Goal: Task Accomplishment & Management: Manage account settings

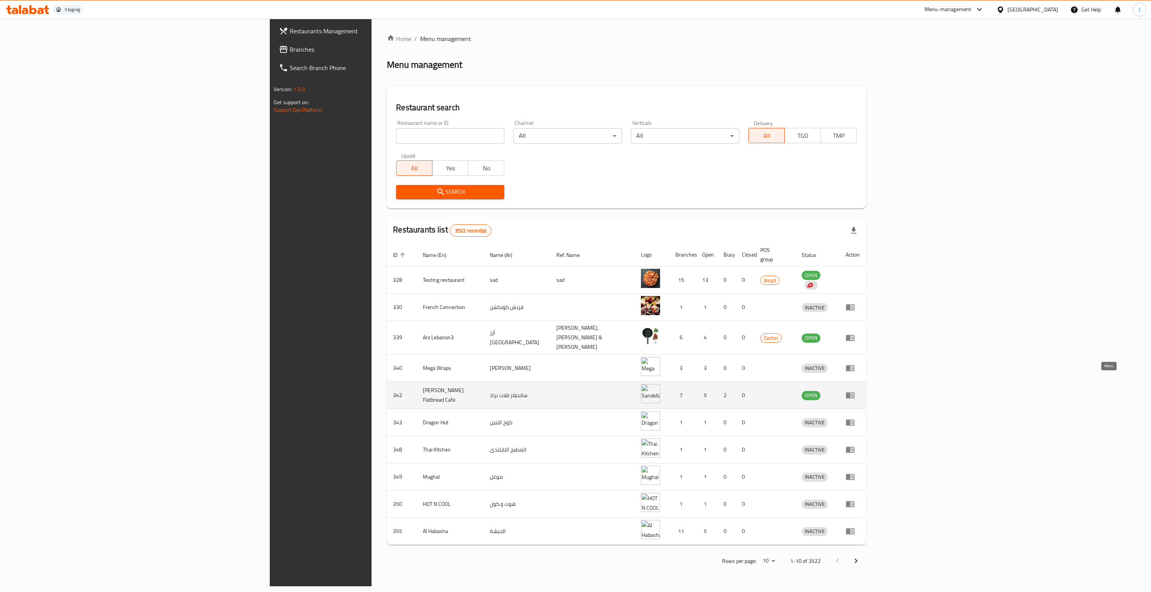
click at [855, 392] on icon "enhanced table" at bounding box center [850, 395] width 8 height 7
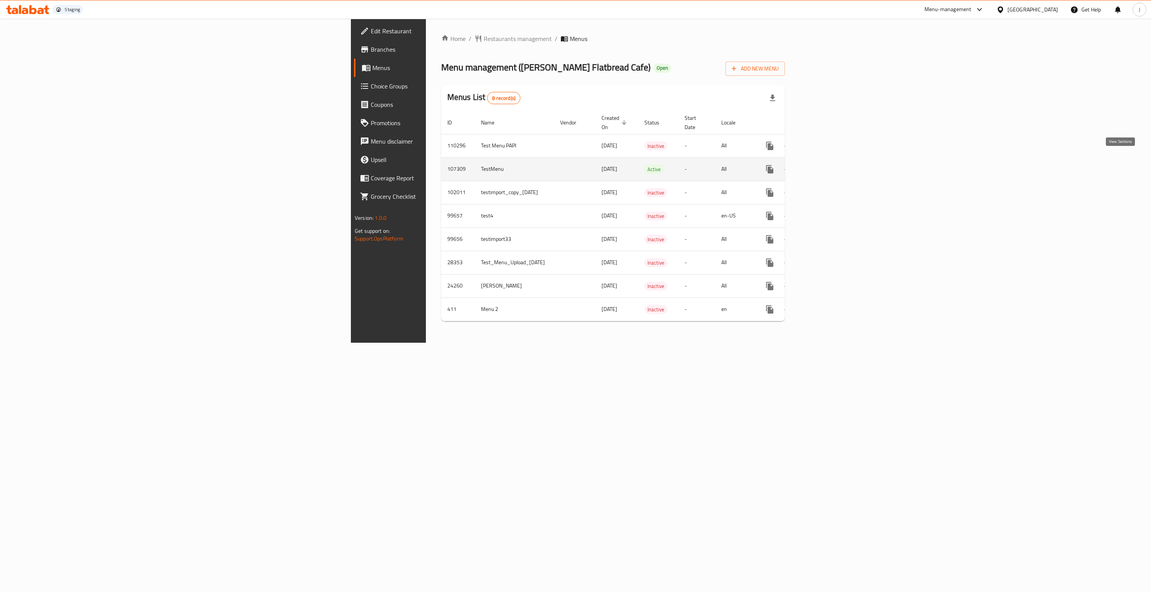
click at [830, 165] on icon "enhanced table" at bounding box center [825, 169] width 9 height 9
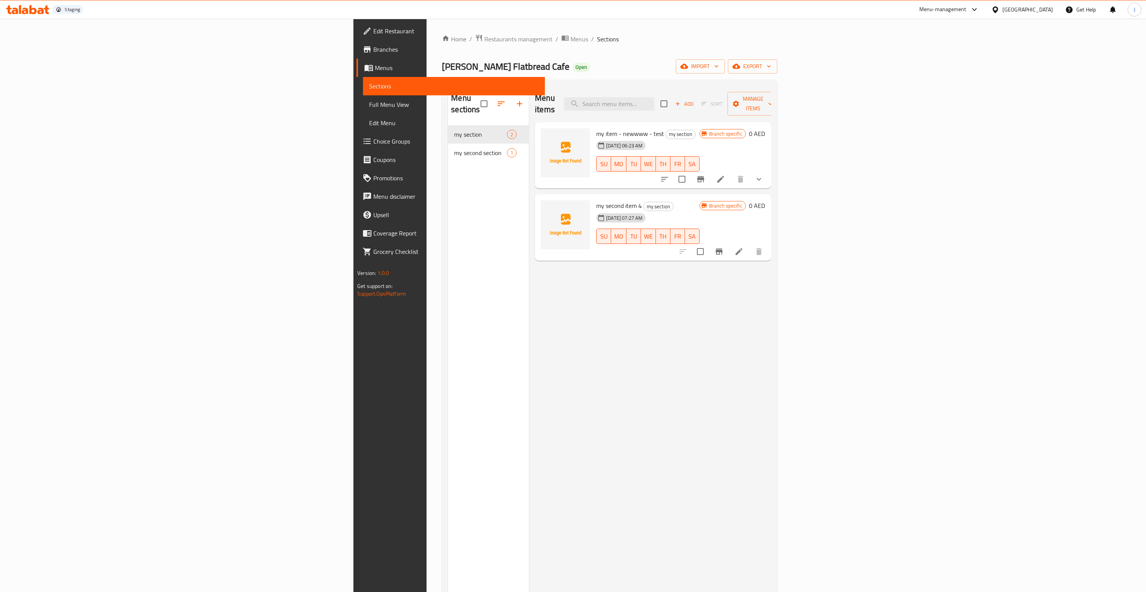
click at [763, 175] on icon "show more" at bounding box center [758, 179] width 9 height 9
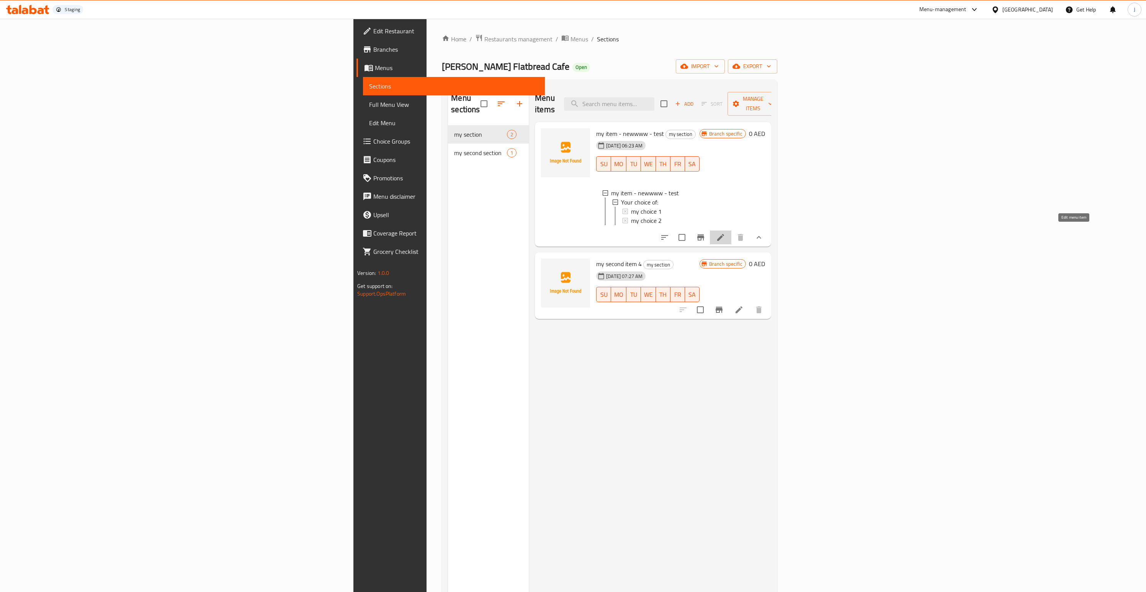
click at [725, 233] on icon at bounding box center [720, 237] width 9 height 9
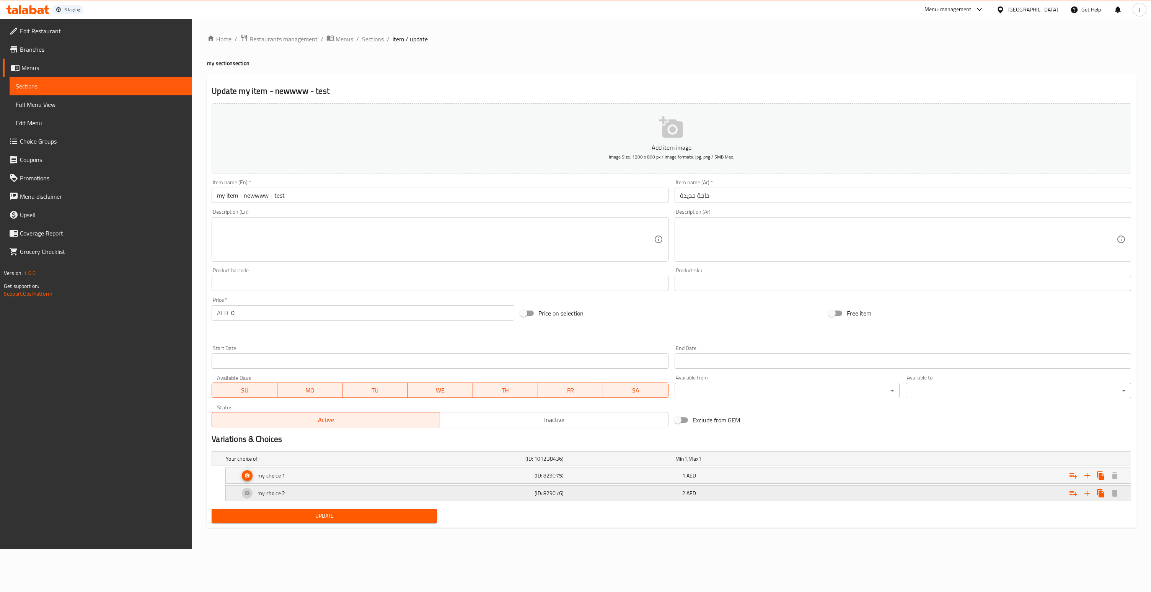
click at [617, 497] on div "(ID: 829076)" at bounding box center [606, 493] width 147 height 11
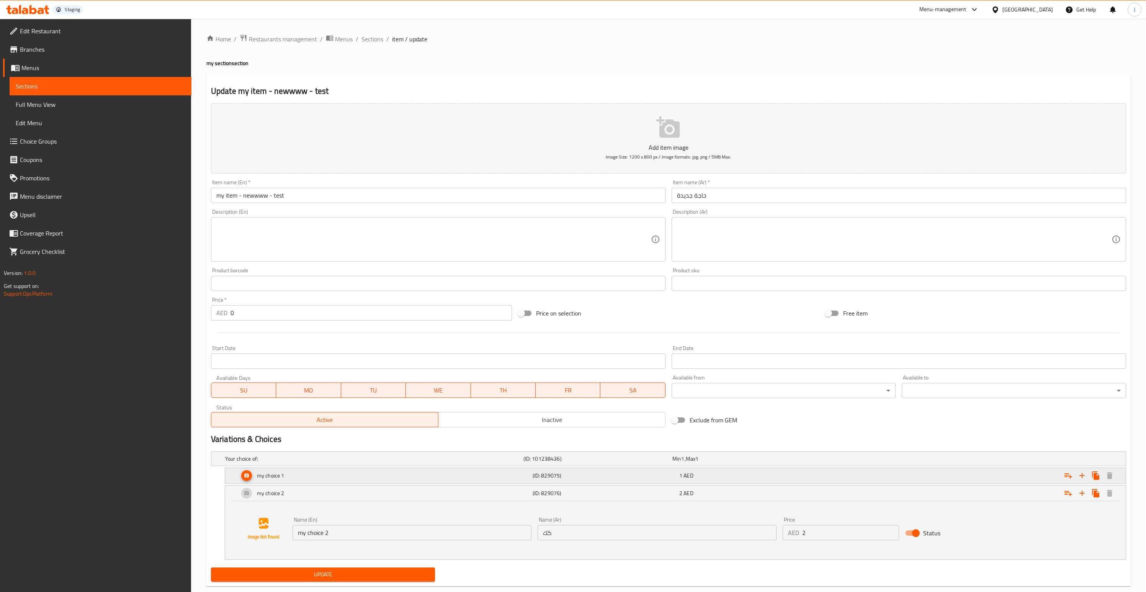
click at [746, 477] on div "1 AED" at bounding box center [751, 476] width 144 height 8
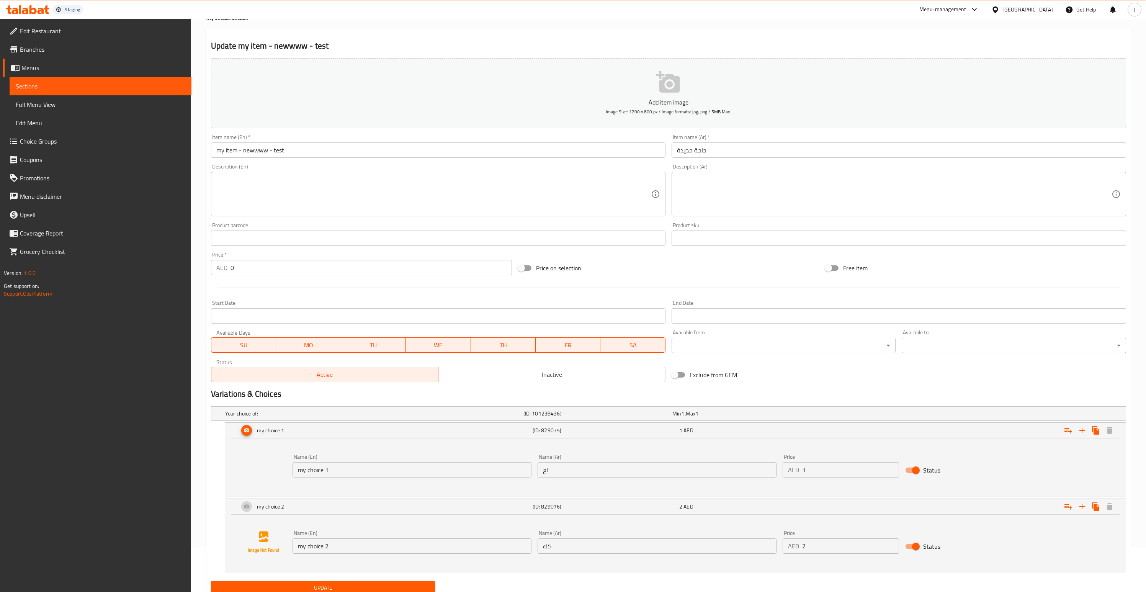
scroll to position [74, 0]
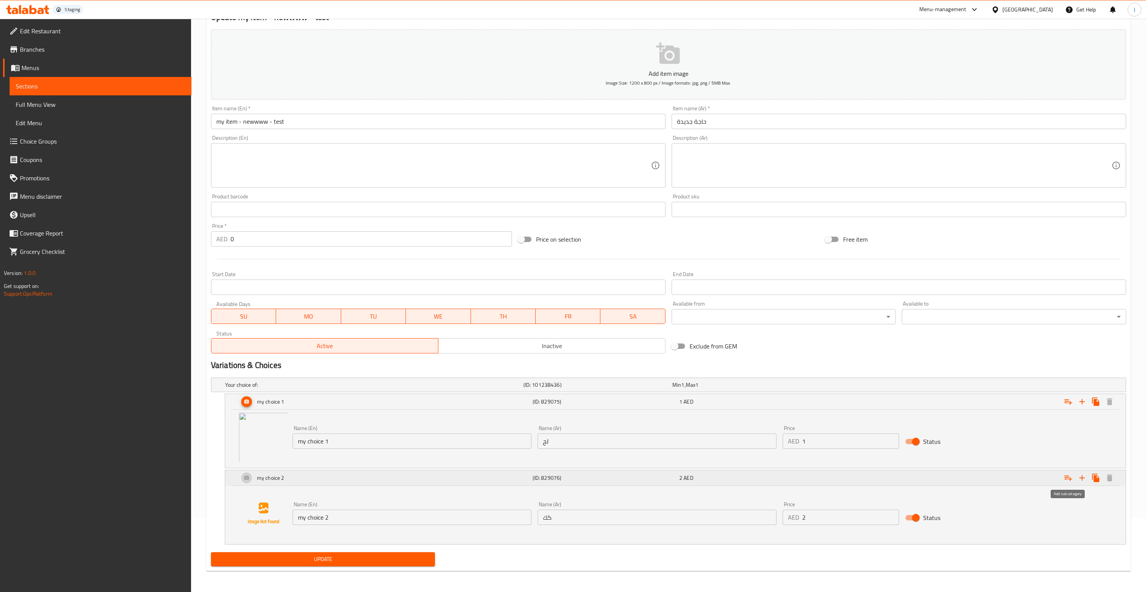
click at [1065, 478] on icon "Expand" at bounding box center [1068, 477] width 8 height 5
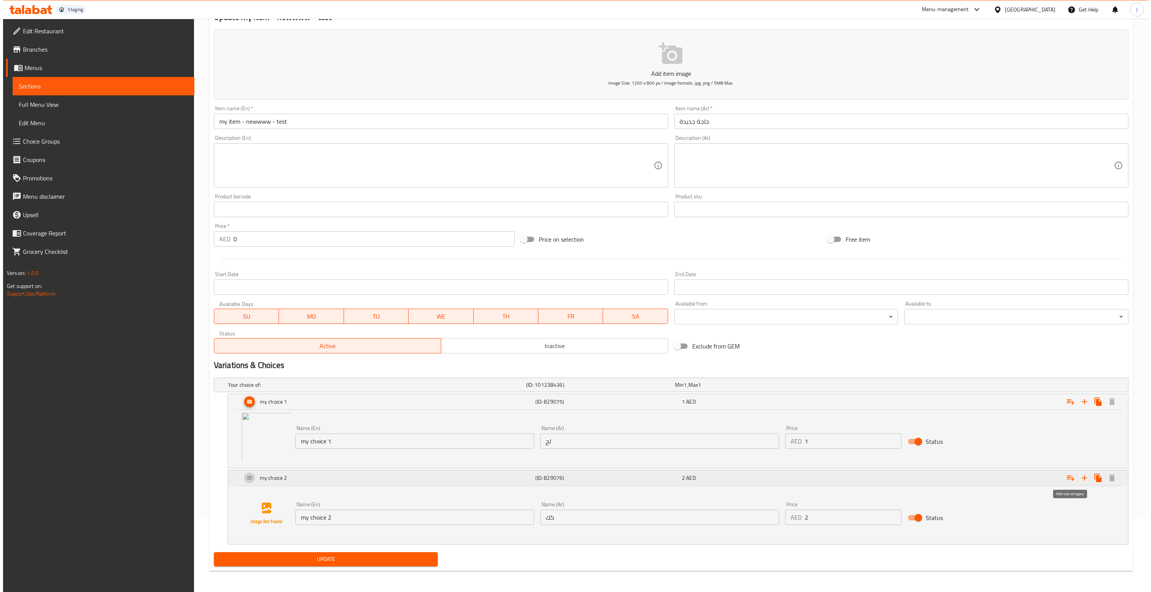
scroll to position [0, 0]
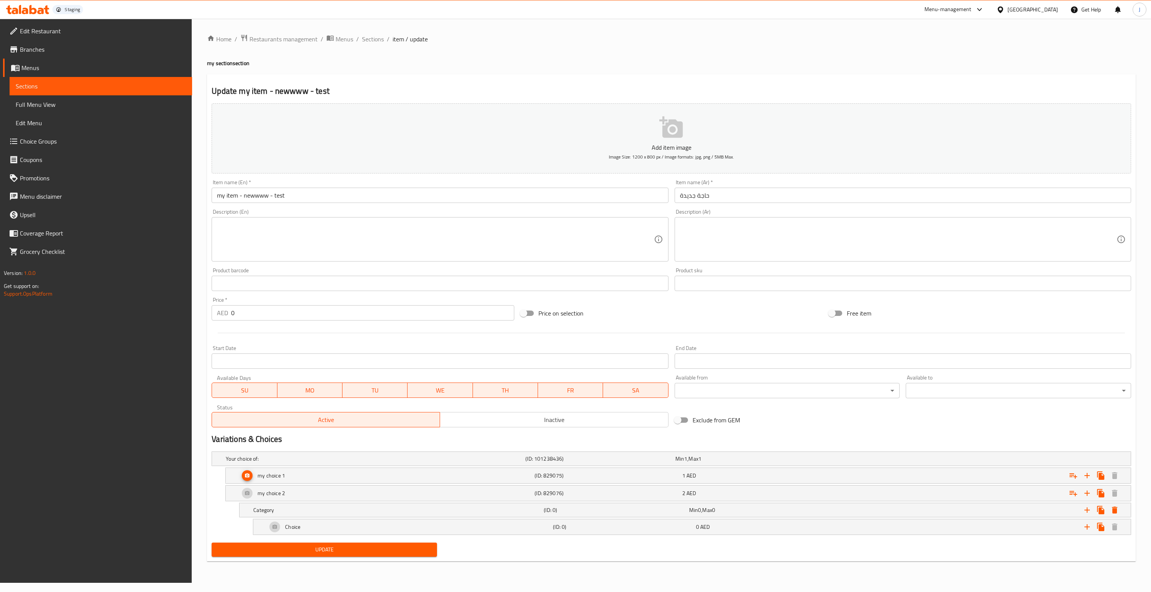
drag, startPoint x: 367, startPoint y: 527, endPoint x: 233, endPoint y: 525, distance: 134.0
click at [233, 525] on div "Choice (ID: 0) 0 AED Name (En) Choice Name (En) Name (Ar) Name (Ar) Price AED 0…" at bounding box center [672, 527] width 920 height 16
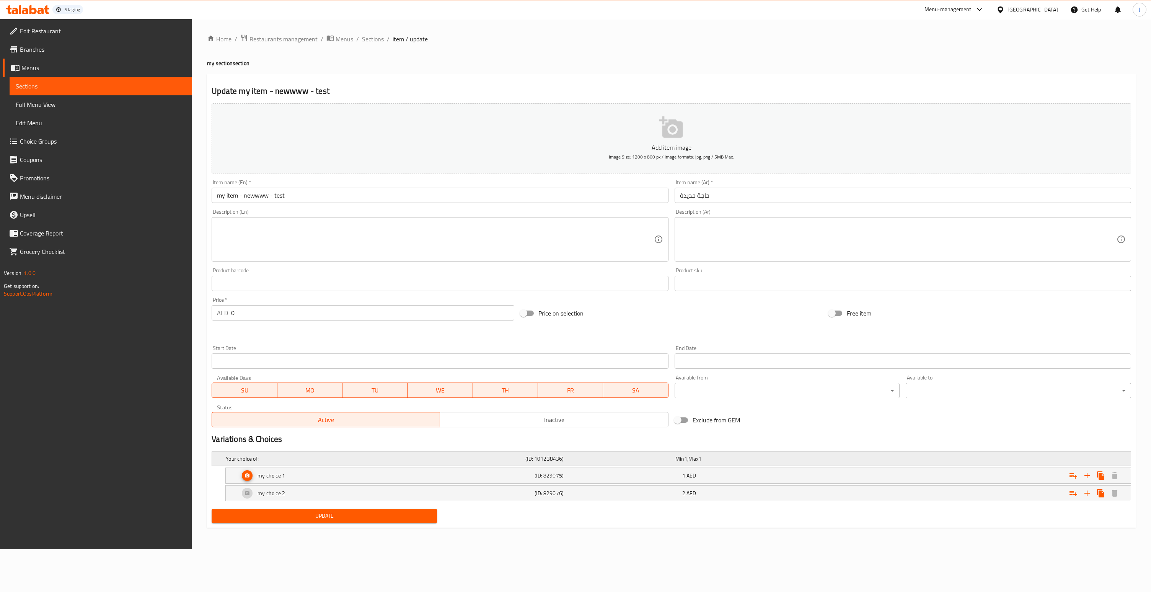
click at [1066, 459] on div "Expand" at bounding box center [974, 458] width 300 height 3
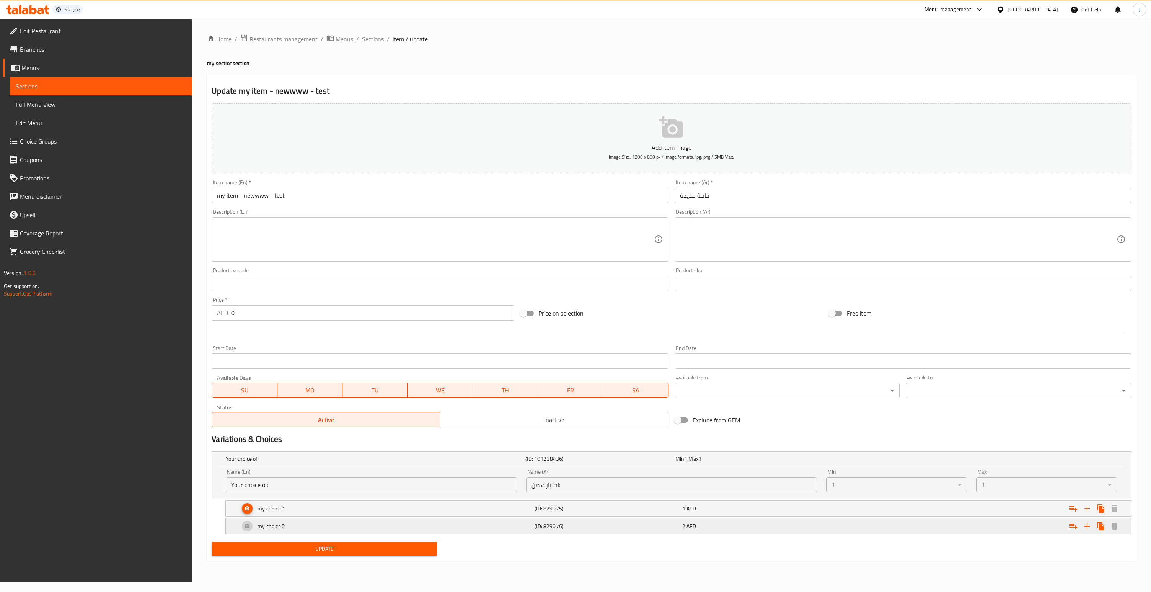
click at [355, 523] on div "my choice 2" at bounding box center [385, 526] width 295 height 18
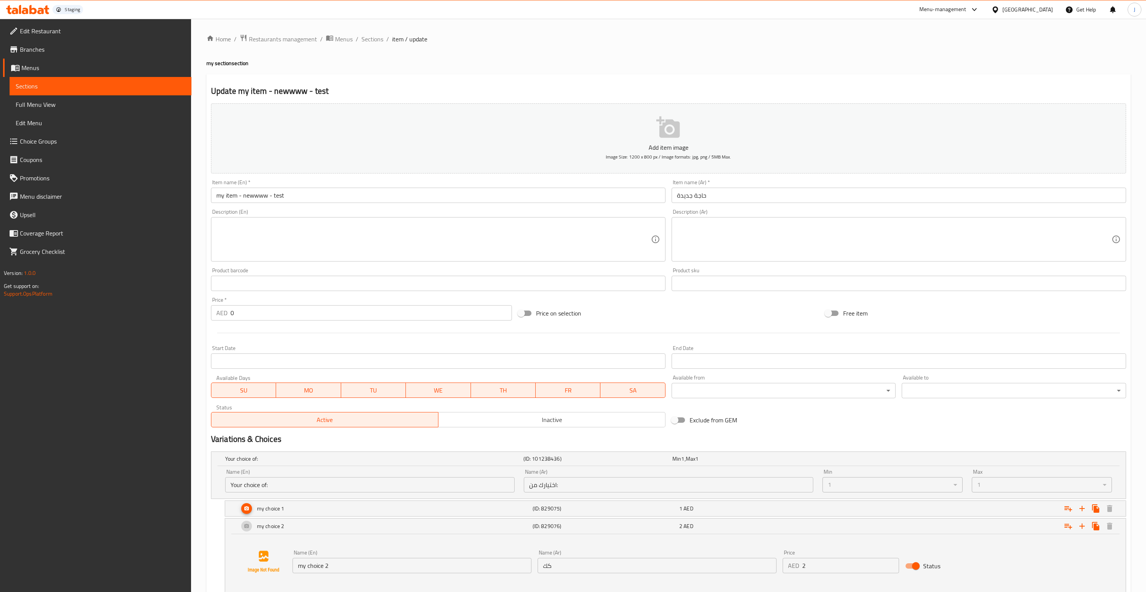
click at [1010, 7] on div "United Arab Emirates" at bounding box center [1027, 9] width 51 height 8
click at [949, 128] on div "[GEOGRAPHIC_DATA]" at bounding box center [970, 132] width 51 height 8
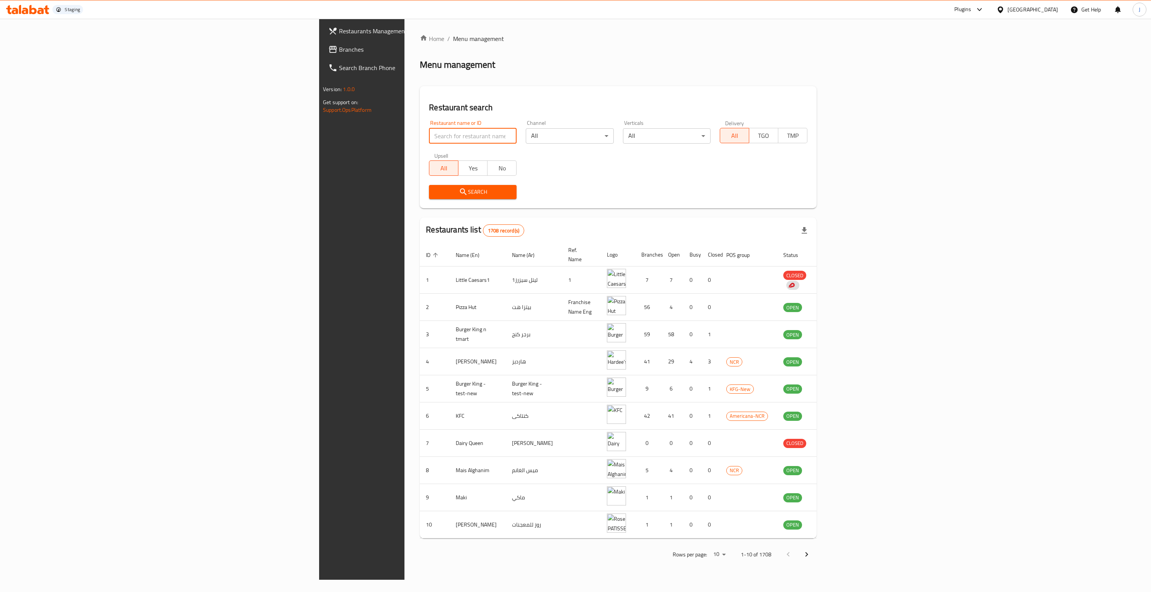
click at [429, 130] on input "search" at bounding box center [473, 135] width 88 height 15
type input "13614"
click button "Search" at bounding box center [473, 192] width 88 height 14
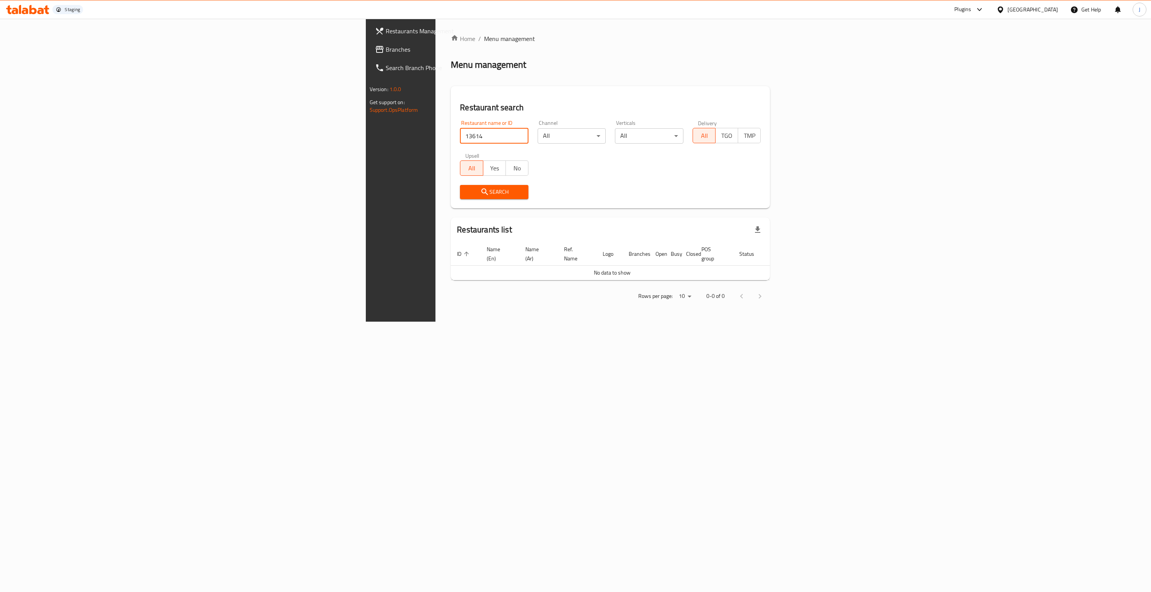
click at [1005, 9] on icon at bounding box center [1001, 10] width 8 height 8
click at [386, 46] on span "Branches" at bounding box center [469, 49] width 166 height 9
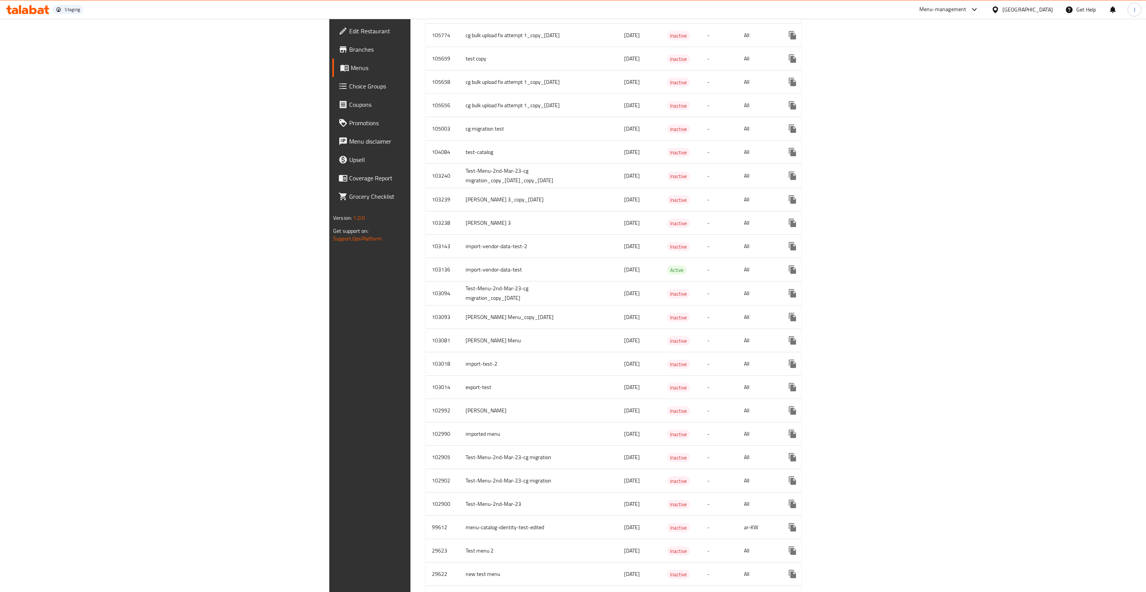
scroll to position [1099, 0]
click at [852, 259] on icon "enhanced table" at bounding box center [847, 263] width 9 height 9
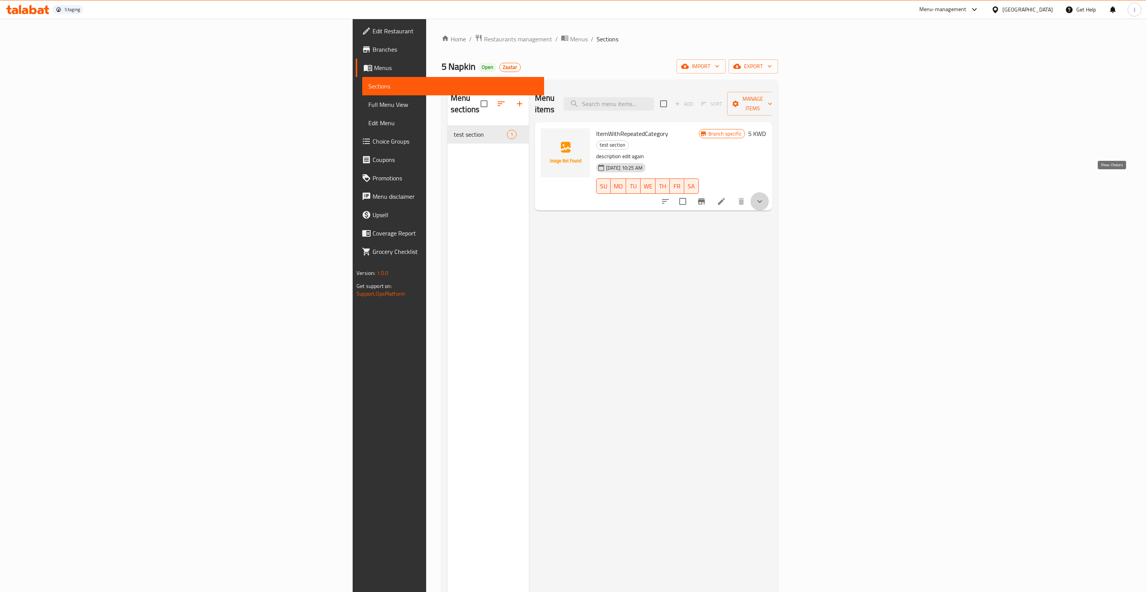
click at [764, 197] on icon "show more" at bounding box center [759, 201] width 9 height 9
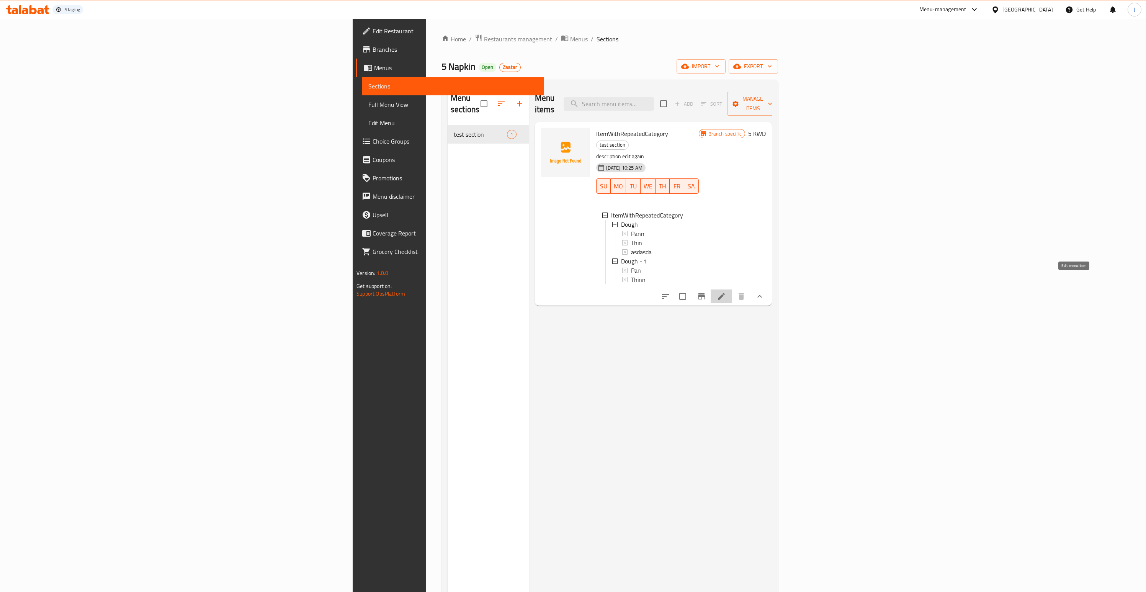
click at [725, 293] on icon at bounding box center [721, 296] width 7 height 7
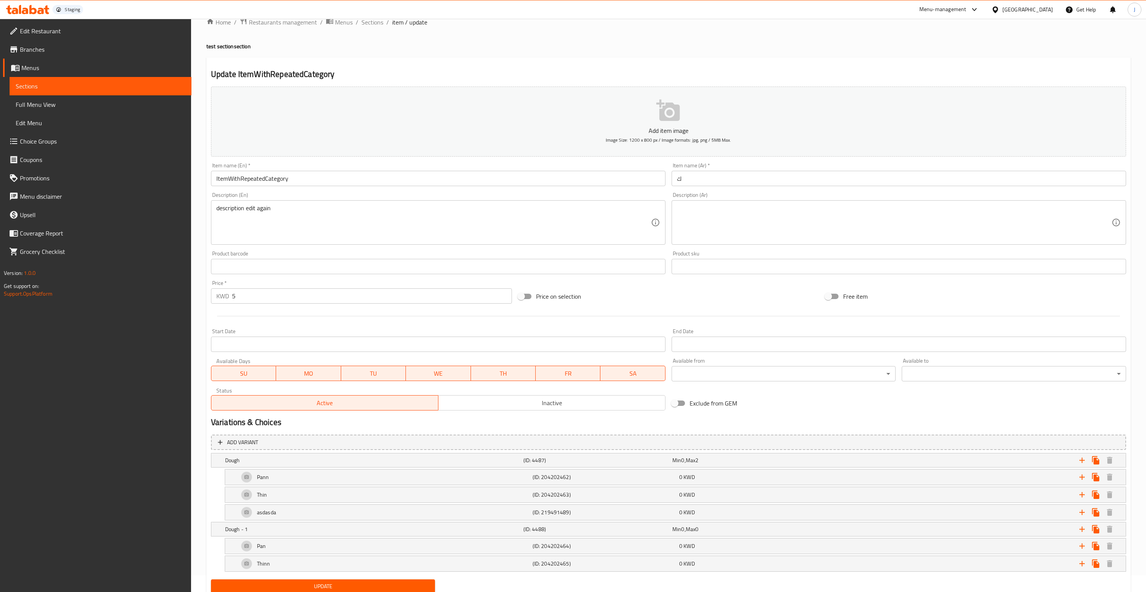
scroll to position [44, 0]
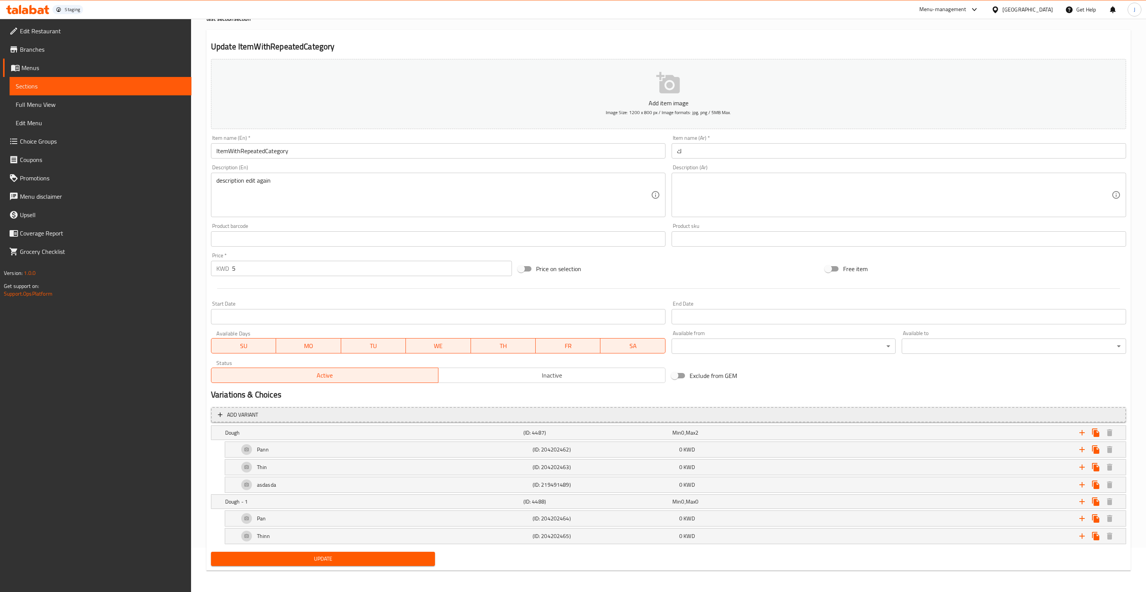
click at [386, 415] on span "Add variant" at bounding box center [668, 415] width 901 height 10
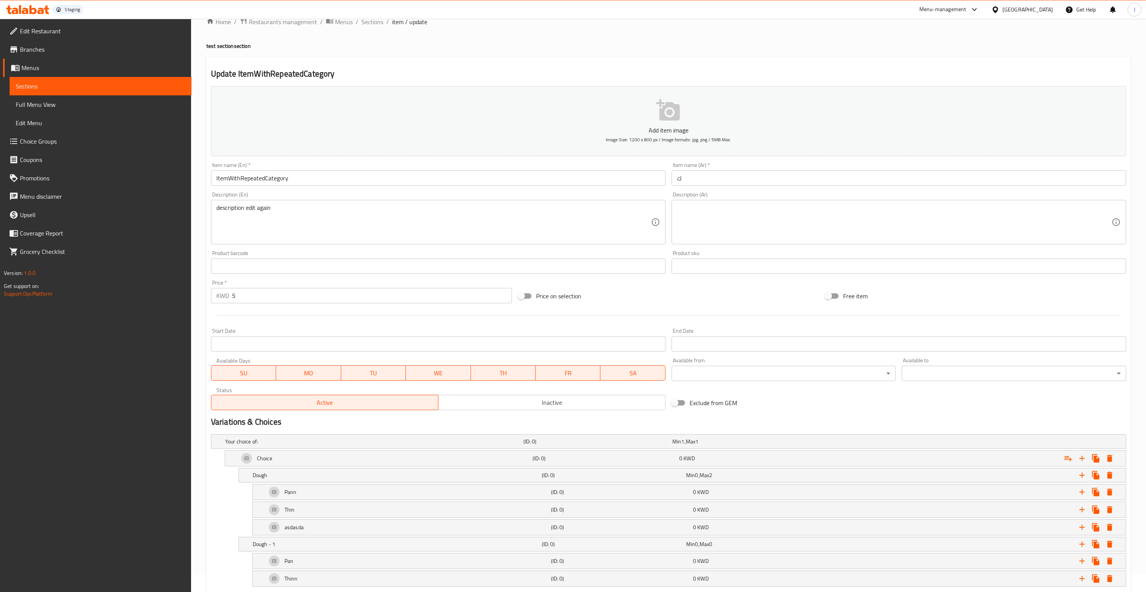
scroll to position [0, 0]
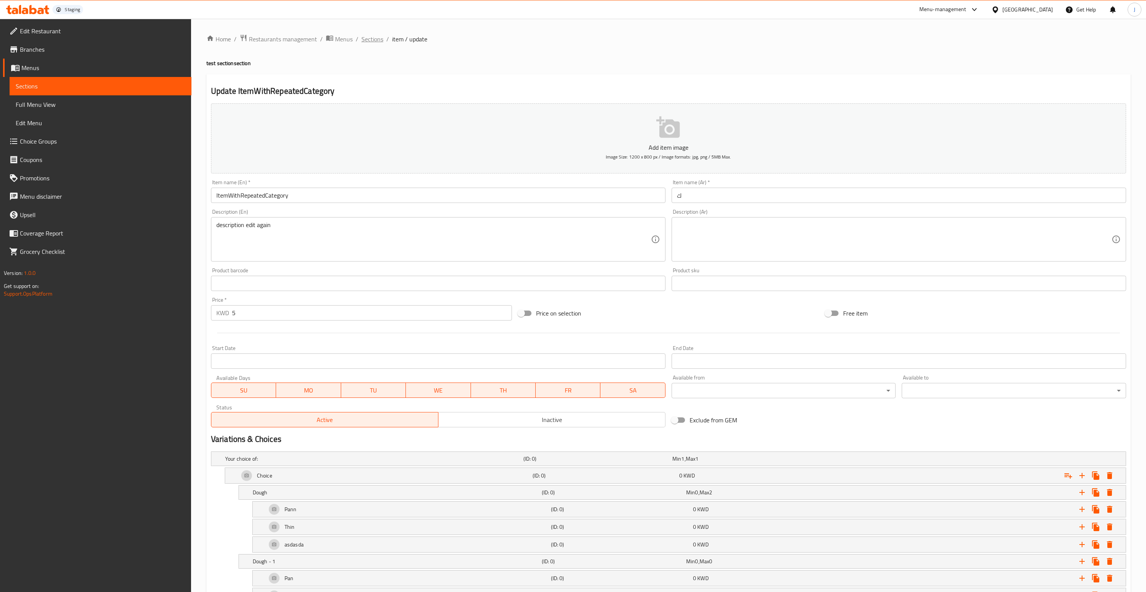
click at [374, 39] on span "Sections" at bounding box center [372, 38] width 22 height 9
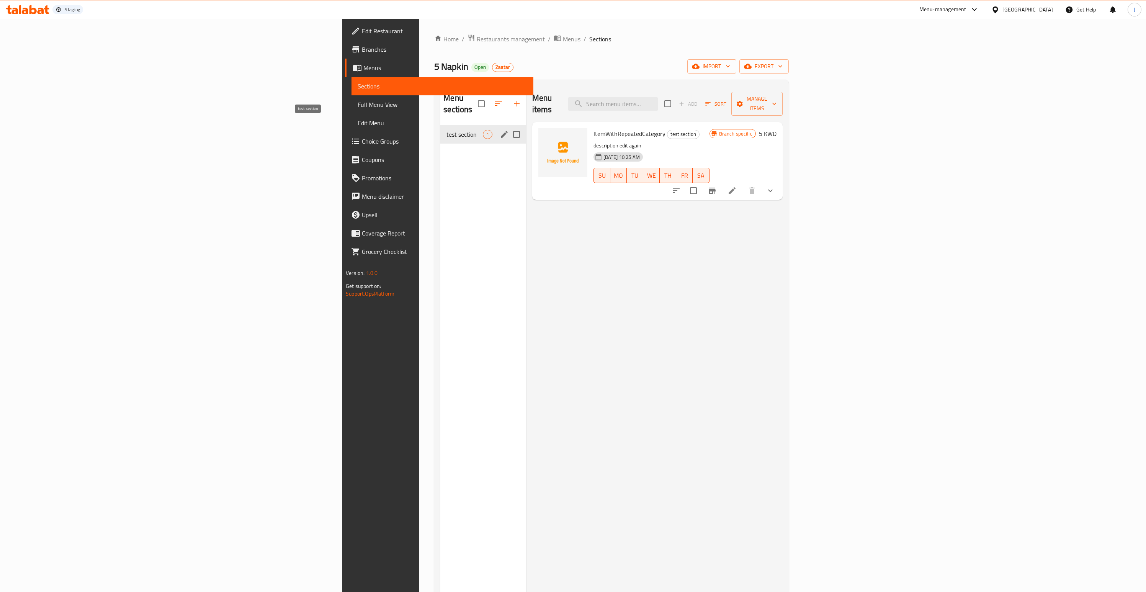
click at [446, 130] on span "test section" at bounding box center [464, 134] width 36 height 9
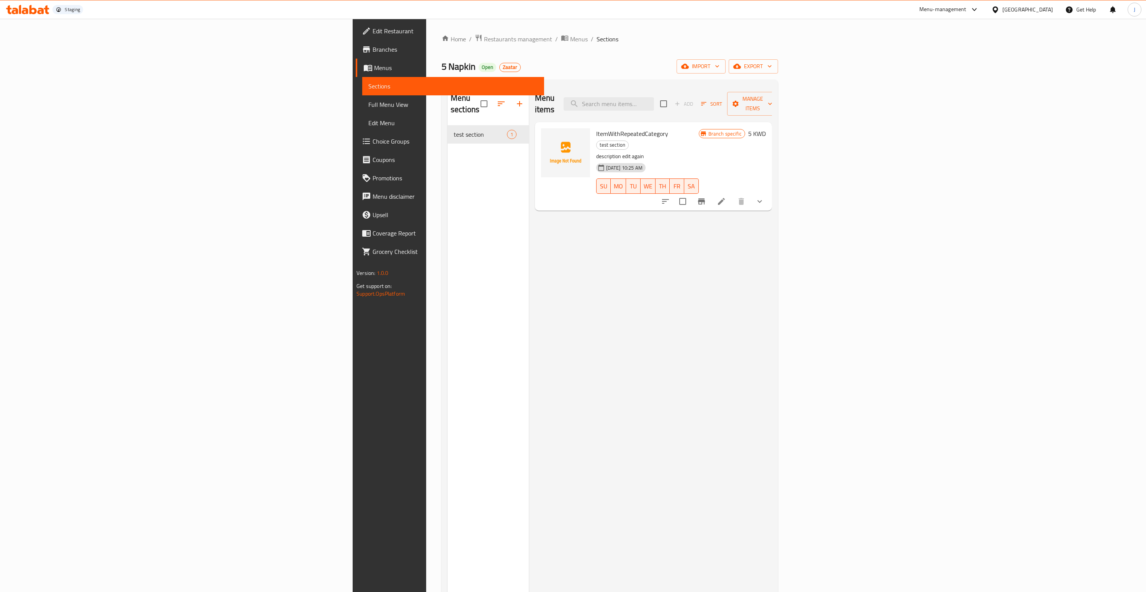
click at [480, 98] on div at bounding box center [504, 104] width 48 height 18
click at [570, 38] on span "Menus" at bounding box center [579, 38] width 18 height 9
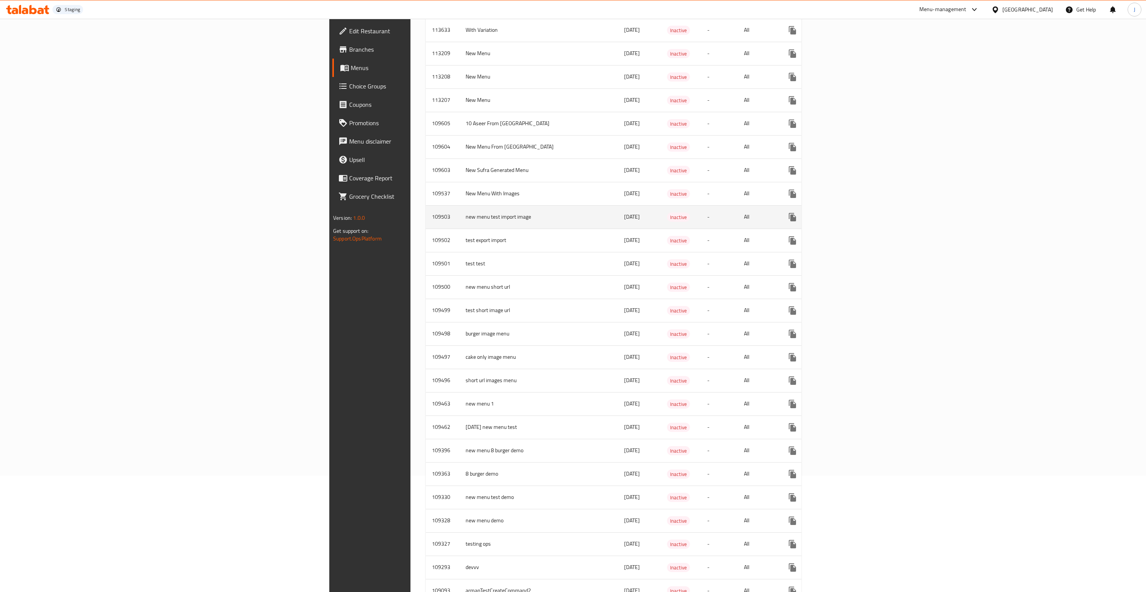
scroll to position [115, 0]
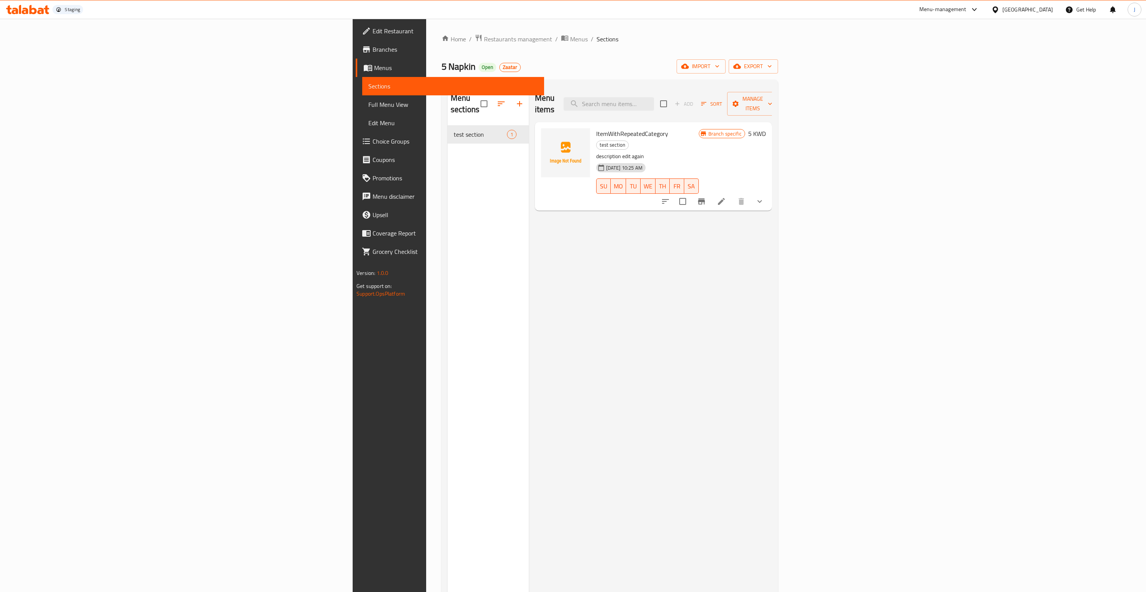
click at [480, 96] on div at bounding box center [504, 104] width 48 height 18
click at [480, 99] on div at bounding box center [504, 104] width 48 height 18
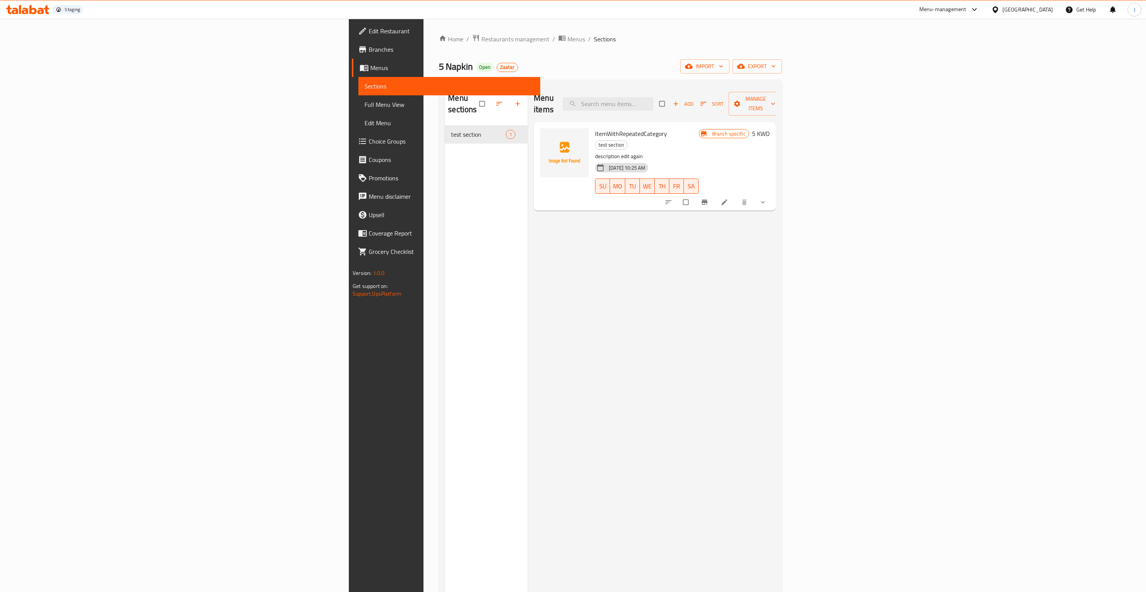
click at [479, 97] on div at bounding box center [503, 103] width 48 height 17
click at [693, 100] on span "Add" at bounding box center [682, 104] width 21 height 9
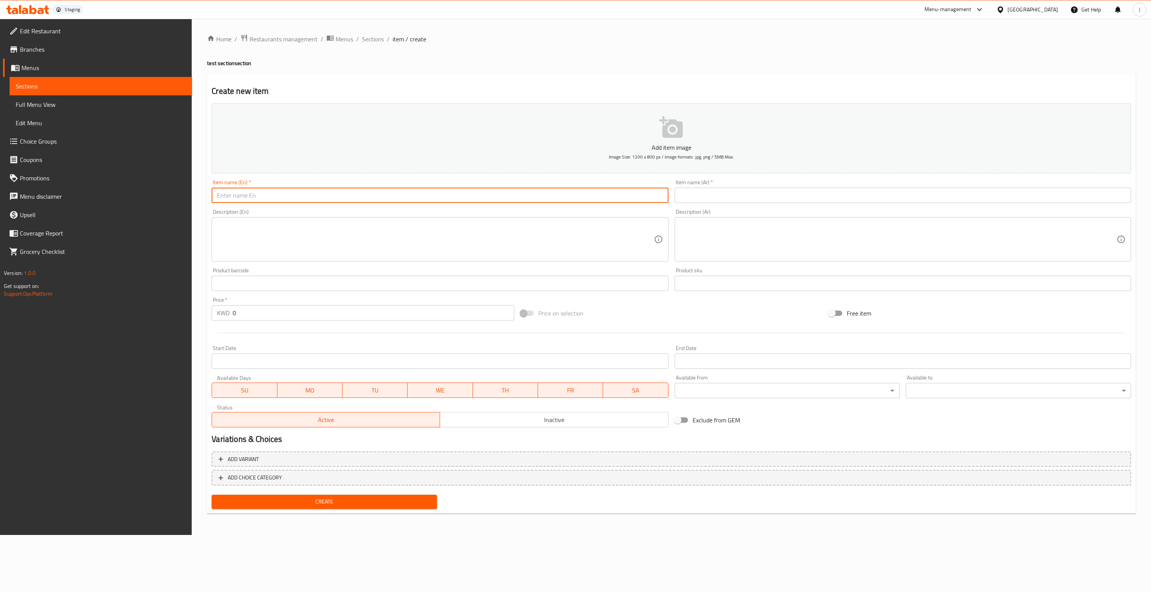
click at [258, 194] on input "text" at bounding box center [440, 195] width 457 height 15
type input "Item with free add ons"
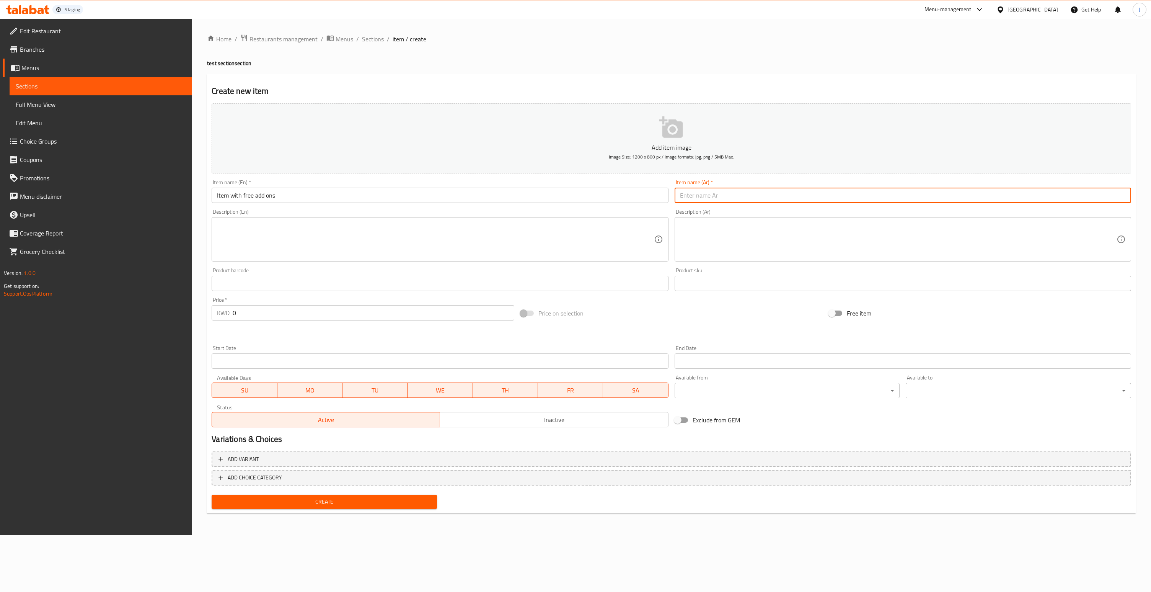
drag, startPoint x: 691, startPoint y: 196, endPoint x: 700, endPoint y: 201, distance: 11.2
click at [691, 196] on input "text" at bounding box center [903, 195] width 457 height 15
type input "ك"
click at [279, 458] on span "Add variant" at bounding box center [672, 459] width 906 height 10
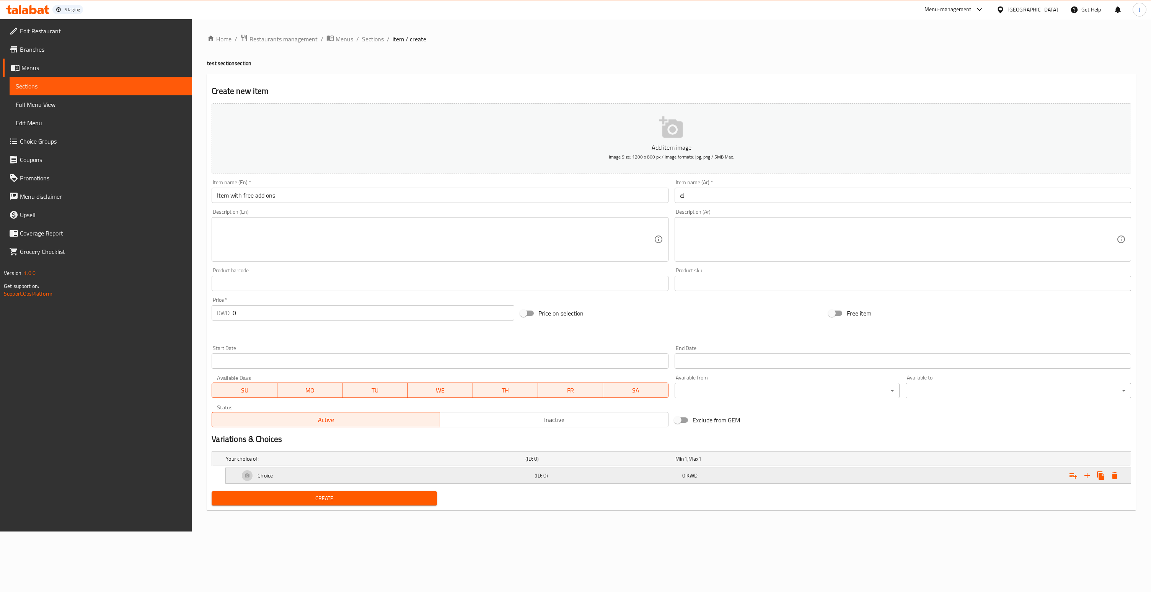
click at [483, 478] on div "Choice" at bounding box center [385, 475] width 295 height 18
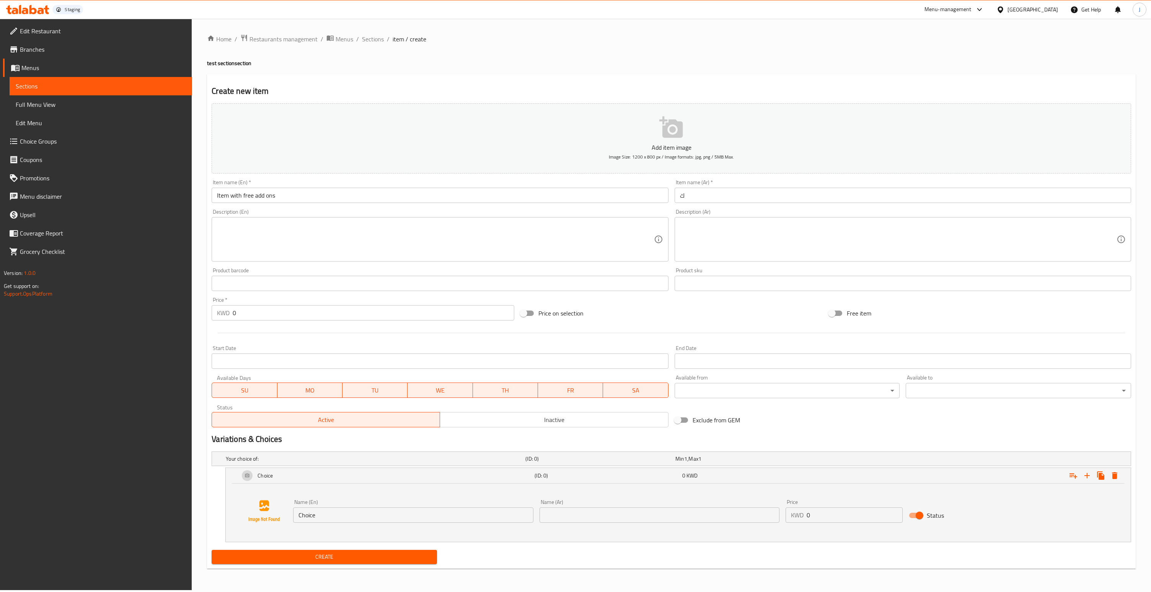
click at [835, 516] on input "0" at bounding box center [855, 514] width 96 height 15
click at [835, 516] on input "01" at bounding box center [855, 514] width 96 height 15
type input "0"
type input "1"
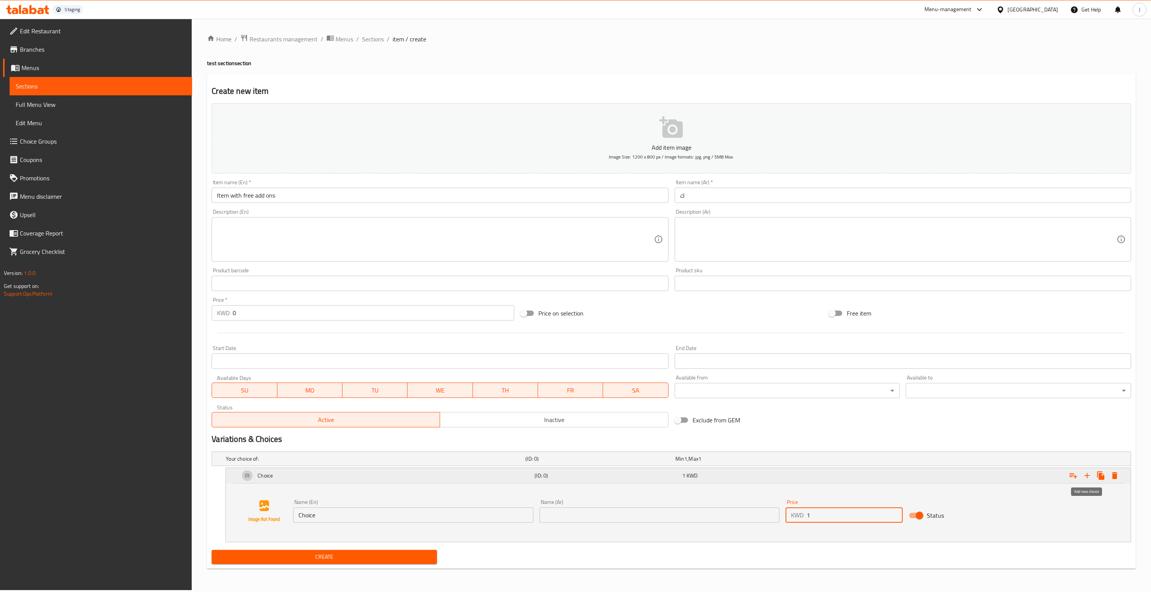
click at [1087, 474] on icon "Expand" at bounding box center [1087, 475] width 9 height 9
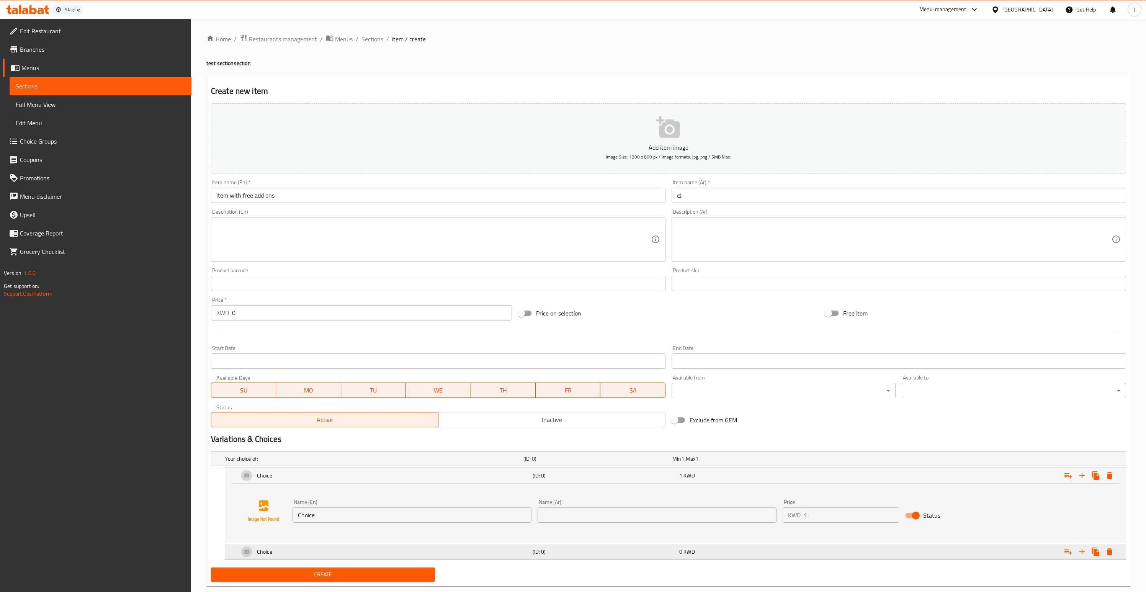
click at [285, 550] on div "Choice" at bounding box center [384, 551] width 294 height 18
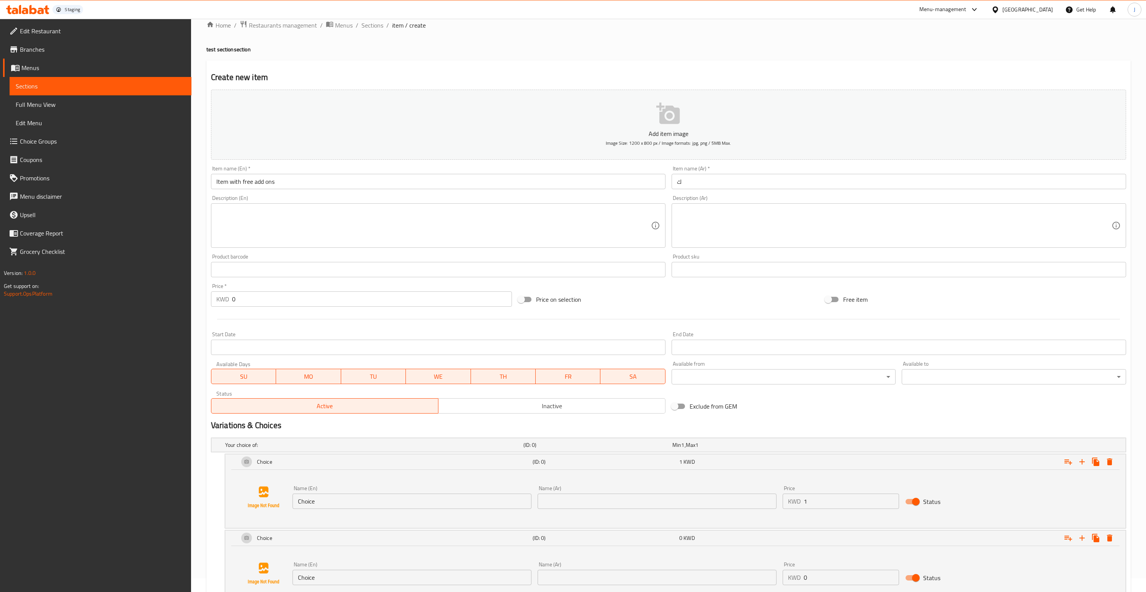
scroll to position [74, 0]
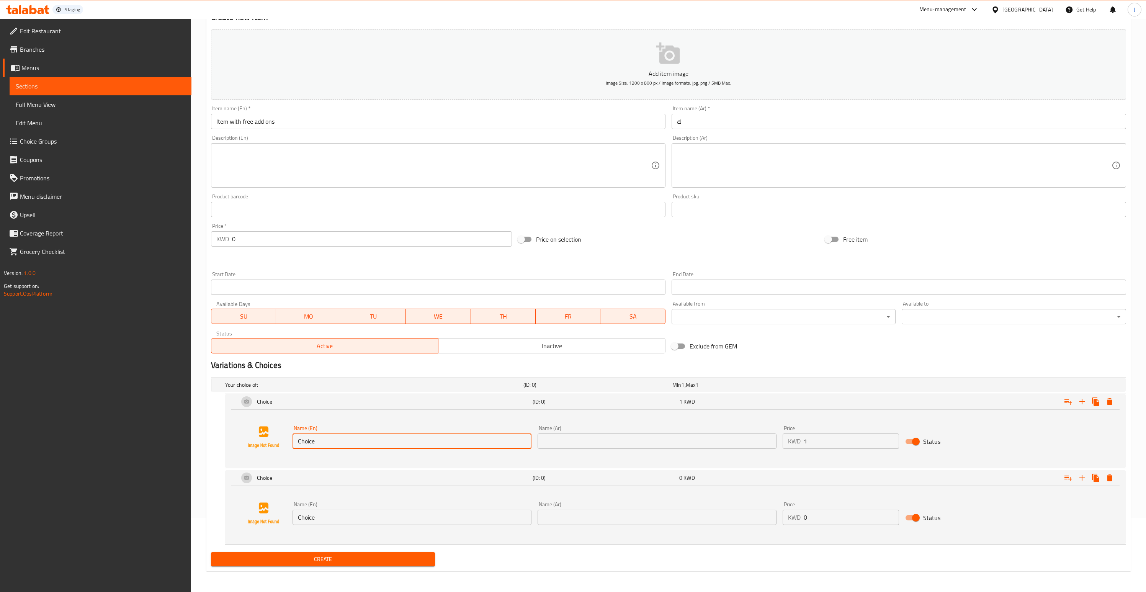
click at [336, 437] on input "Choice" at bounding box center [411, 440] width 239 height 15
type input "Choice 1"
click at [325, 520] on input "Choice" at bounding box center [411, 516] width 239 height 15
type input "Choice 2"
click at [845, 519] on input "0" at bounding box center [850, 516] width 95 height 15
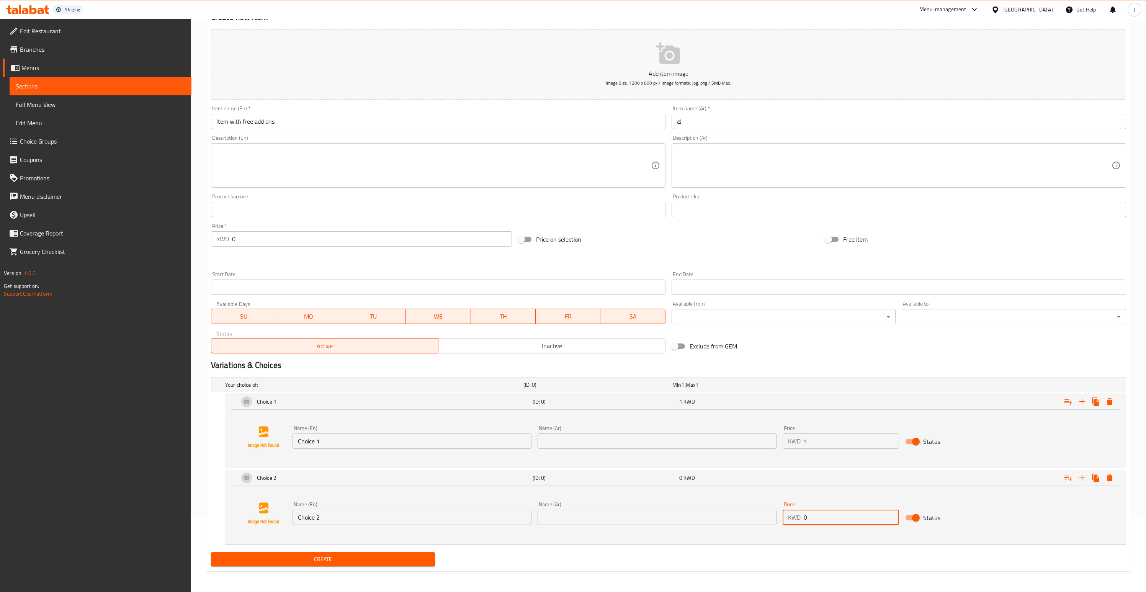
click at [845, 519] on input "0" at bounding box center [850, 516] width 95 height 15
type input "2"
click at [352, 555] on span "Create" at bounding box center [323, 559] width 212 height 10
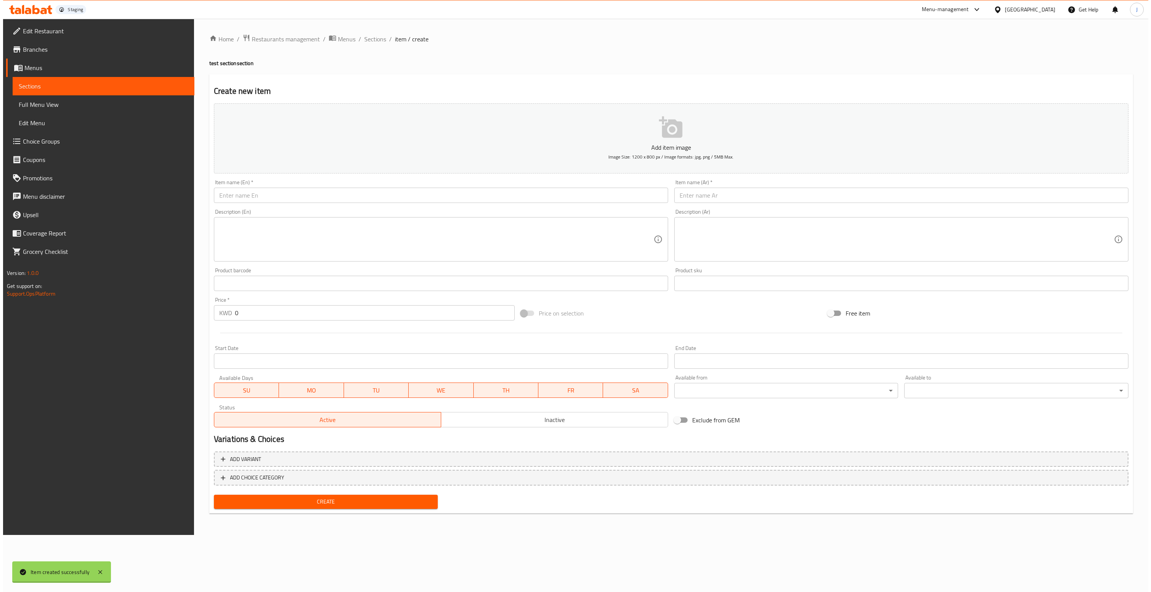
scroll to position [0, 0]
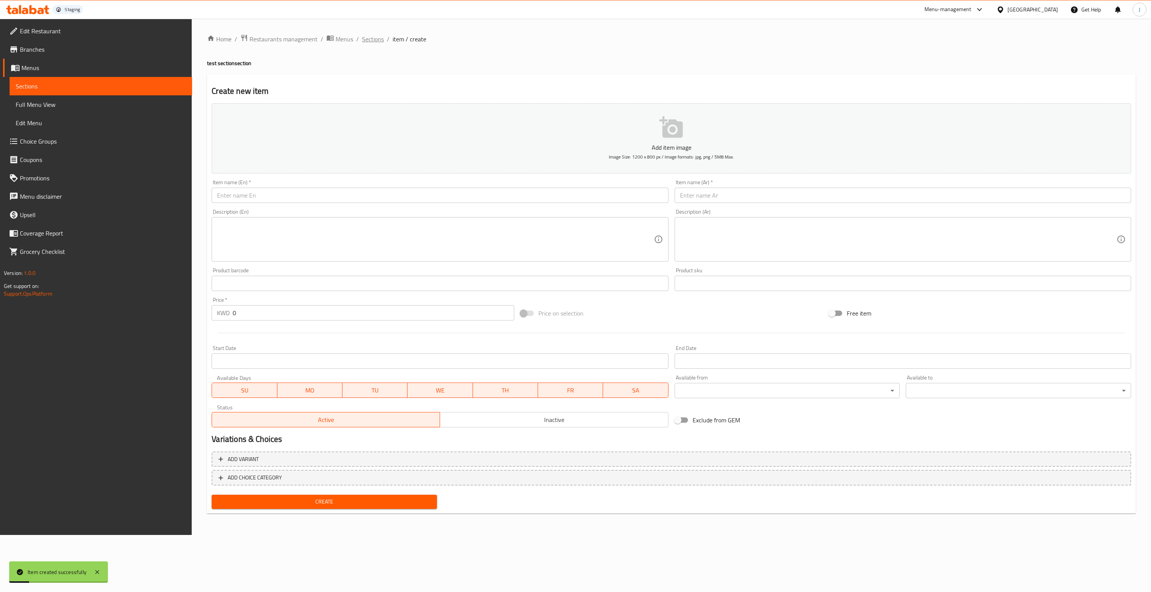
click at [377, 39] on span "Sections" at bounding box center [373, 38] width 22 height 9
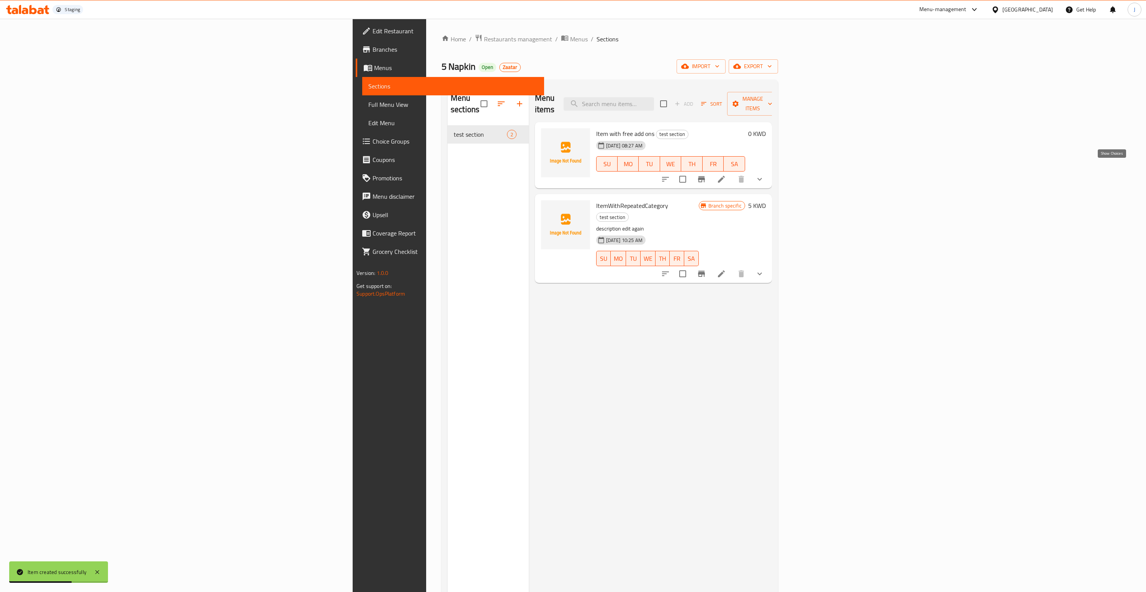
click at [764, 175] on icon "show more" at bounding box center [759, 179] width 9 height 9
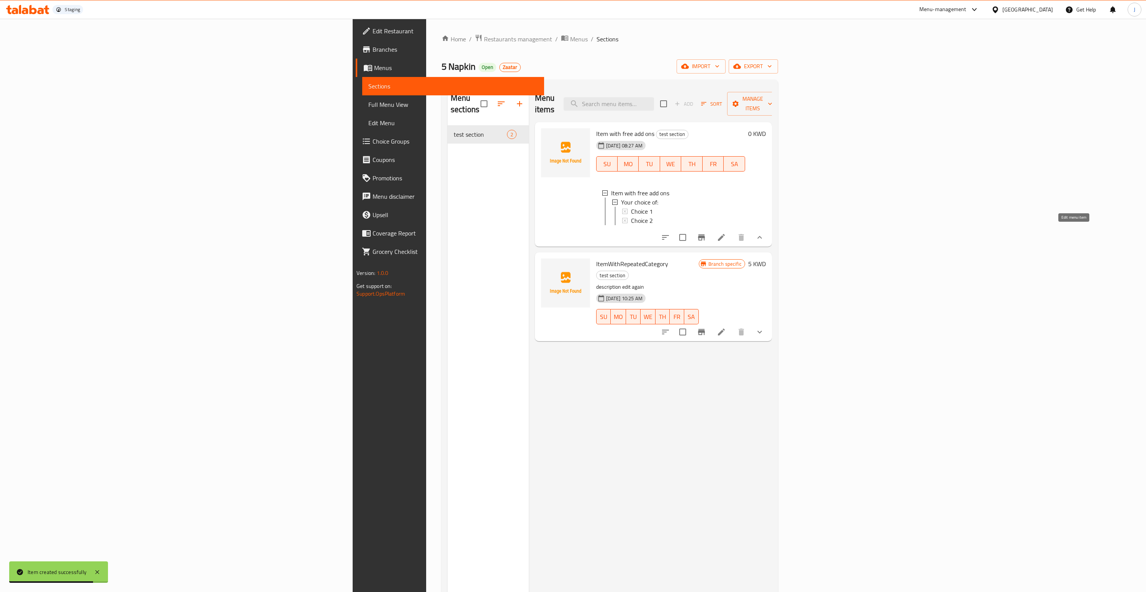
click at [725, 234] on icon at bounding box center [721, 237] width 7 height 7
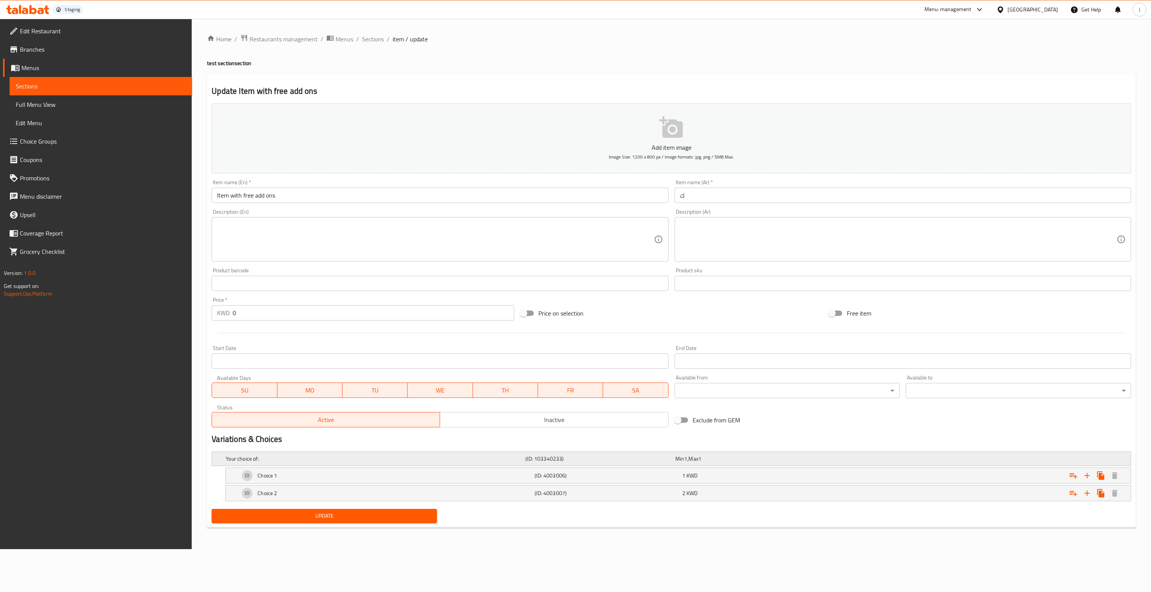
click at [1092, 460] on div "Your choice of: (ID: 103340233) Min 1 , Max 1" at bounding box center [673, 458] width 899 height 17
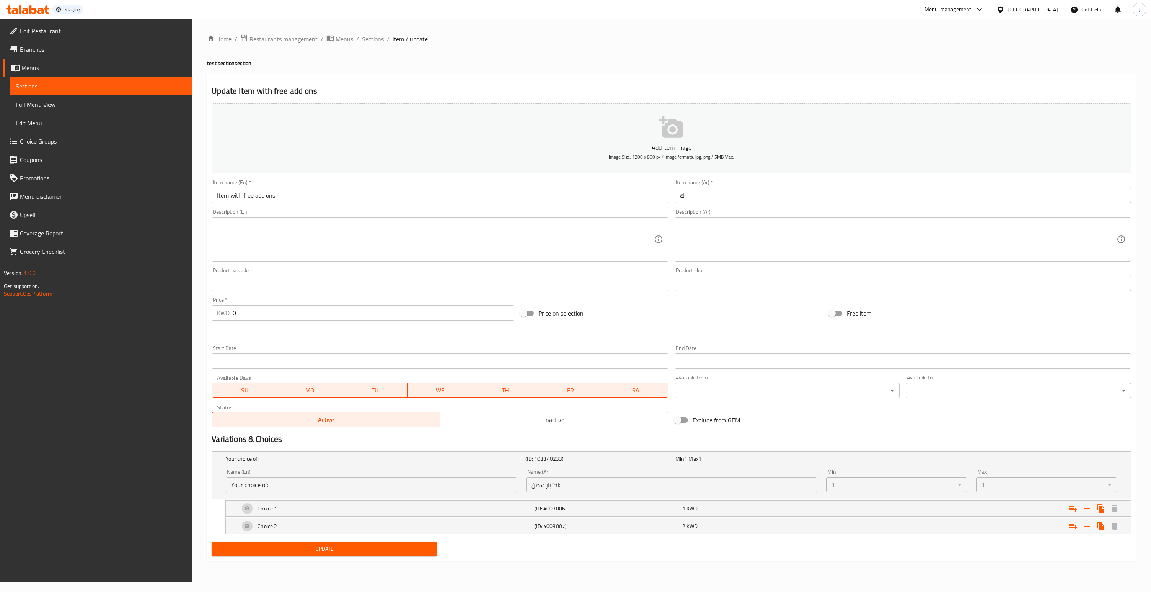
click at [29, 13] on icon at bounding box center [27, 9] width 43 height 9
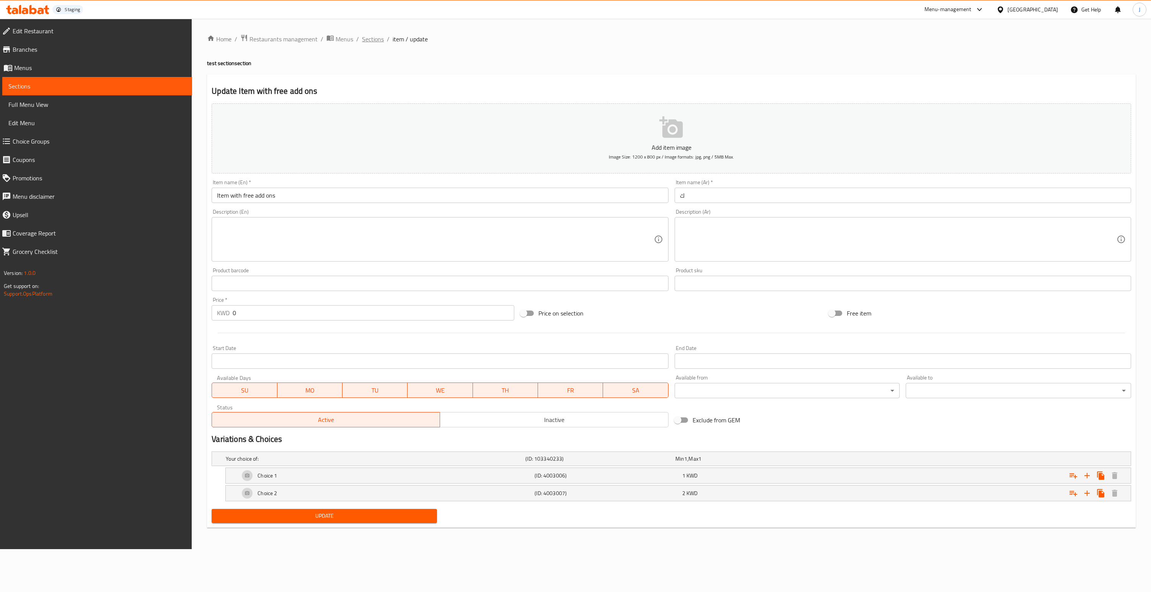
click at [371, 40] on span "Sections" at bounding box center [373, 38] width 22 height 9
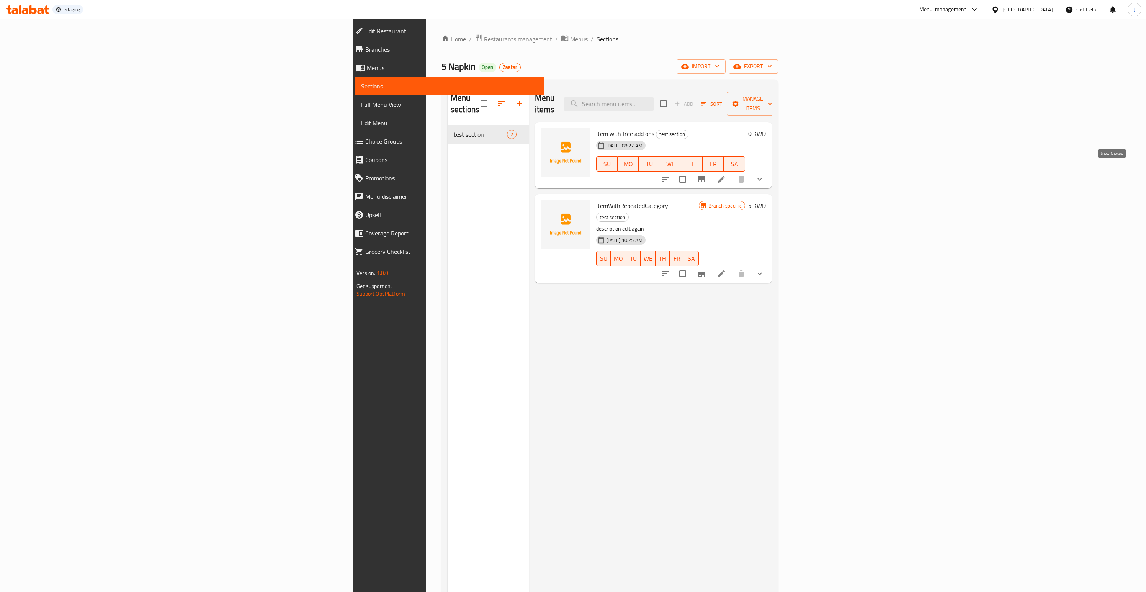
click at [764, 175] on icon "show more" at bounding box center [759, 179] width 9 height 9
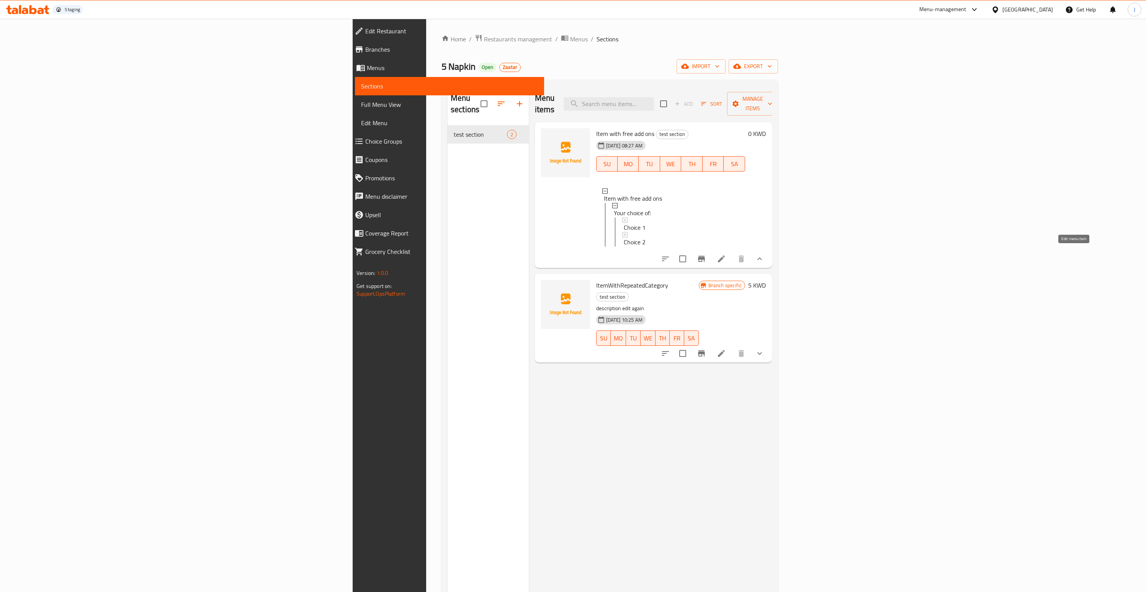
click at [726, 254] on icon at bounding box center [720, 258] width 9 height 9
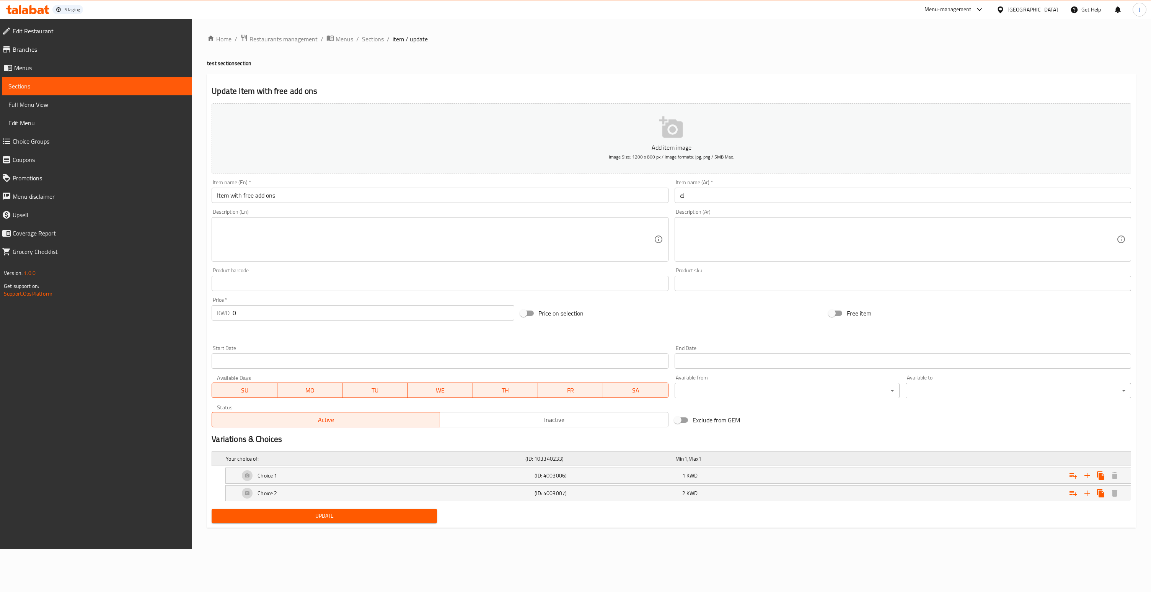
click at [1073, 460] on div "Your choice of: (ID: 103340233) Min 1 , Max 1" at bounding box center [673, 458] width 899 height 17
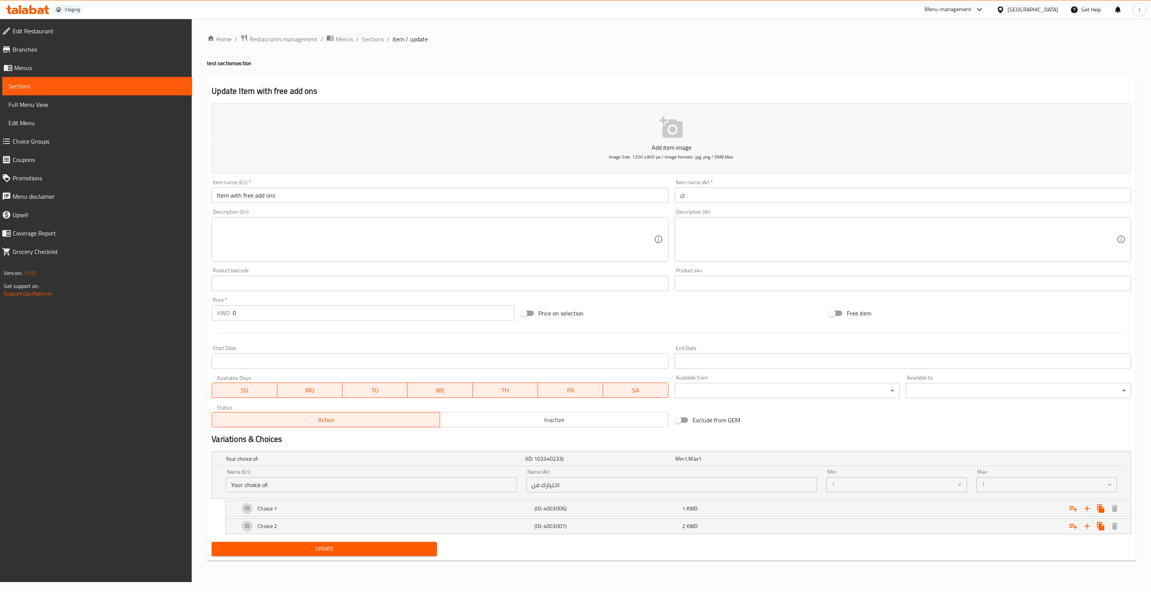
click at [930, 480] on div "1" at bounding box center [896, 484] width 141 height 15
click at [1066, 506] on div "Expand" at bounding box center [975, 508] width 295 height 17
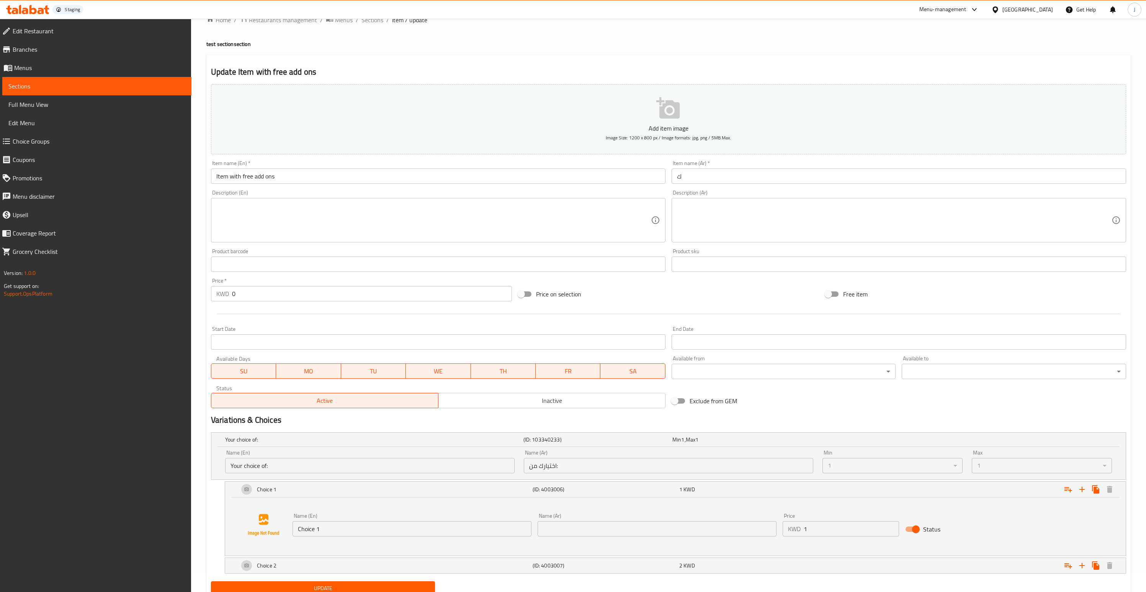
scroll to position [48, 0]
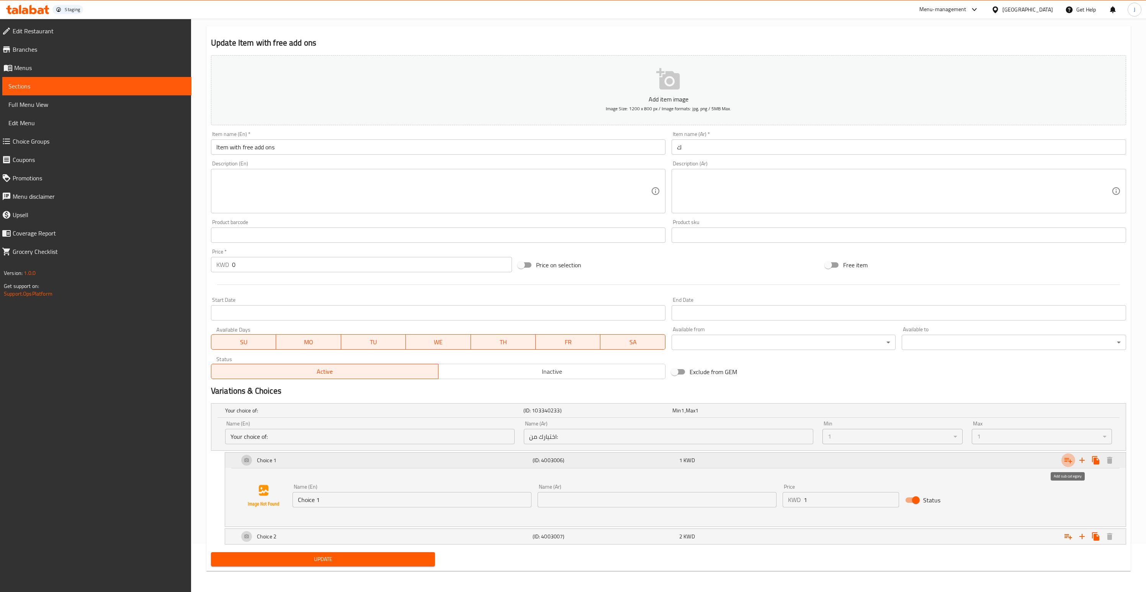
click at [1069, 460] on icon "Expand" at bounding box center [1067, 459] width 9 height 9
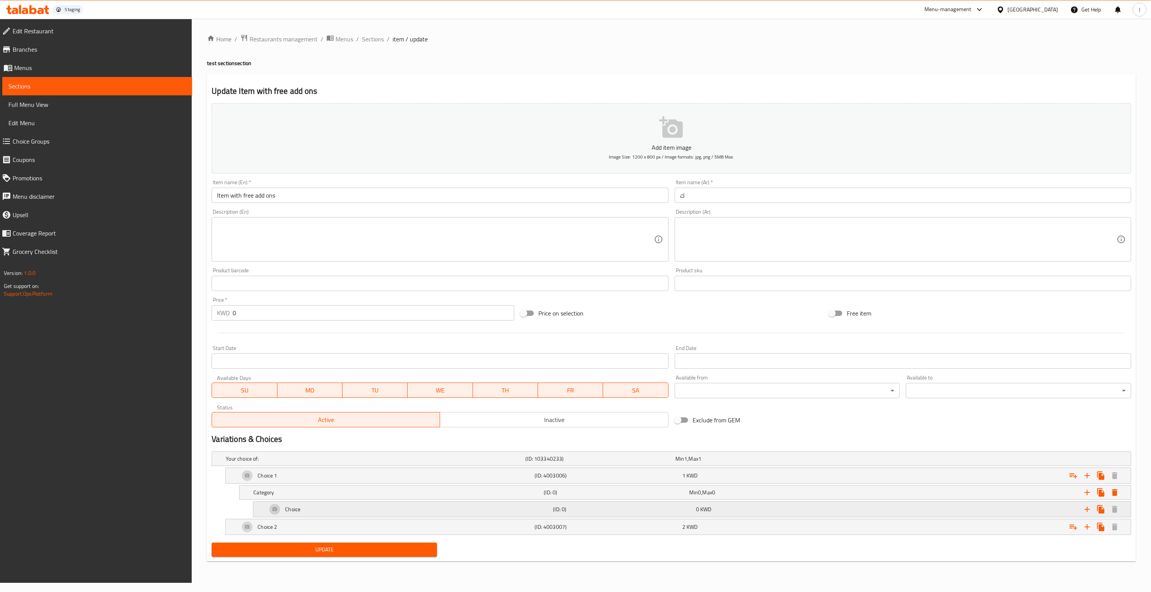
click at [356, 508] on div "Choice" at bounding box center [409, 509] width 286 height 18
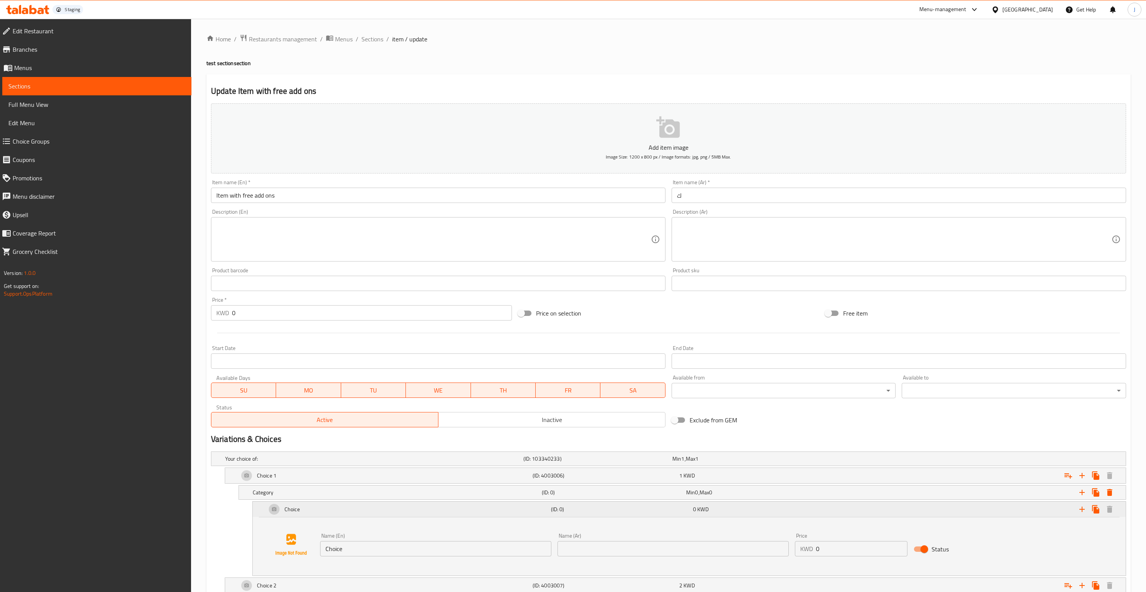
scroll to position [49, 0]
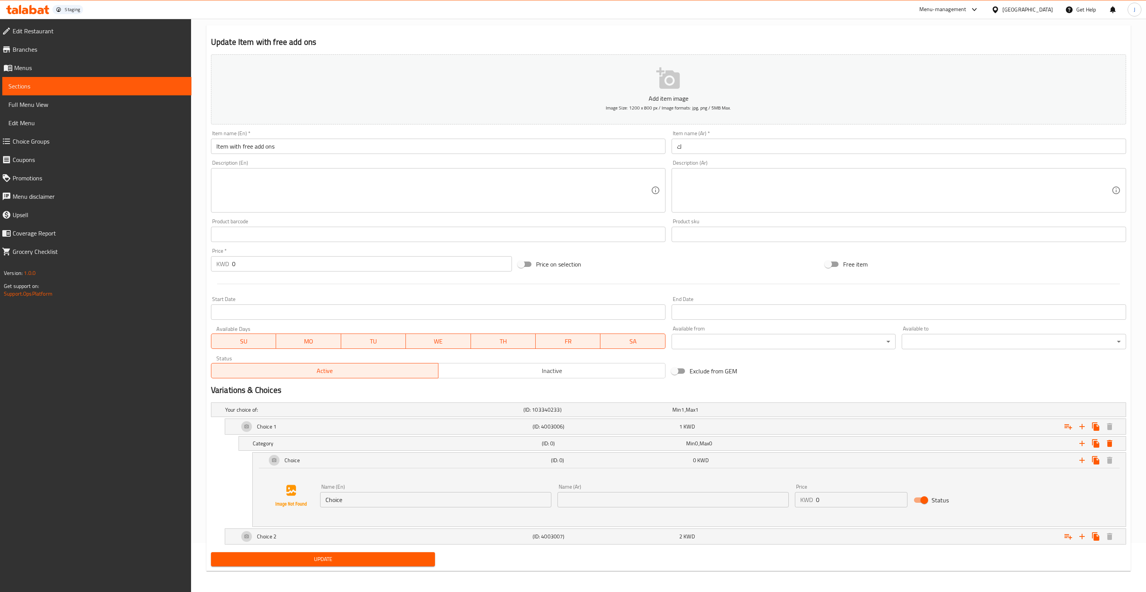
click at [841, 500] on input "0" at bounding box center [861, 499] width 91 height 15
type input "3"
click at [344, 557] on span "Update" at bounding box center [323, 559] width 212 height 10
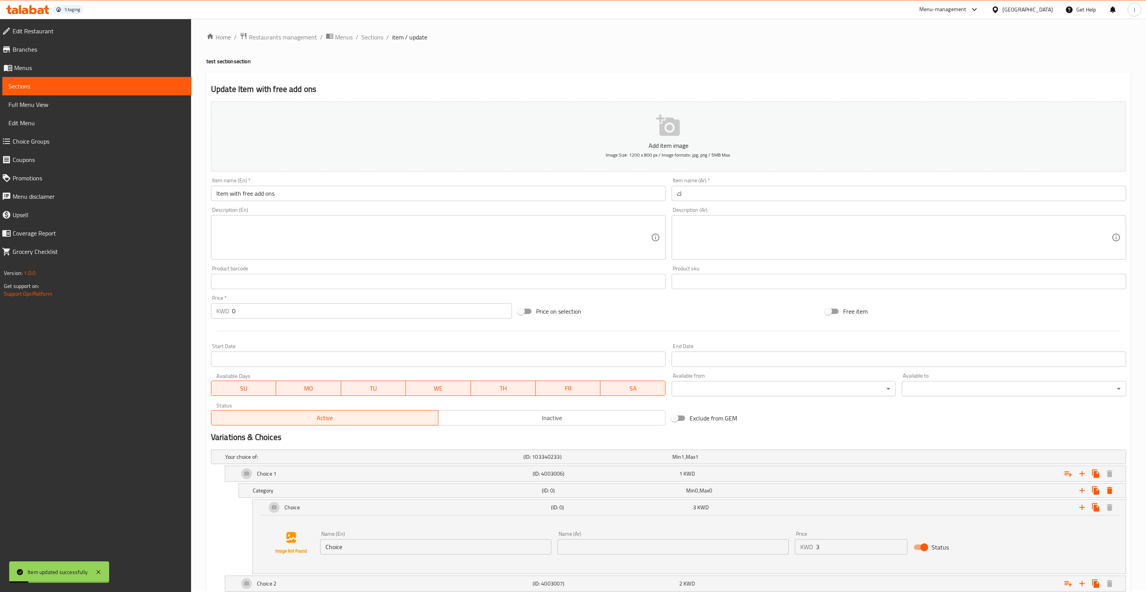
scroll to position [0, 0]
click at [375, 40] on span "Sections" at bounding box center [372, 38] width 22 height 9
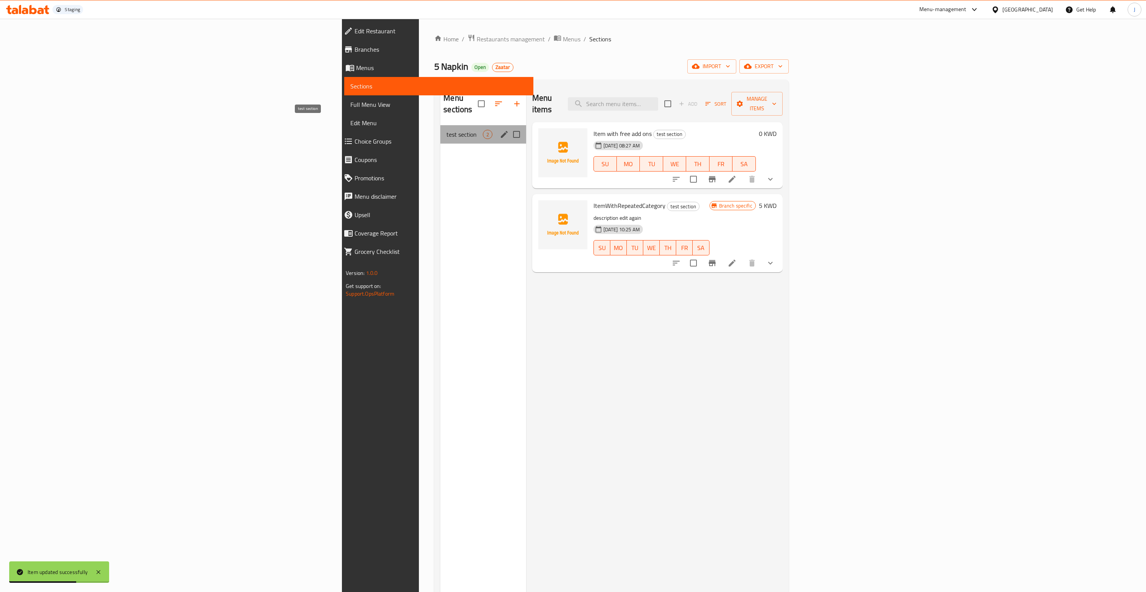
click at [446, 130] on span "test section" at bounding box center [464, 134] width 36 height 9
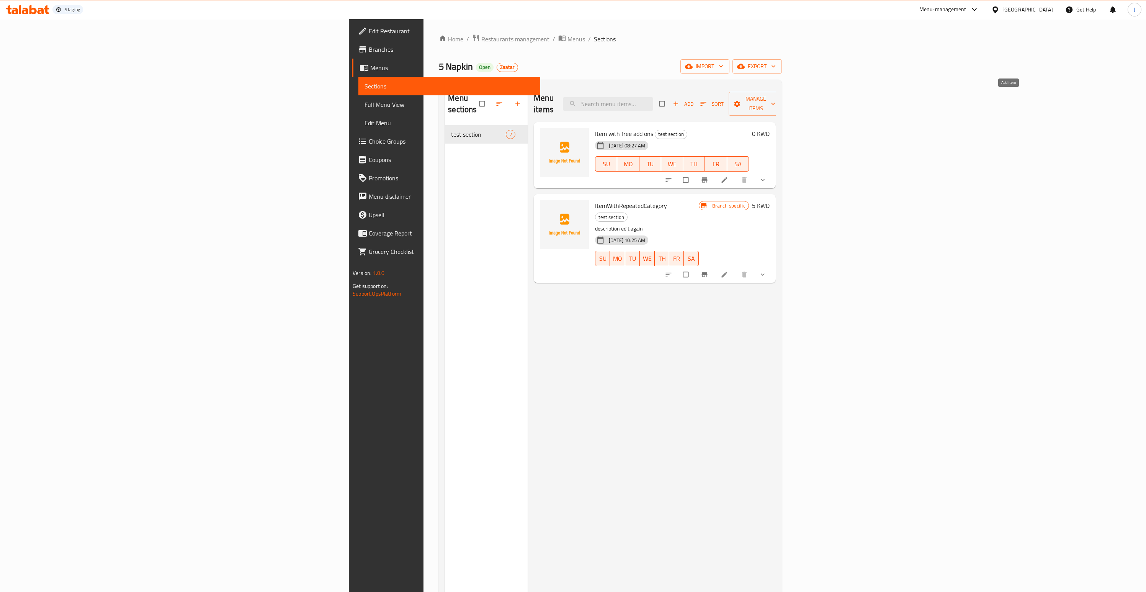
click at [679, 100] on icon "button" at bounding box center [676, 104] width 8 height 8
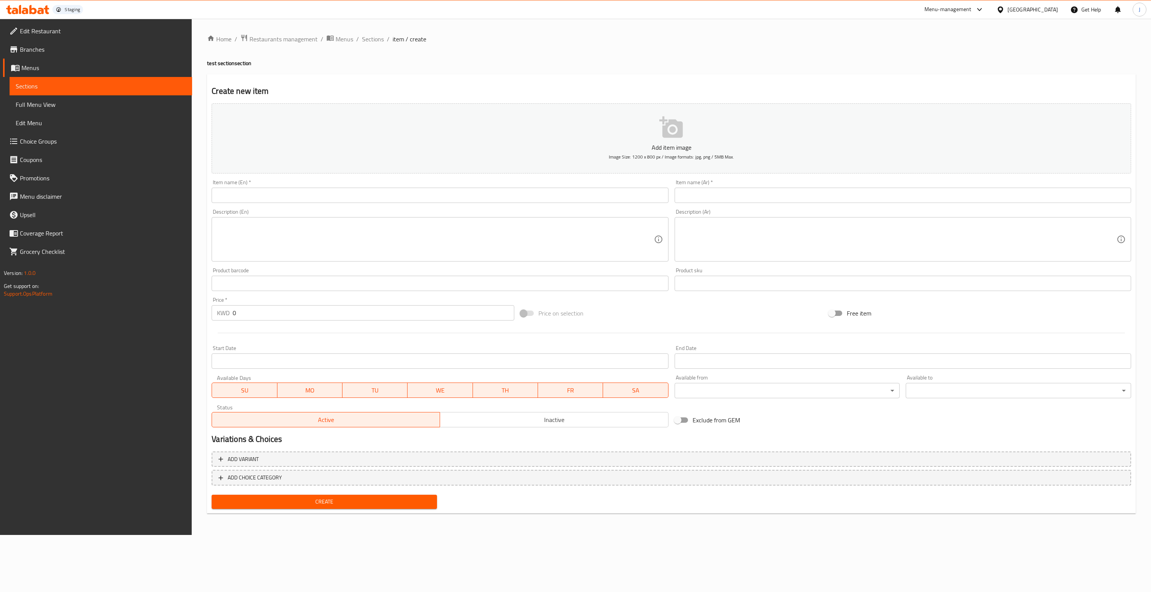
click at [497, 196] on input "text" at bounding box center [440, 195] width 457 height 15
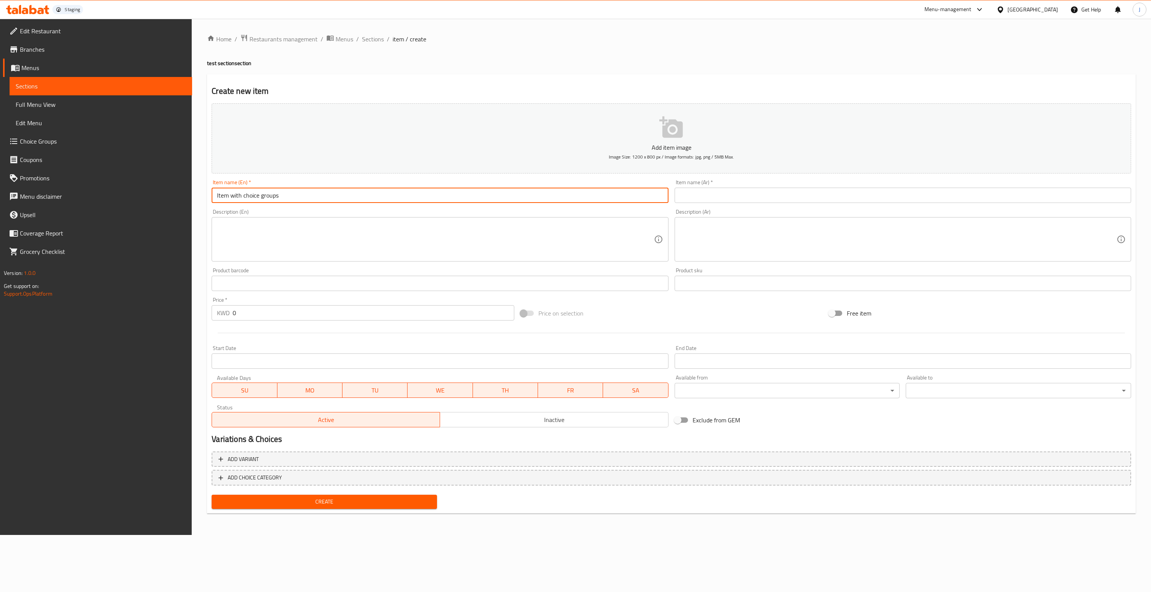
type input "Item with choice groups"
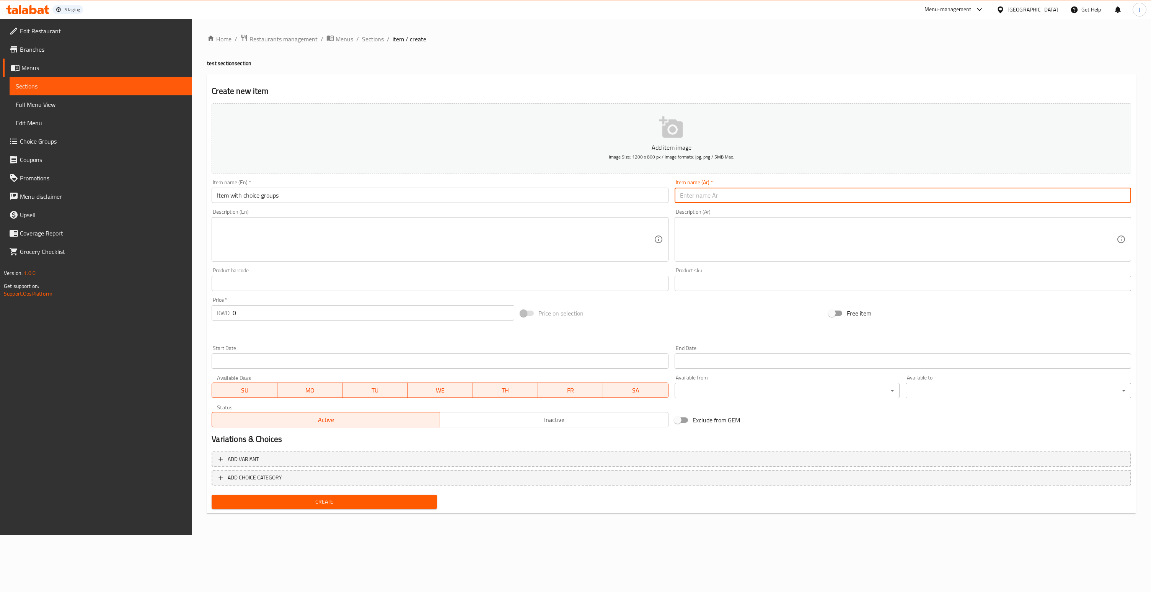
click at [836, 188] on input "text" at bounding box center [903, 195] width 457 height 15
type input "ك"
click at [342, 473] on span "ADD CHOICE CATEGORY" at bounding box center [672, 478] width 906 height 10
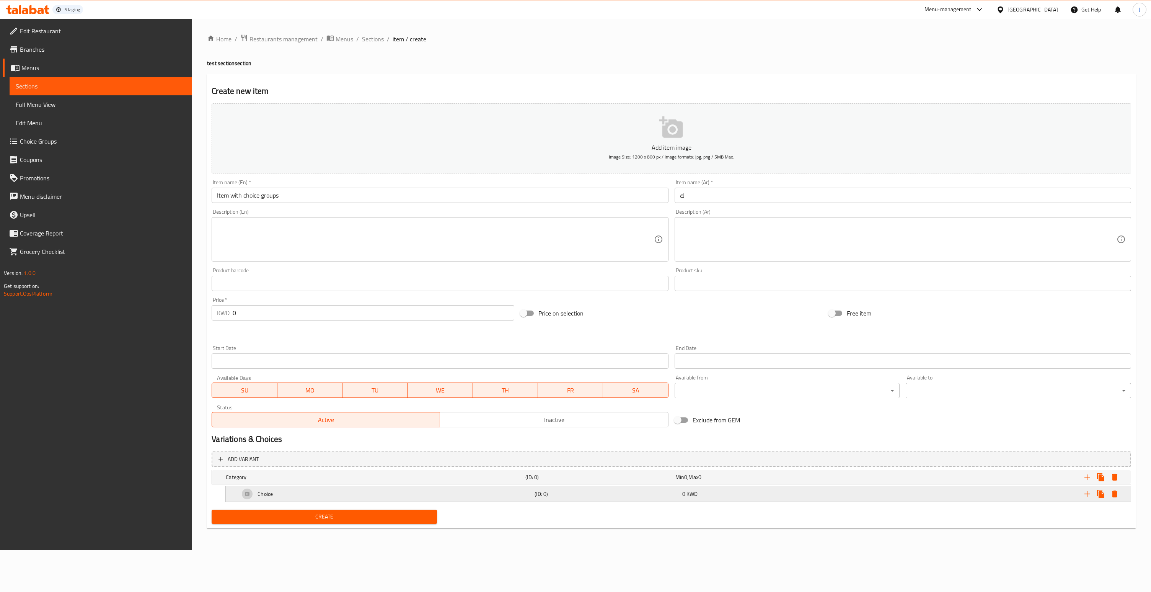
click at [911, 501] on div "Expand" at bounding box center [975, 493] width 295 height 17
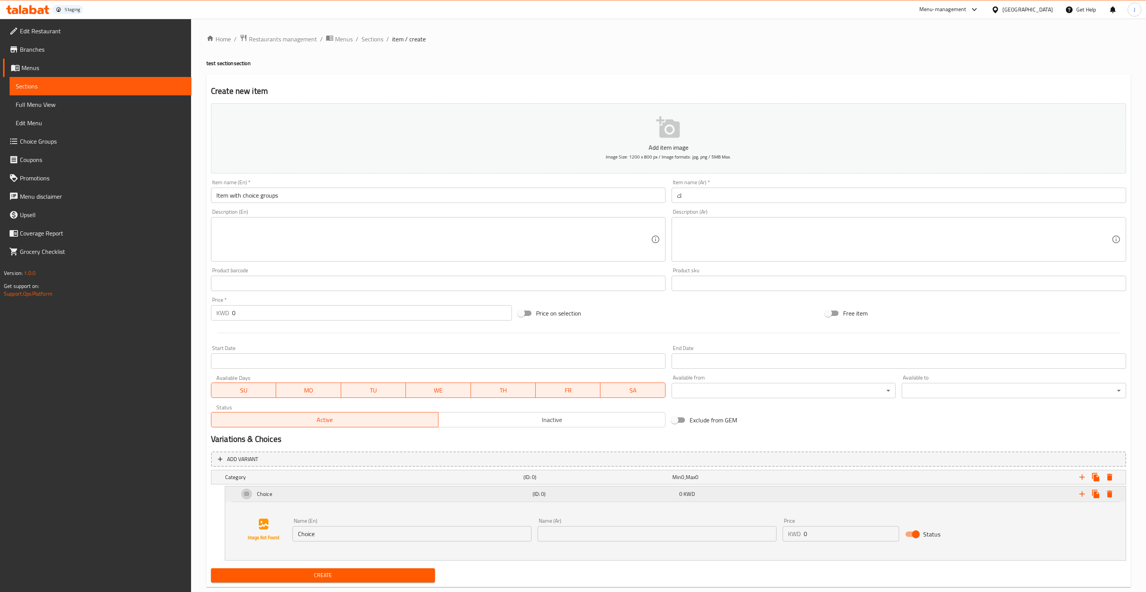
scroll to position [16, 0]
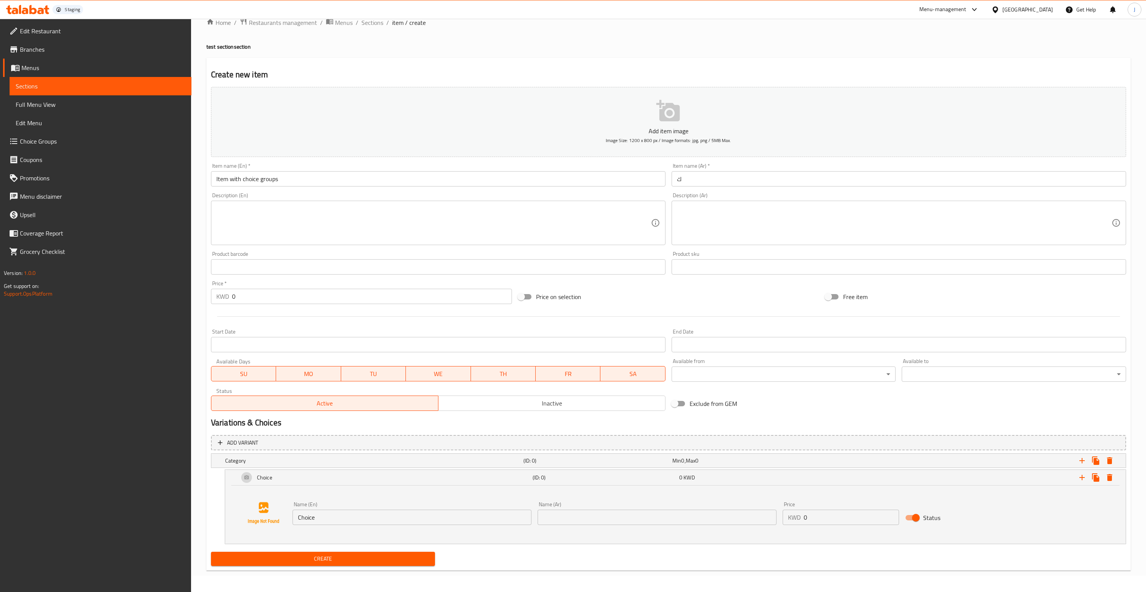
click at [405, 517] on input "Choice" at bounding box center [411, 516] width 239 height 15
click at [596, 521] on input "text" at bounding box center [656, 516] width 239 height 15
type input "1"
click at [637, 515] on input "1" at bounding box center [656, 516] width 239 height 15
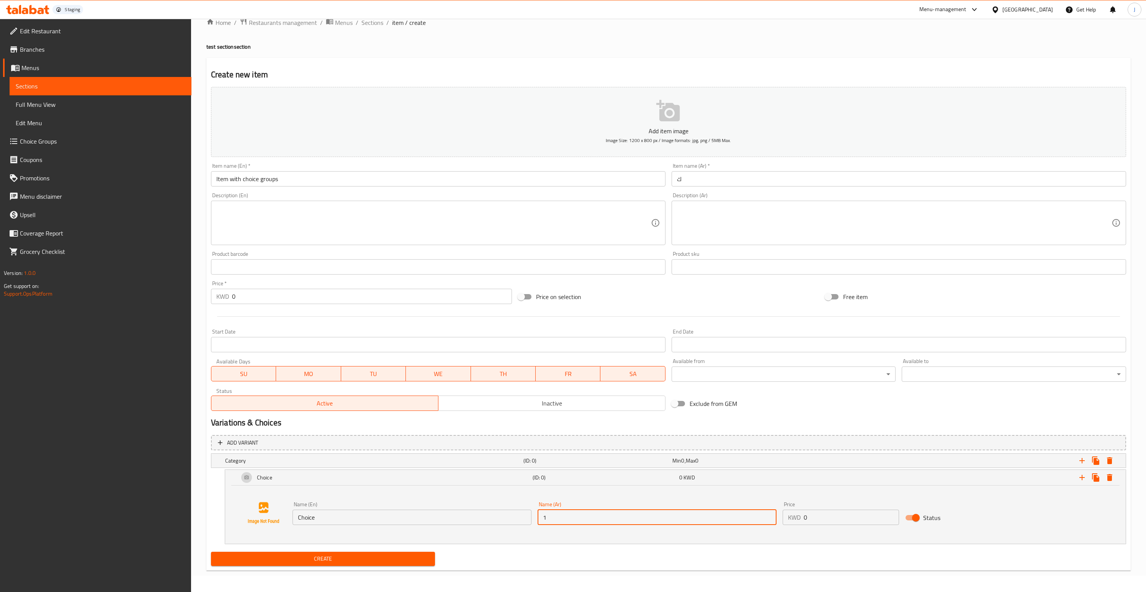
click at [637, 515] on input "1" at bounding box center [656, 516] width 239 height 15
click at [664, 527] on div "Name (Ar) Name (Ar)" at bounding box center [656, 512] width 245 height 29
click at [660, 521] on input "text" at bounding box center [656, 516] width 239 height 15
type input "لح"
click at [858, 520] on input "0" at bounding box center [850, 516] width 95 height 15
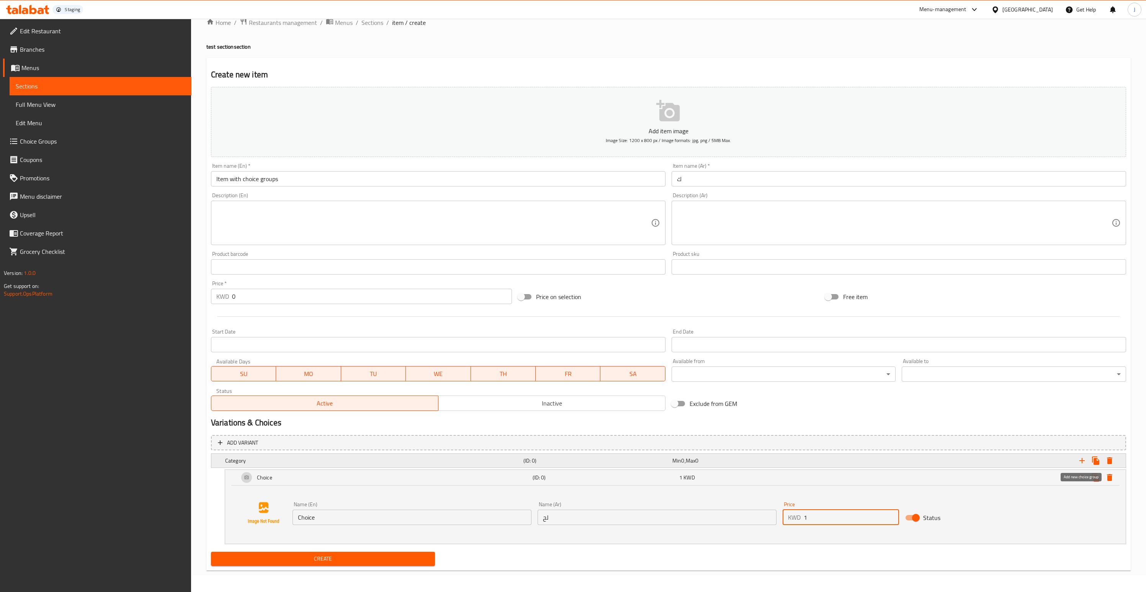
type input "1"
click at [1082, 463] on icon "Expand" at bounding box center [1081, 460] width 9 height 9
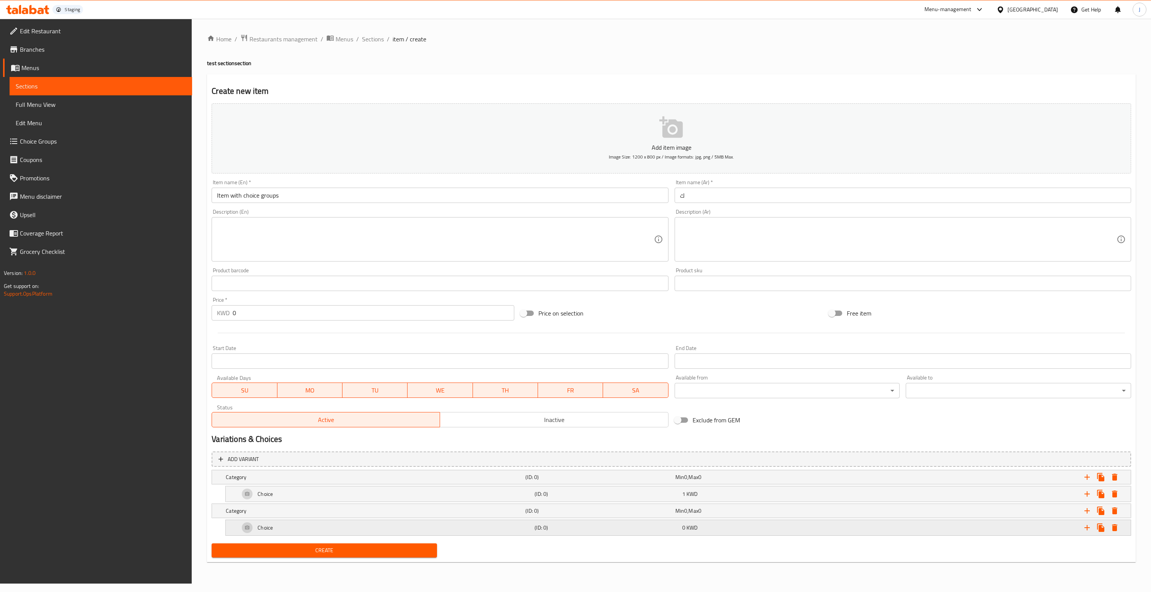
click at [749, 532] on div "0 KWD" at bounding box center [754, 527] width 147 height 11
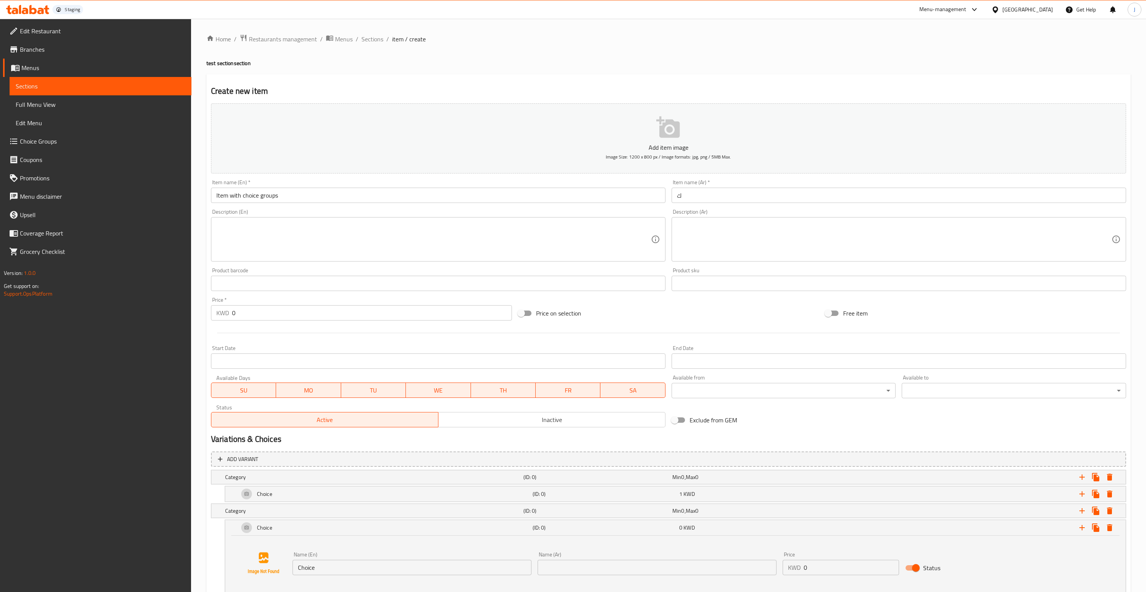
click at [416, 573] on input "Choice" at bounding box center [411, 567] width 239 height 15
click at [416, 572] on input "Choice" at bounding box center [411, 567] width 239 height 15
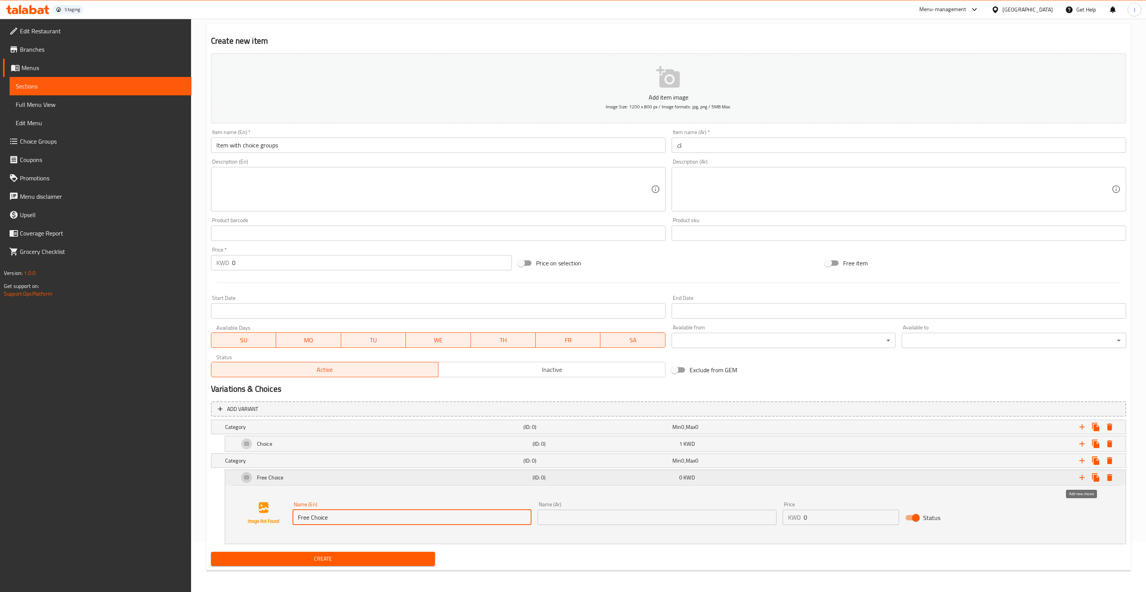
type input "Free Choice"
click at [1085, 479] on icon "Expand" at bounding box center [1081, 477] width 9 height 9
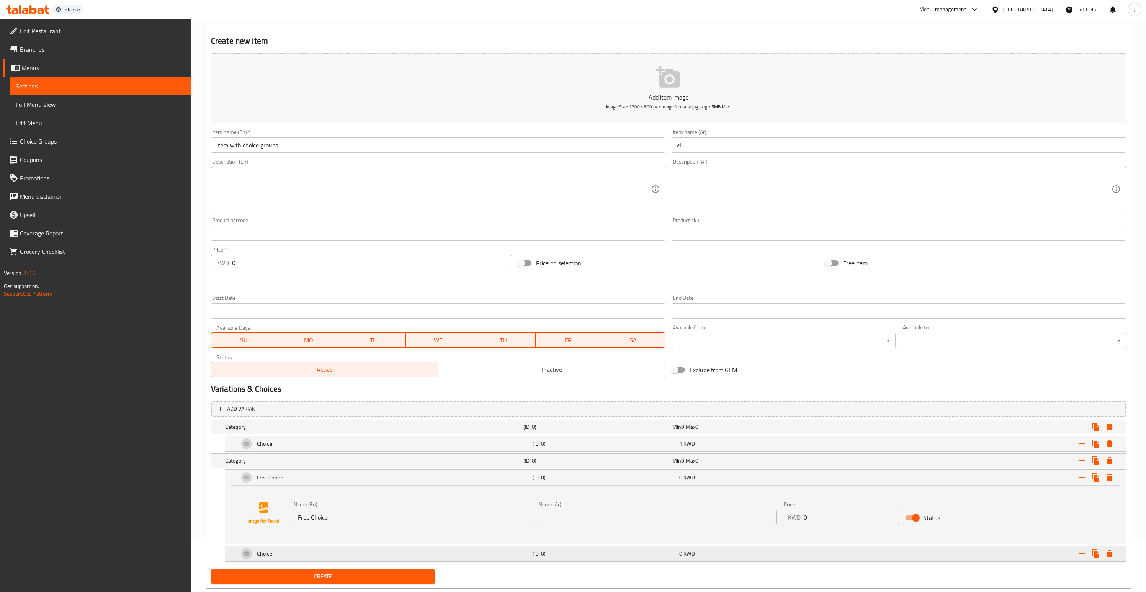
click at [383, 558] on div "Choice" at bounding box center [384, 553] width 294 height 18
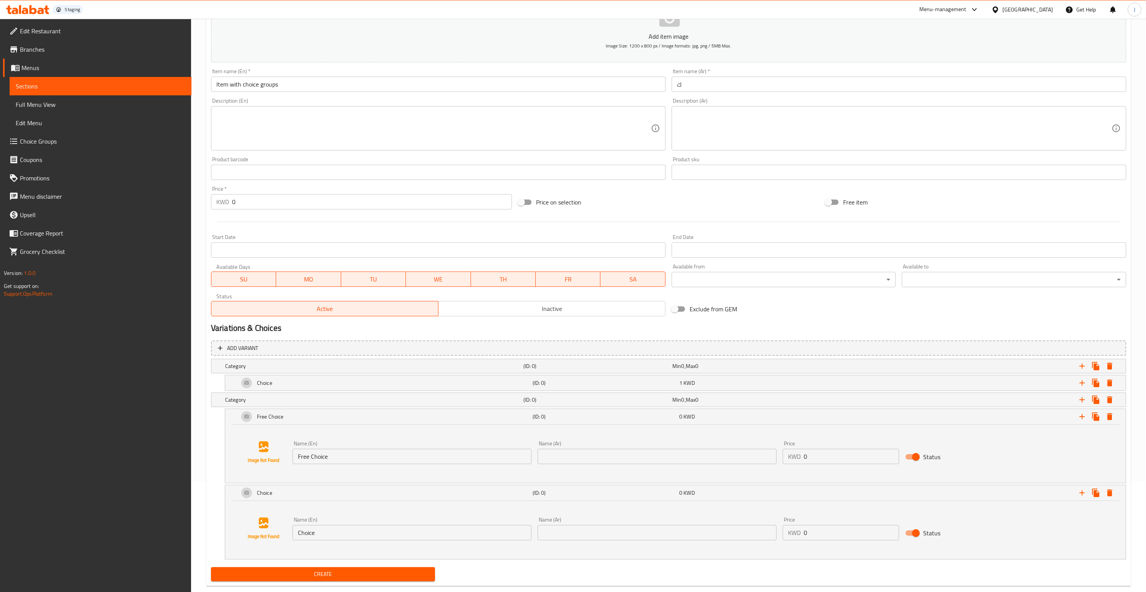
scroll to position [126, 0]
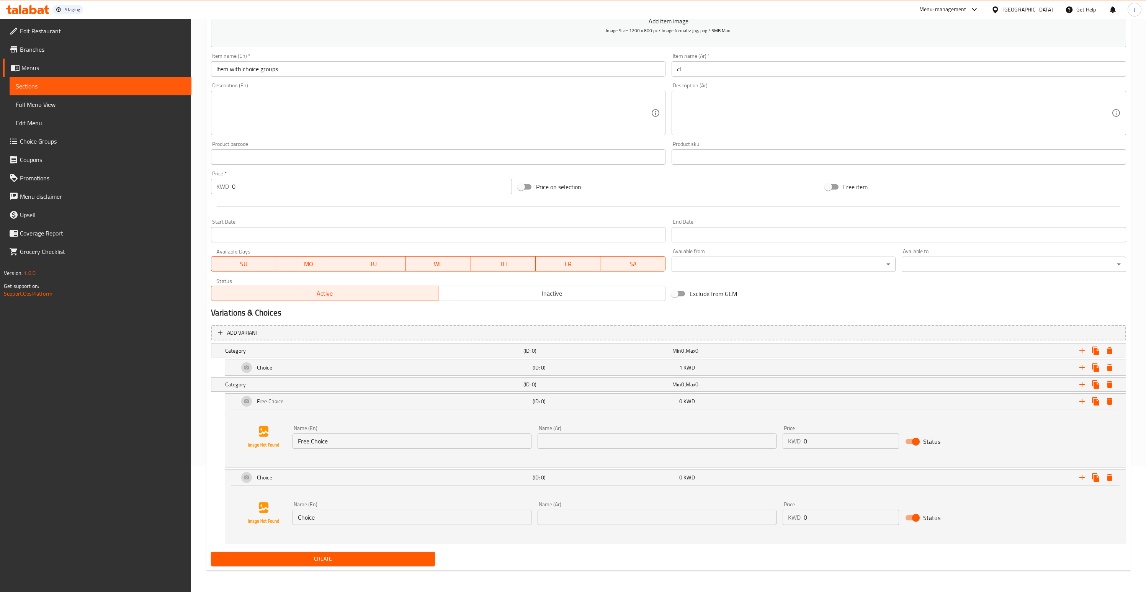
click at [299, 516] on input "Choice" at bounding box center [411, 516] width 239 height 15
type input "another free Choice"
click at [563, 516] on input "text" at bounding box center [656, 516] width 239 height 15
click at [569, 522] on input "text" at bounding box center [656, 516] width 239 height 15
click at [569, 519] on input "text" at bounding box center [656, 516] width 239 height 15
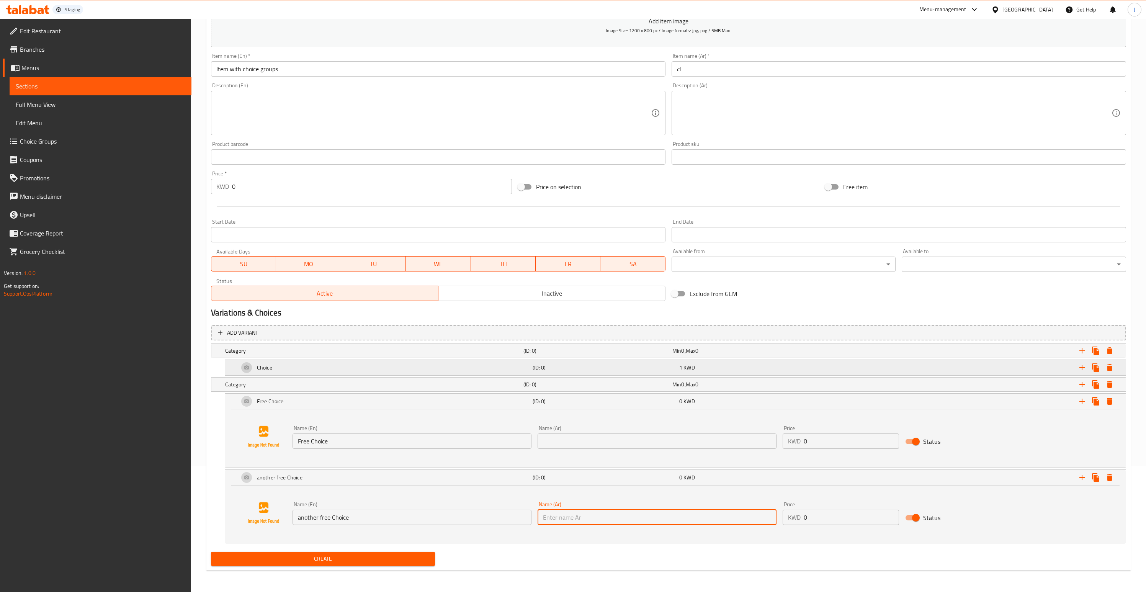
click at [379, 369] on div "Choice" at bounding box center [384, 367] width 294 height 18
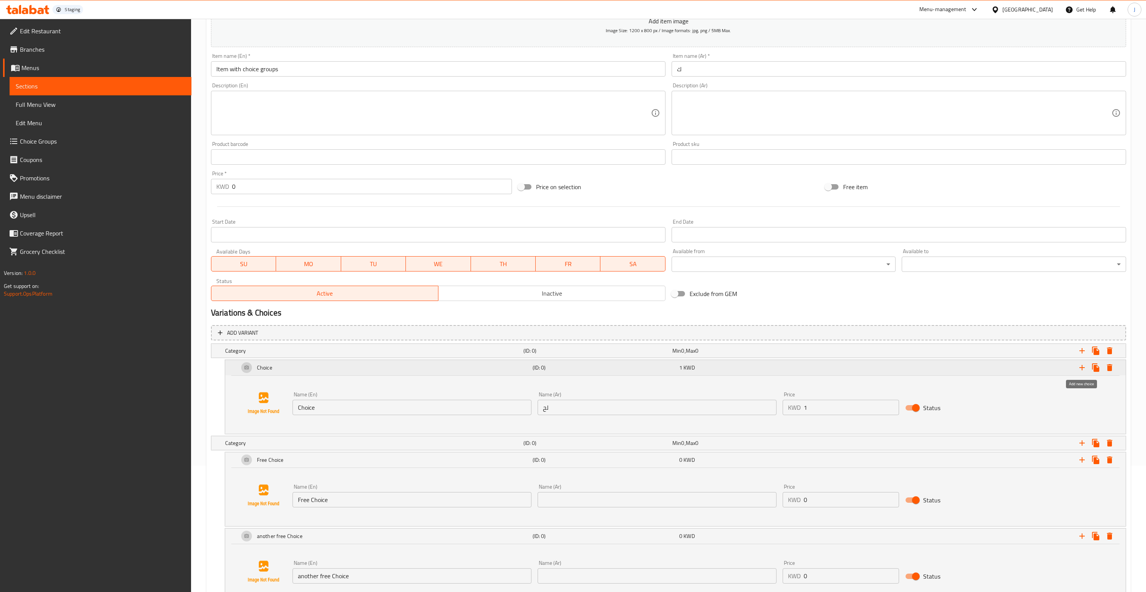
click at [1082, 365] on icon "Expand" at bounding box center [1081, 367] width 9 height 9
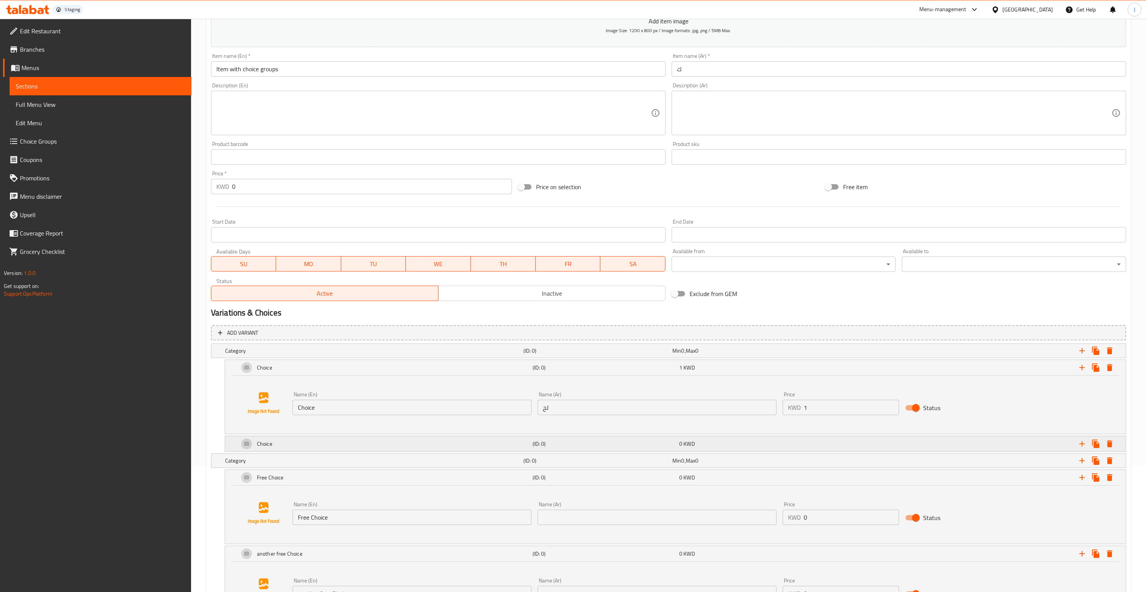
click at [490, 440] on div "Choice" at bounding box center [384, 443] width 294 height 18
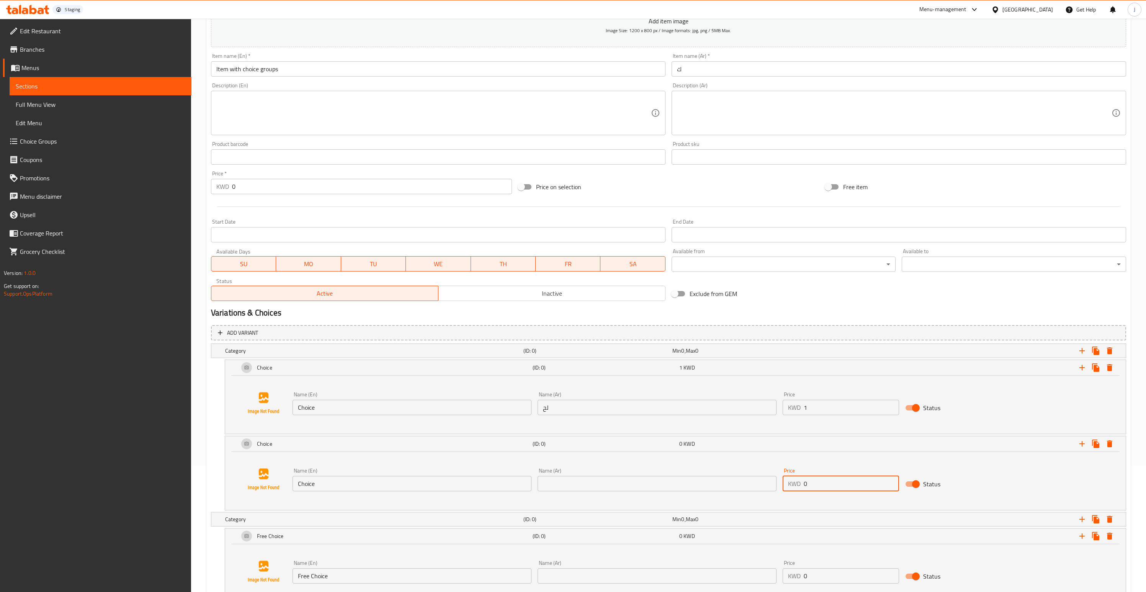
click at [832, 483] on input "0" at bounding box center [850, 483] width 95 height 15
type input "2"
click at [682, 351] on span "0" at bounding box center [682, 351] width 3 height 10
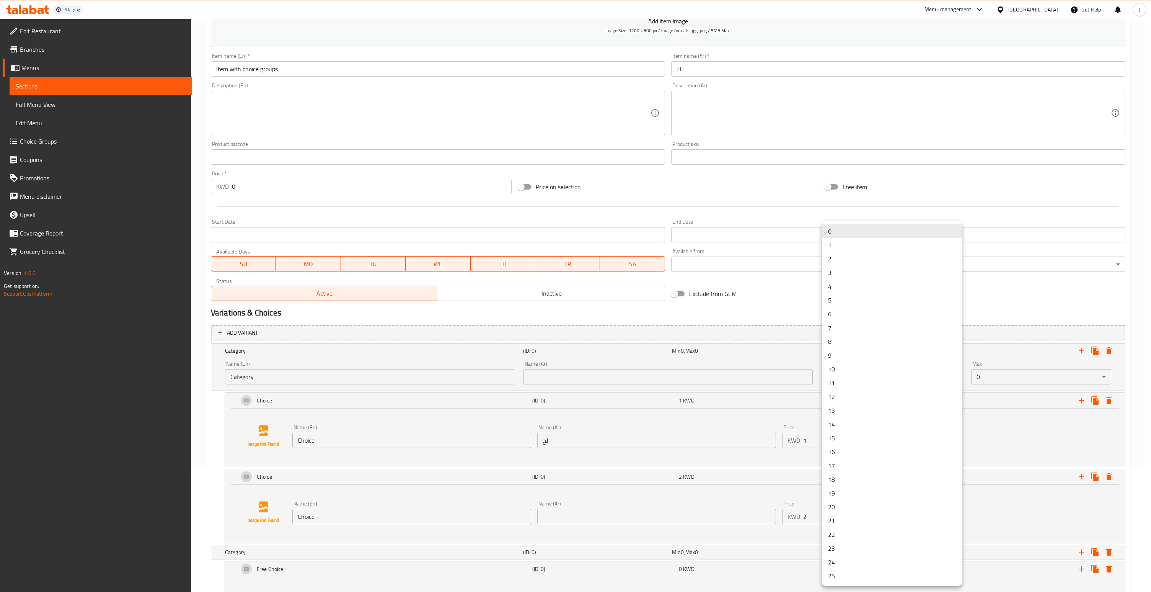
click at [954, 375] on body "​ Staging Menu-management Kuwait Get Help J Edit Restaurant Branches Menus Sect…" at bounding box center [575, 178] width 1151 height 573
click at [859, 242] on li "1" at bounding box center [892, 245] width 140 height 14
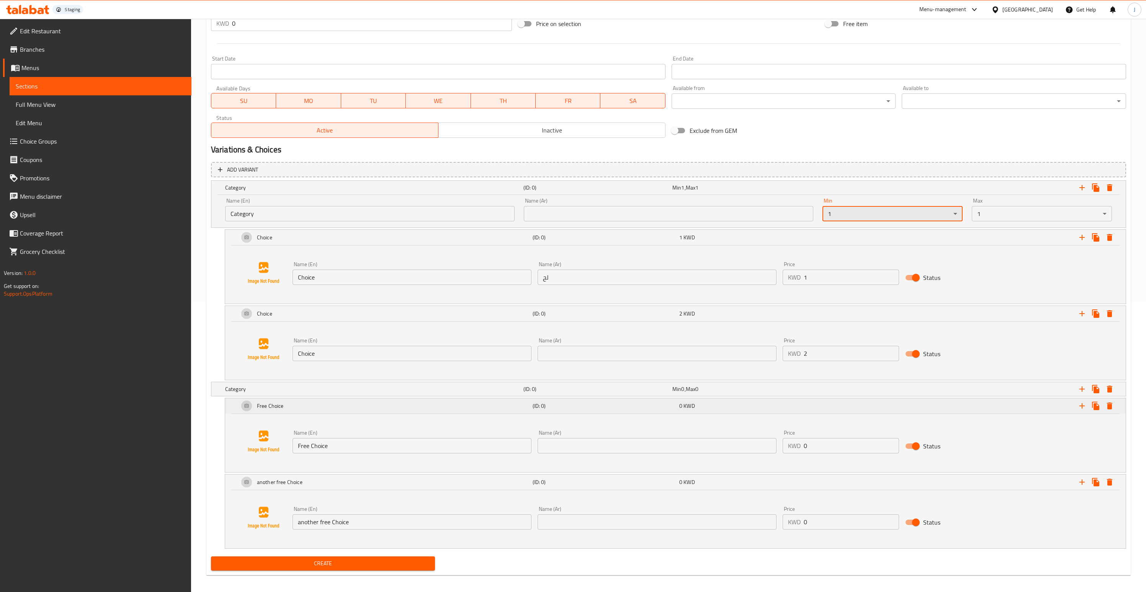
scroll to position [294, 0]
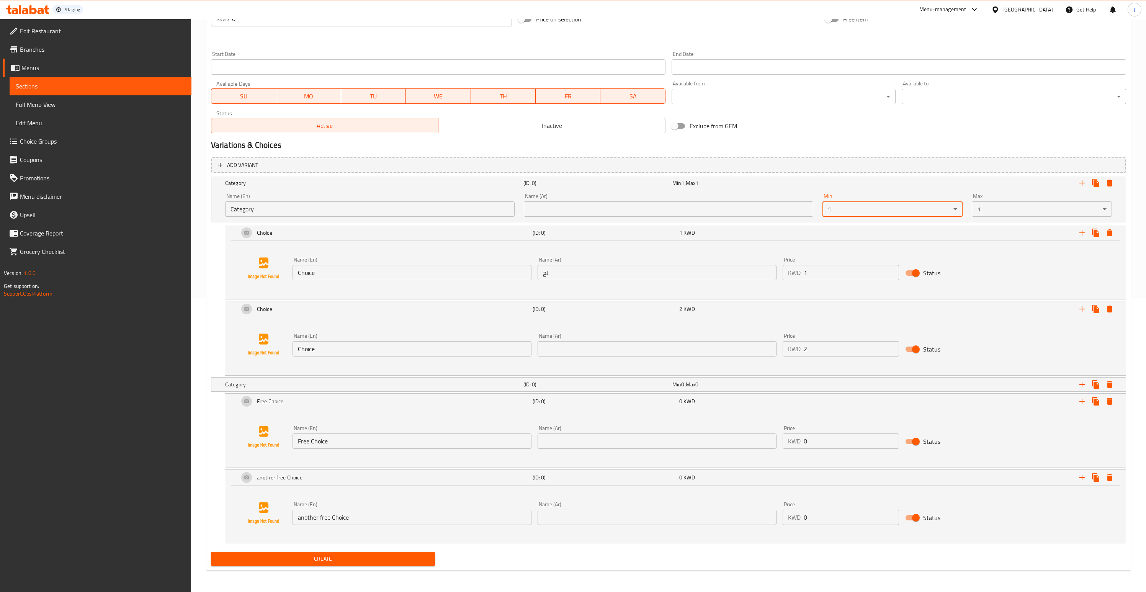
click at [346, 562] on span "Create" at bounding box center [323, 559] width 212 height 10
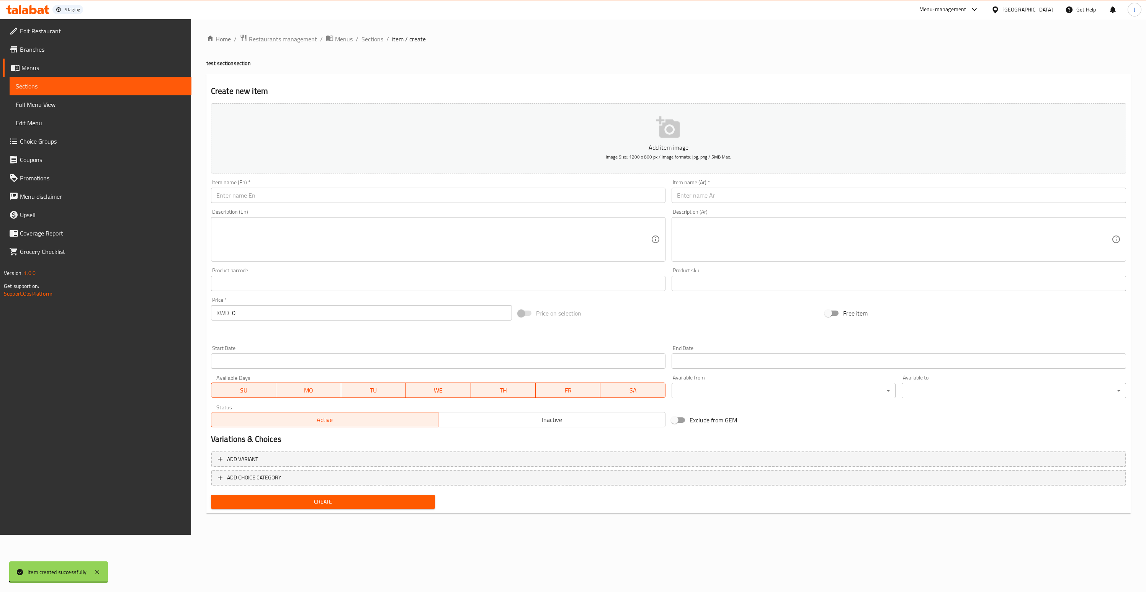
scroll to position [0, 0]
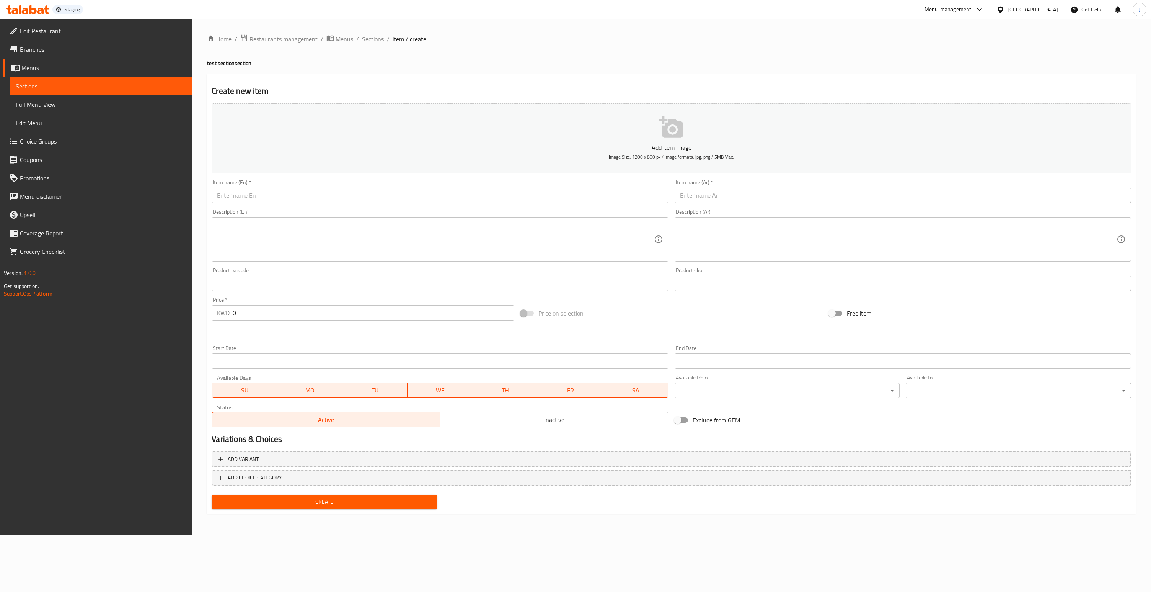
click at [372, 38] on span "Sections" at bounding box center [373, 38] width 22 height 9
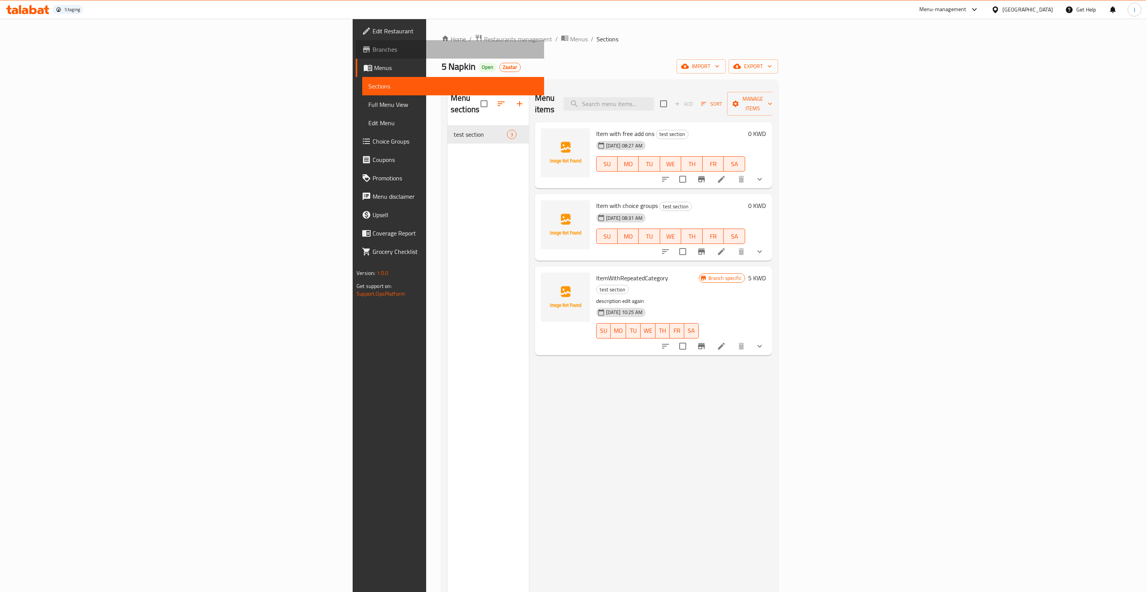
click at [372, 51] on span "Branches" at bounding box center [454, 49] width 165 height 9
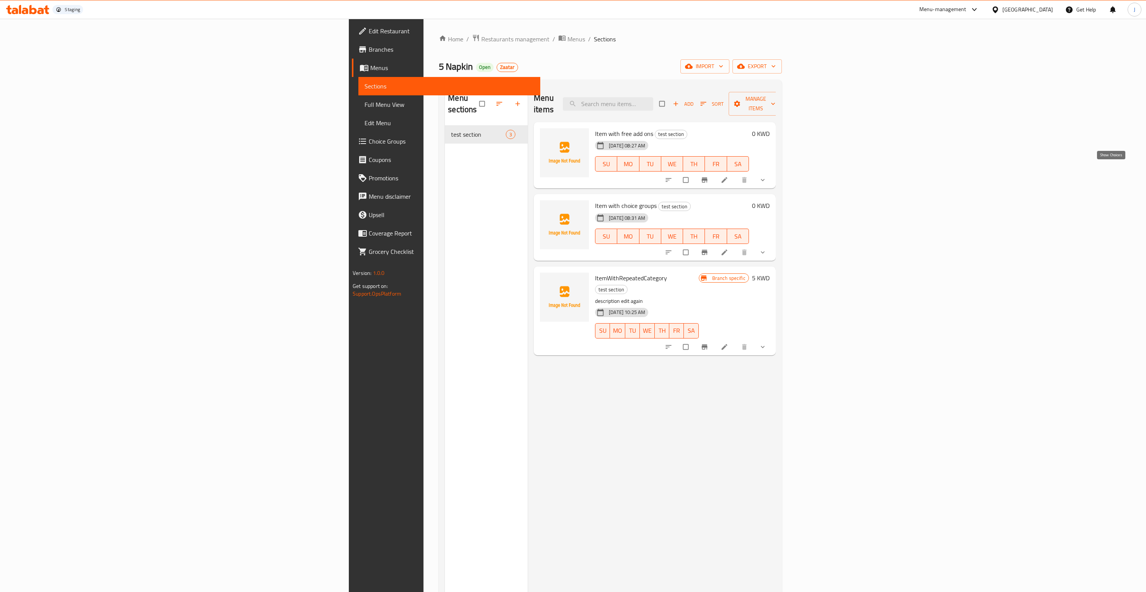
click at [766, 176] on icon "show more" at bounding box center [763, 180] width 8 height 8
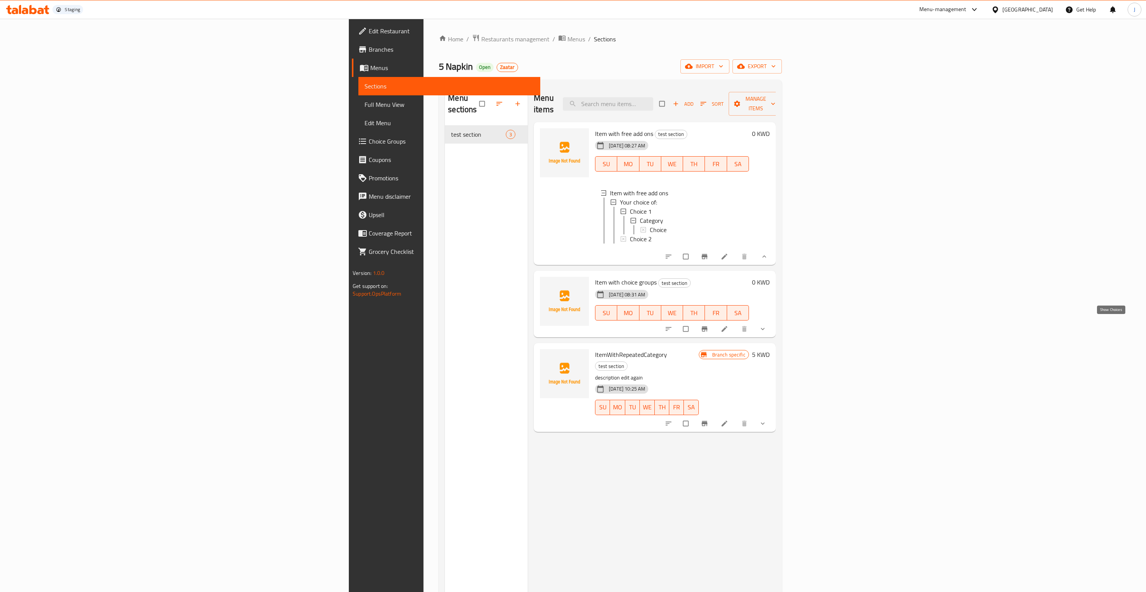
click at [766, 325] on icon "show more" at bounding box center [763, 329] width 8 height 8
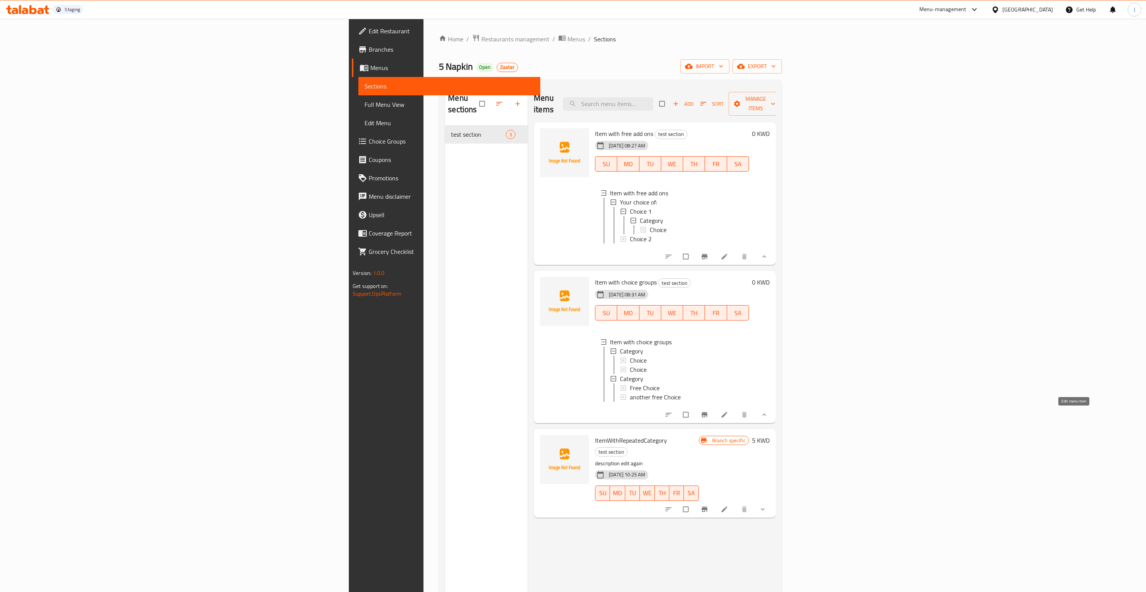
click at [728, 413] on icon at bounding box center [724, 415] width 8 height 8
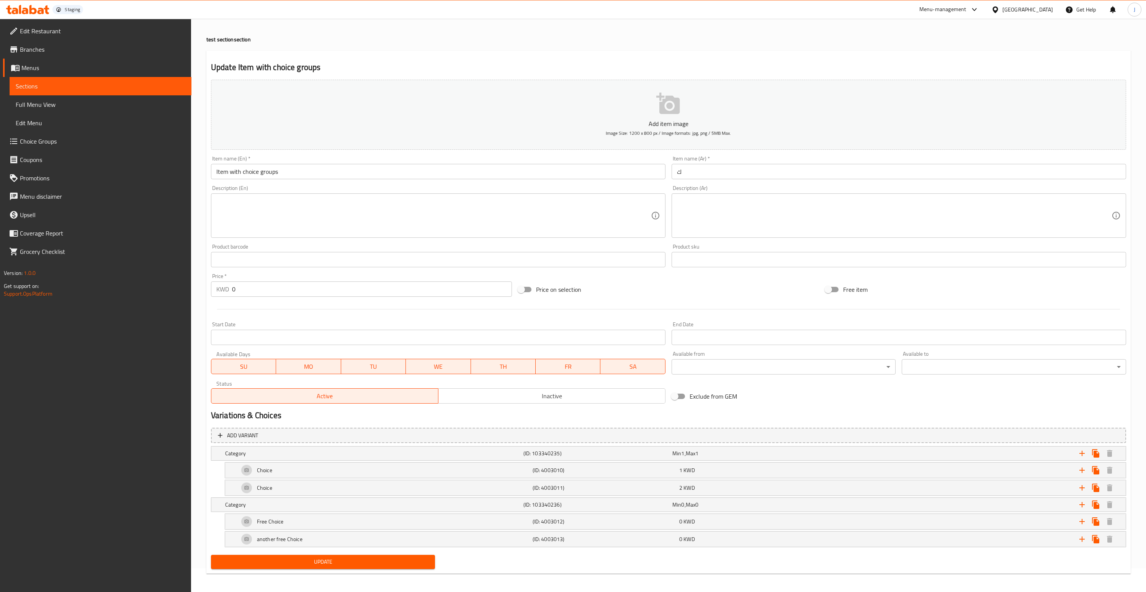
scroll to position [27, 0]
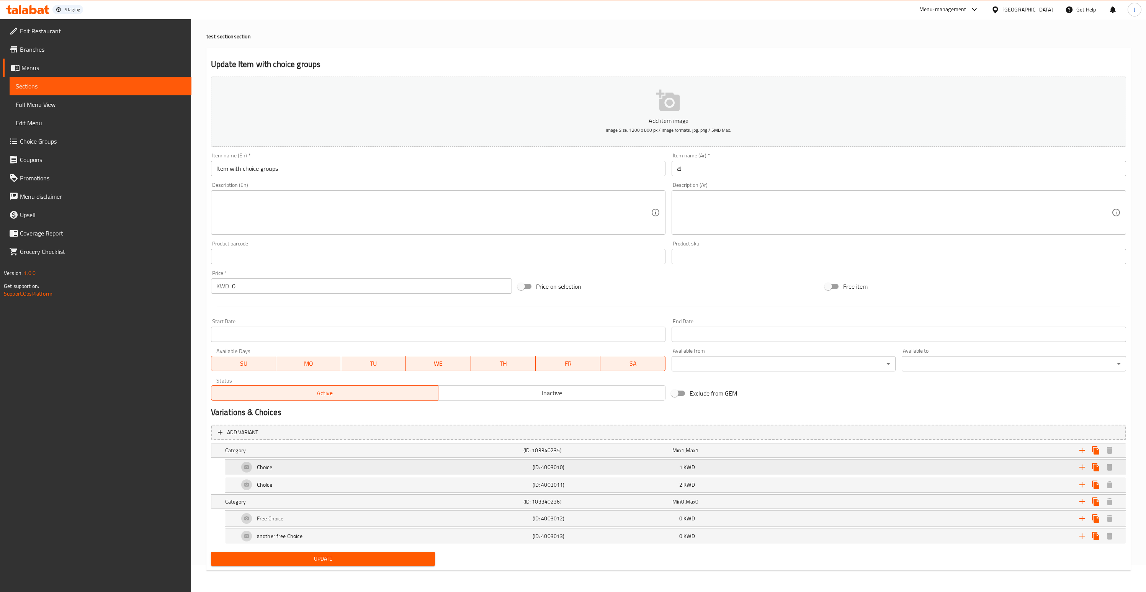
click at [1019, 470] on div "Expand" at bounding box center [971, 467] width 294 height 17
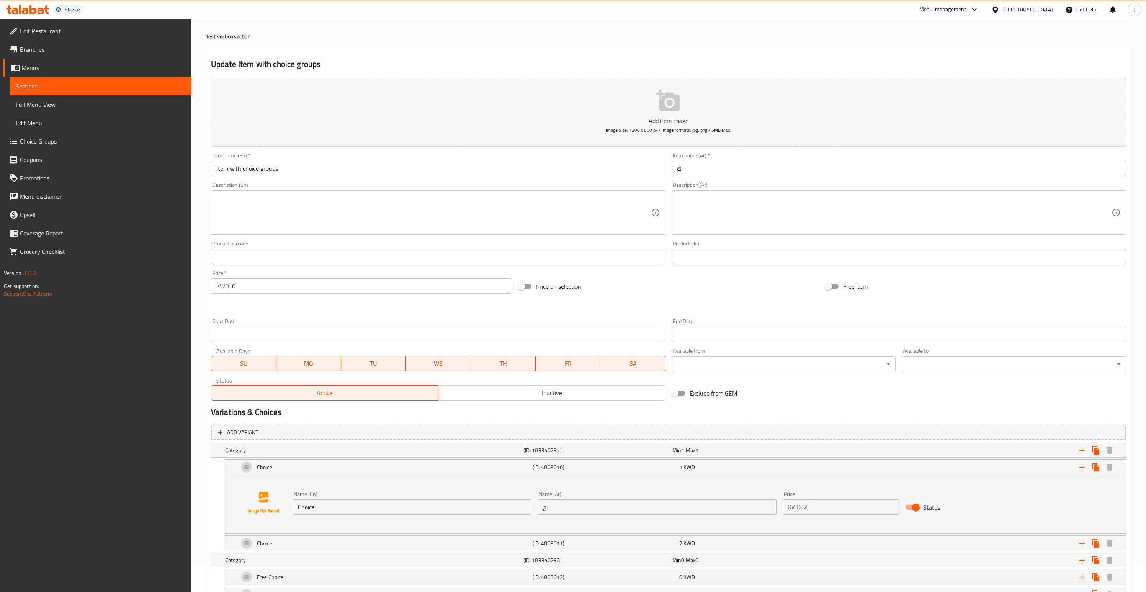
click at [892, 503] on input "2" at bounding box center [850, 506] width 95 height 15
type input "3"
click at [892, 503] on input "3" at bounding box center [850, 506] width 95 height 15
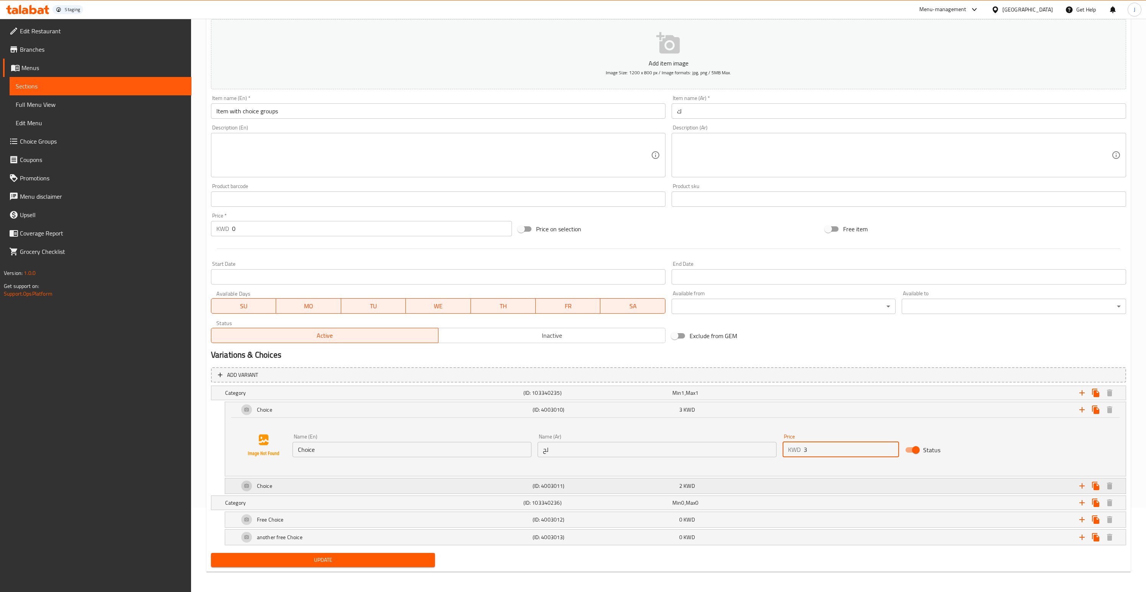
scroll to position [85, 0]
click at [332, 561] on span "Update" at bounding box center [323, 559] width 212 height 10
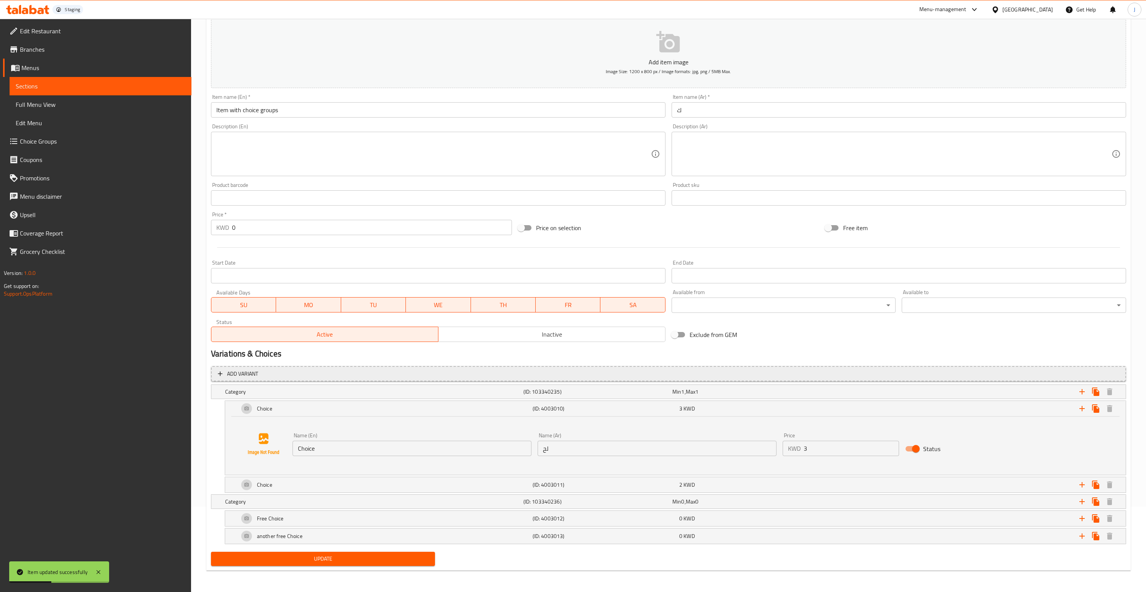
click at [355, 379] on button "Add variant" at bounding box center [668, 374] width 915 height 16
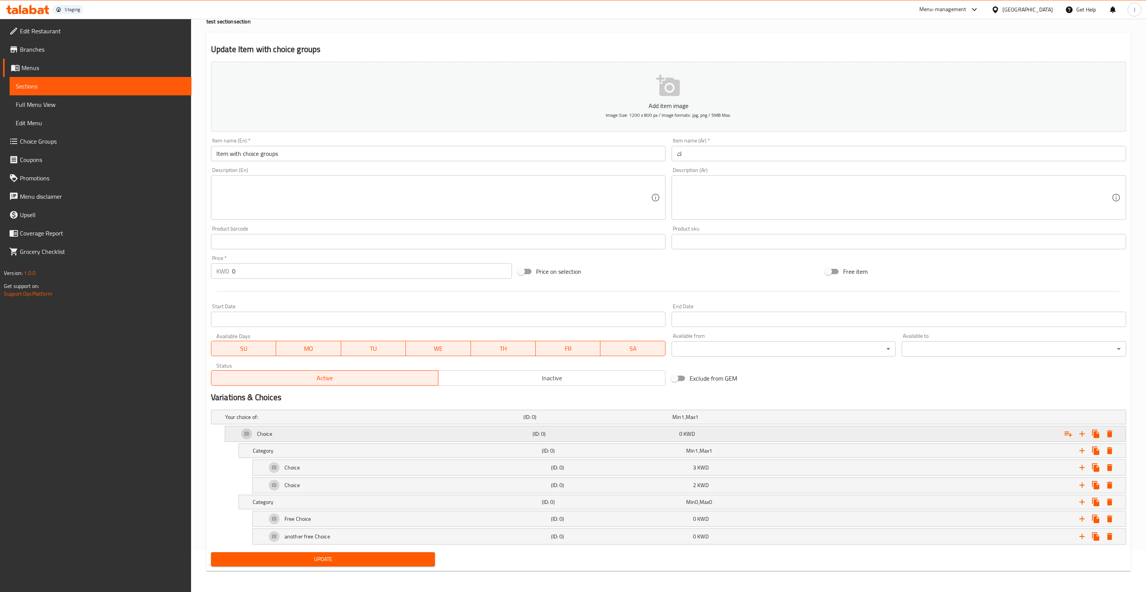
click at [261, 435] on h5 "Choice" at bounding box center [264, 434] width 15 height 8
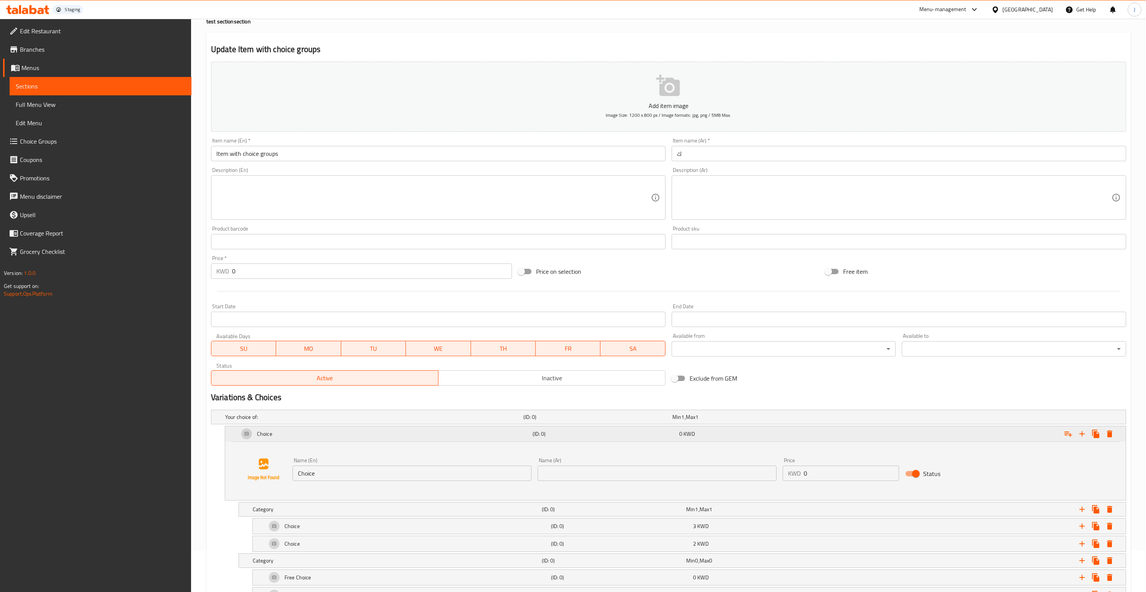
click at [294, 432] on div "Choice" at bounding box center [384, 433] width 294 height 18
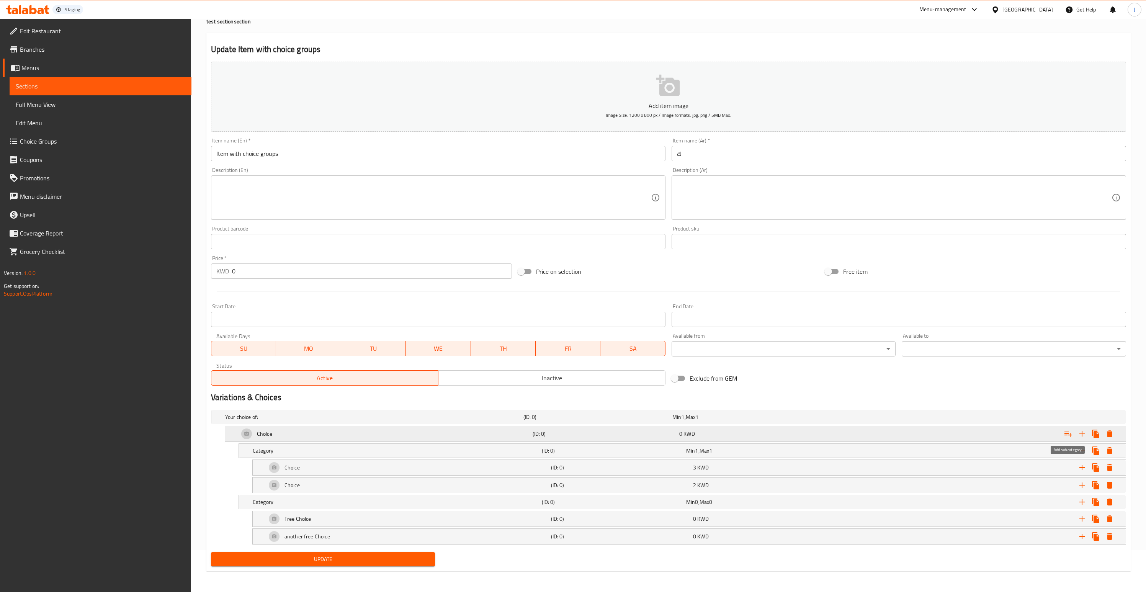
click at [1069, 434] on icon "Expand" at bounding box center [1068, 433] width 8 height 5
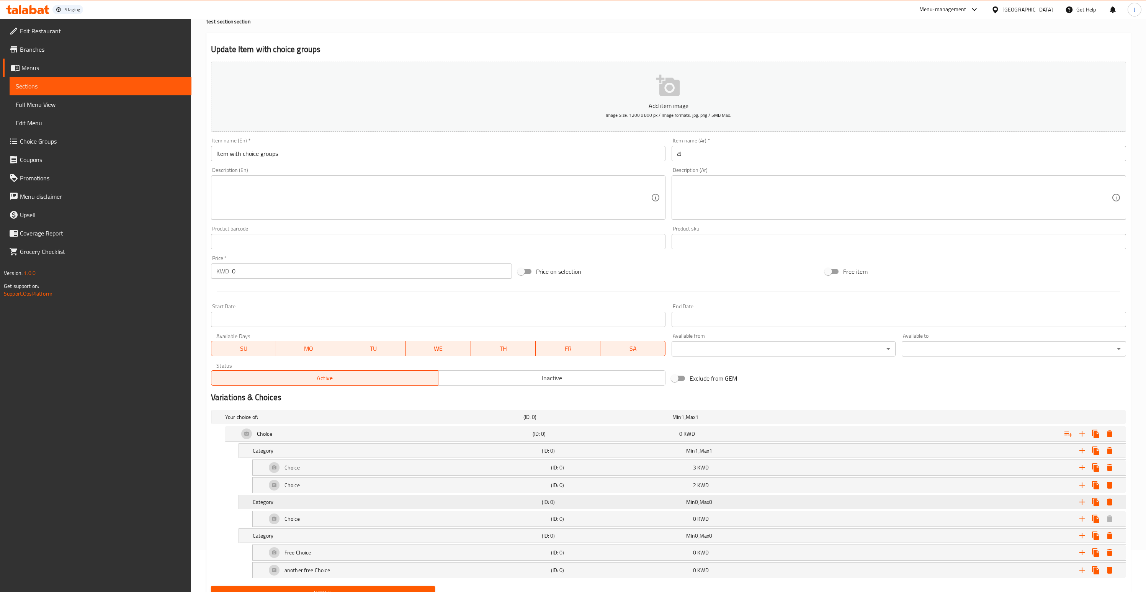
click at [719, 500] on div "Min 0 , Max 0" at bounding box center [756, 502] width 141 height 8
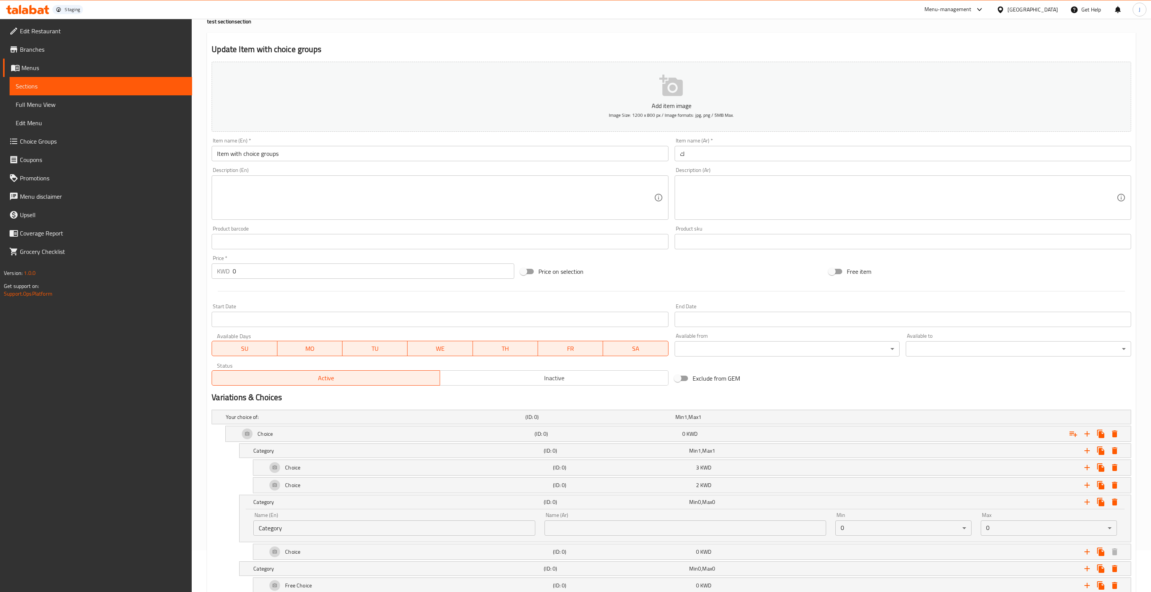
click at [961, 528] on body "​ Staging Menu-management [GEOGRAPHIC_DATA] Get Help J Edit Restaurant Branches…" at bounding box center [575, 263] width 1151 height 573
click at [886, 543] on li "1" at bounding box center [898, 541] width 135 height 14
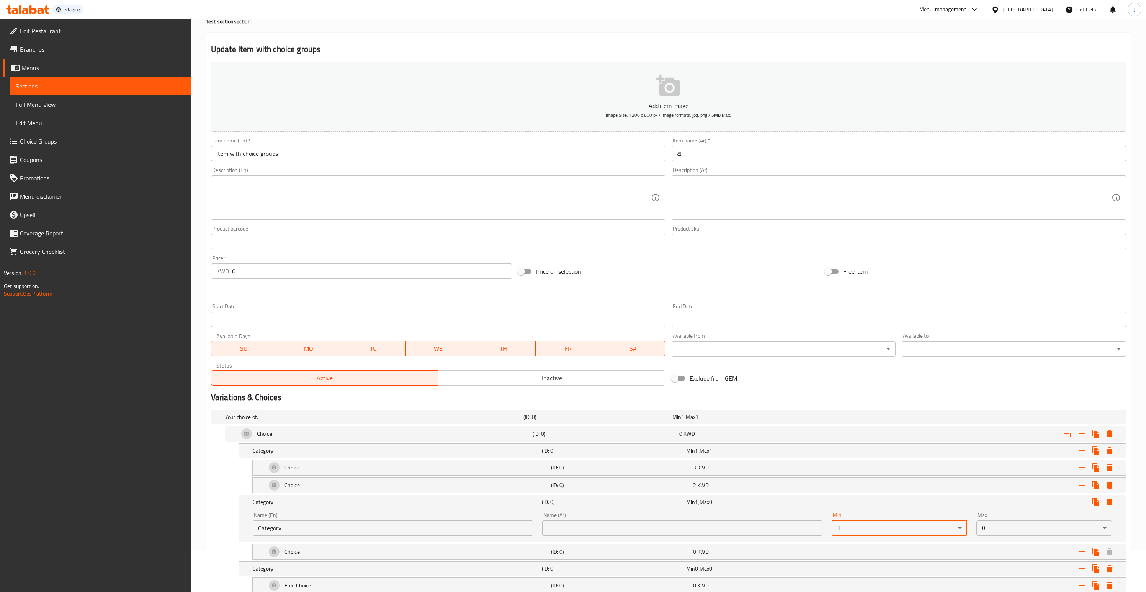
click at [982, 532] on body "​ Staging Menu-management [GEOGRAPHIC_DATA] Get Help J Edit Restaurant Branches…" at bounding box center [573, 263] width 1146 height 573
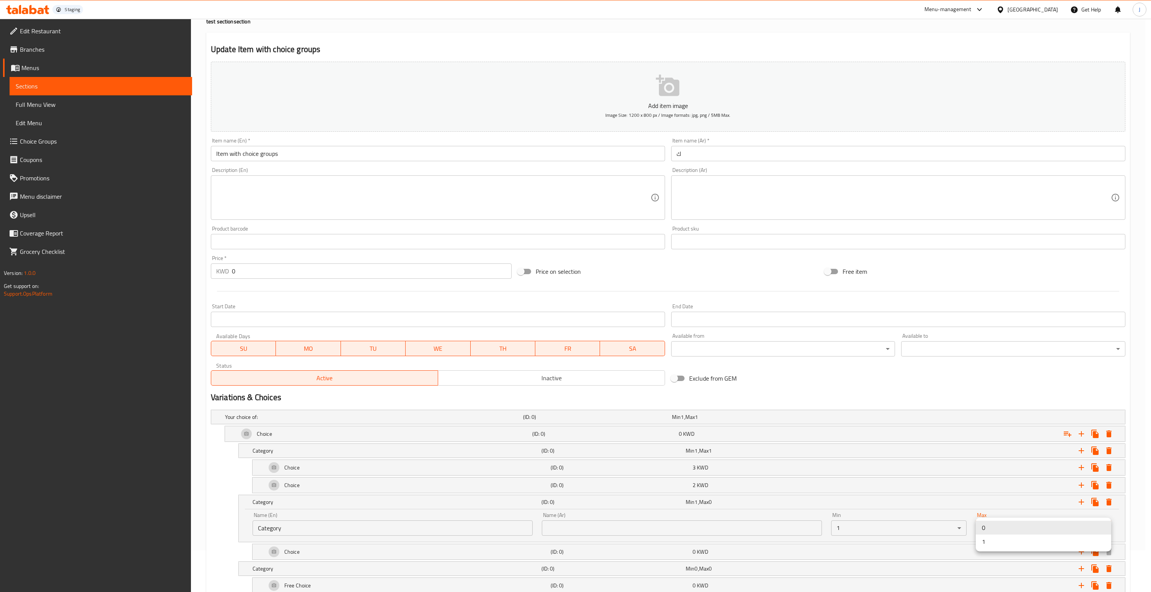
click at [987, 541] on li "1" at bounding box center [1043, 541] width 135 height 14
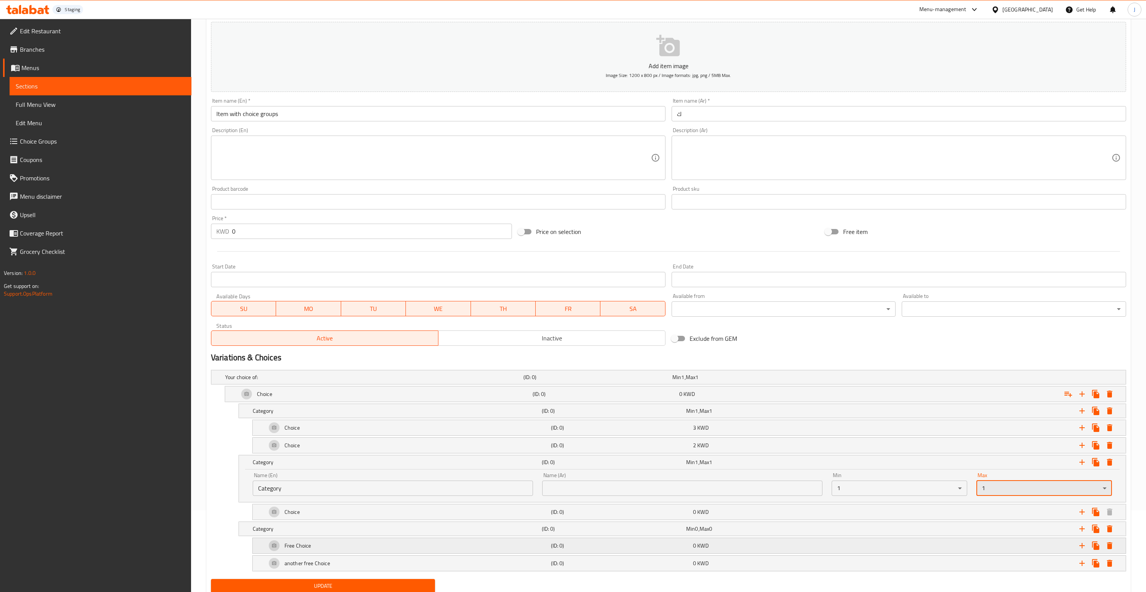
scroll to position [96, 0]
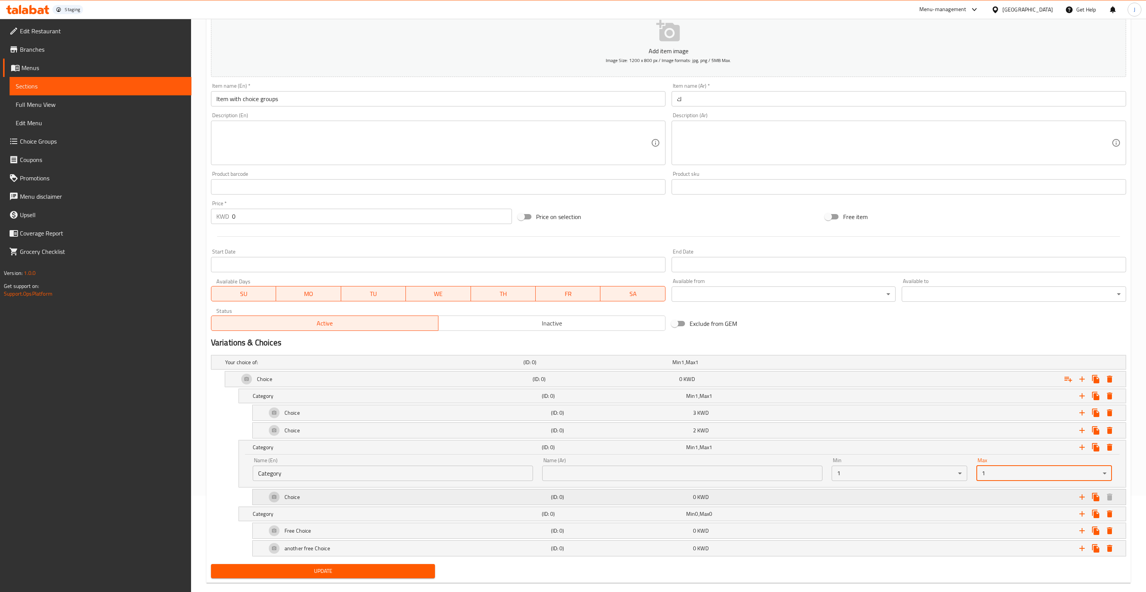
click at [508, 494] on div "Choice" at bounding box center [407, 497] width 284 height 18
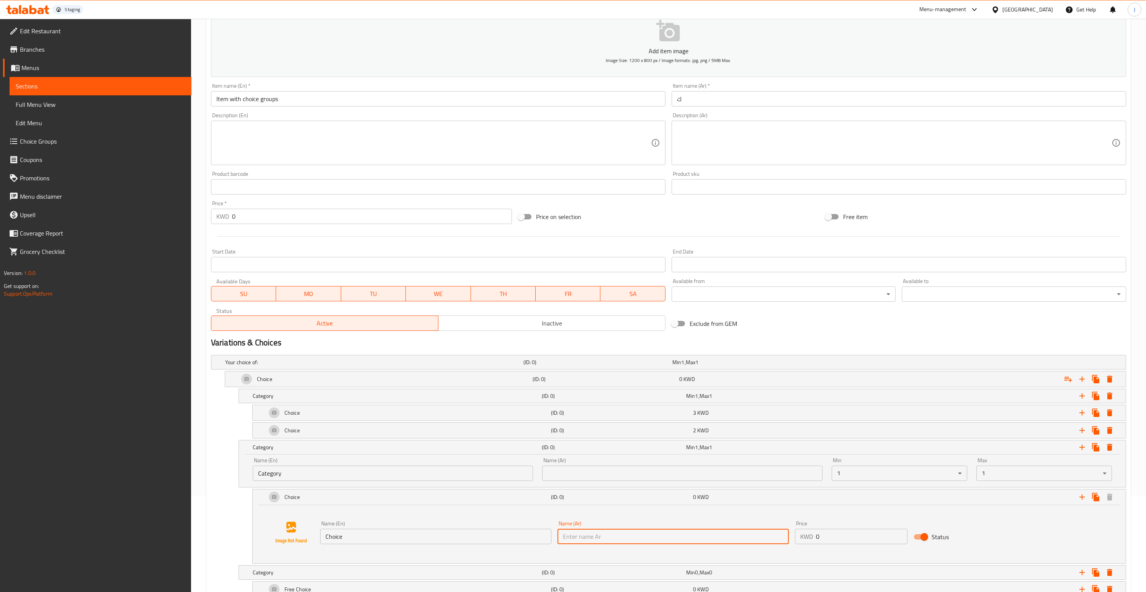
click at [597, 535] on input "text" at bounding box center [672, 536] width 231 height 15
click at [839, 538] on input "0" at bounding box center [861, 536] width 91 height 15
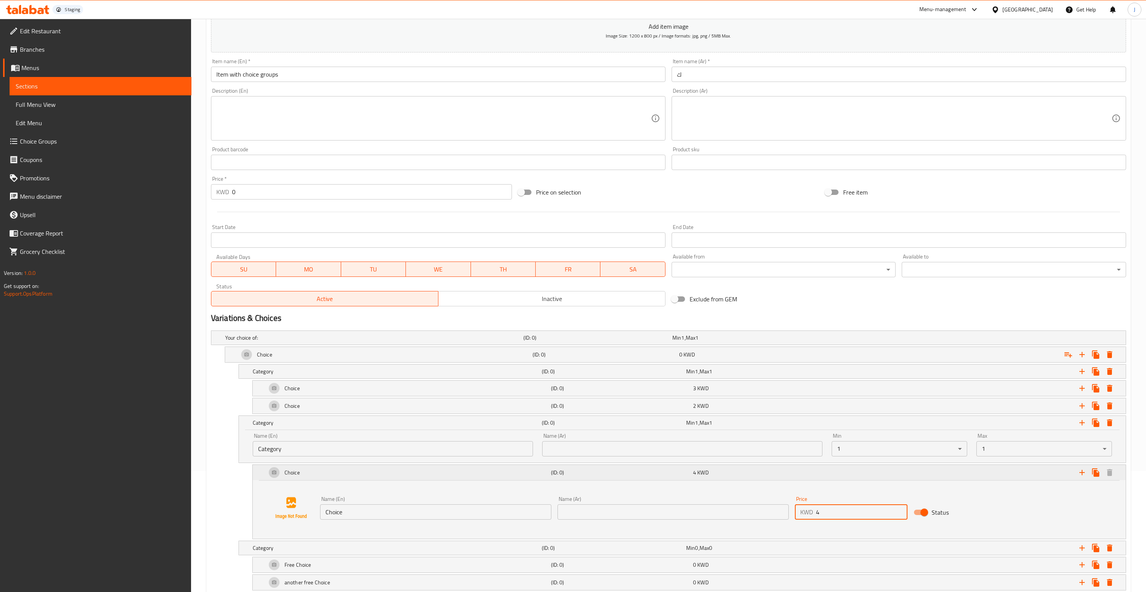
scroll to position [167, 0]
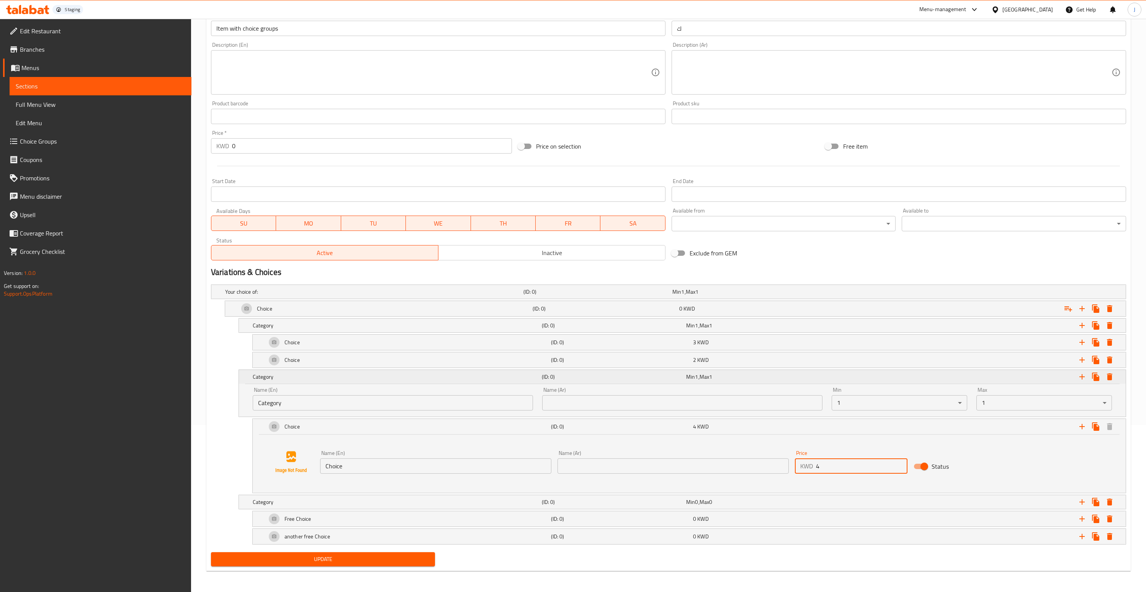
type input "4"
click at [1083, 378] on icon "Expand" at bounding box center [1081, 376] width 9 height 9
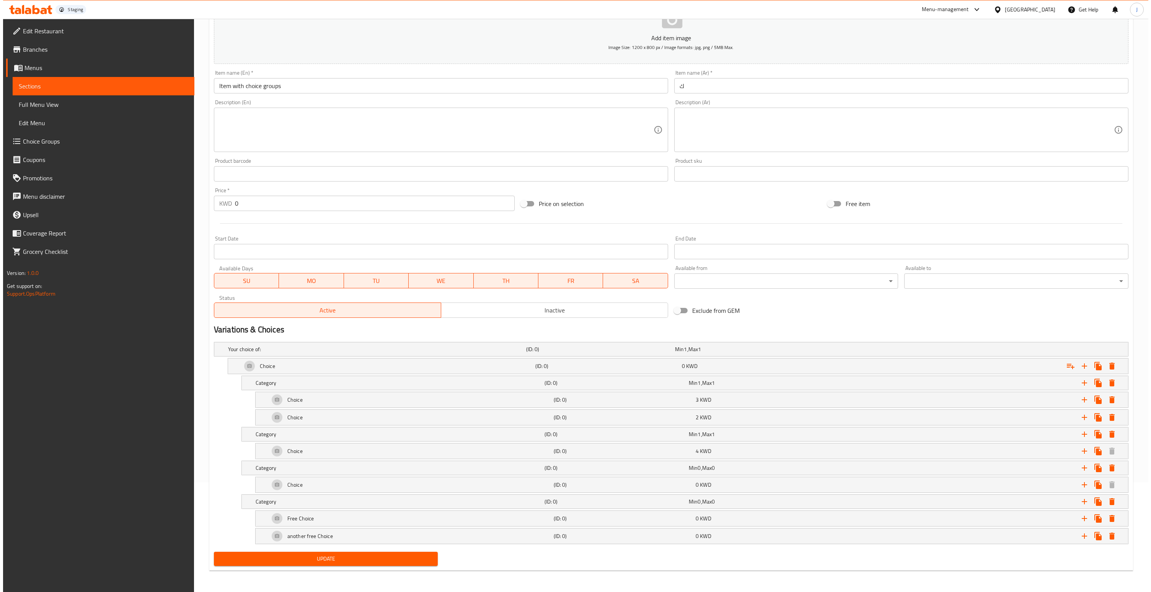
scroll to position [109, 0]
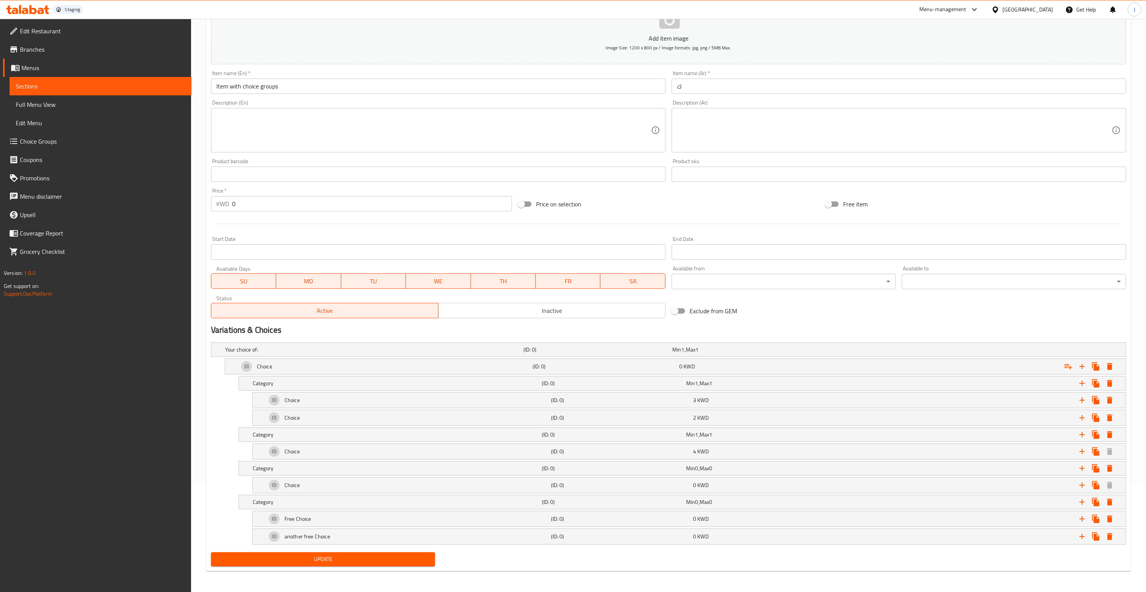
click at [338, 555] on span "Update" at bounding box center [323, 559] width 212 height 10
click at [724, 374] on div "Choice (ID: 0) 0 KWD" at bounding box center [677, 366] width 880 height 18
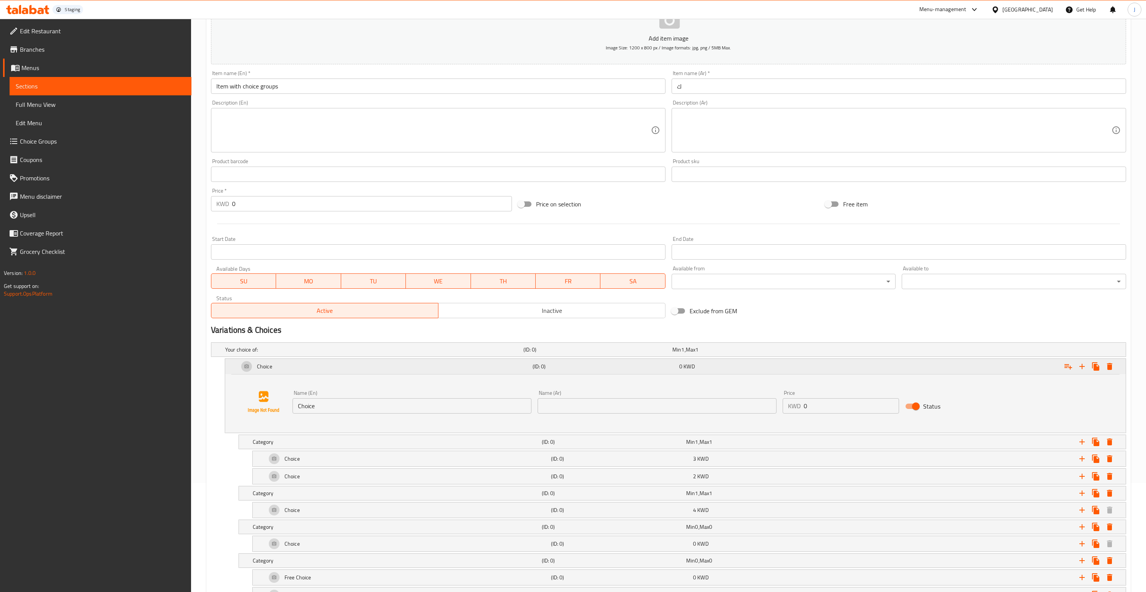
click at [724, 374] on div "Choice (ID: 0) 0 KWD" at bounding box center [677, 366] width 880 height 18
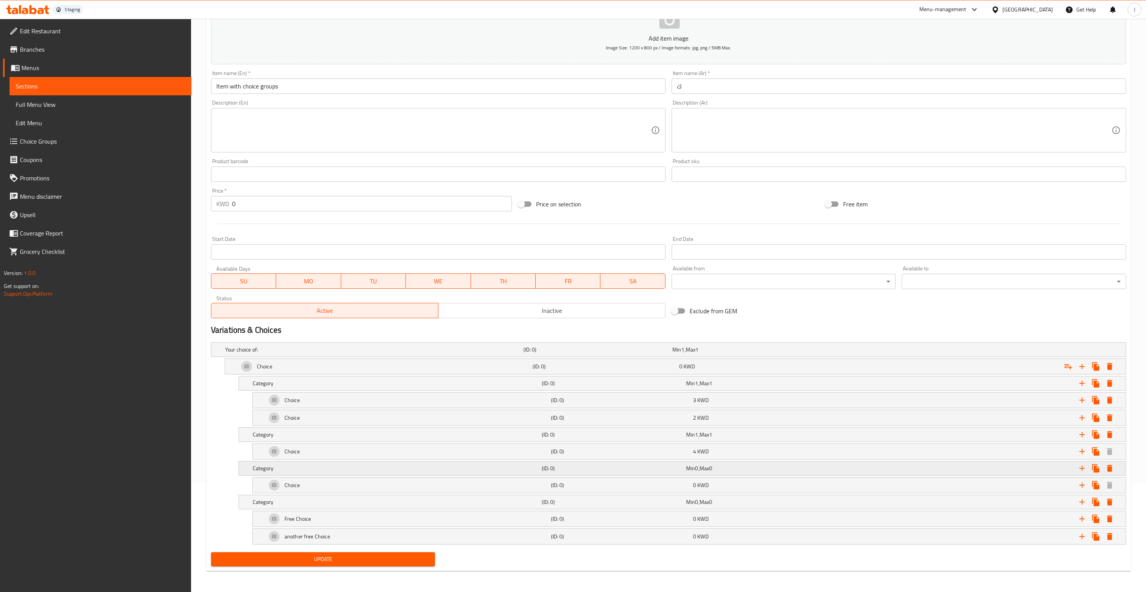
click at [721, 468] on div "Min 0 , Max 0" at bounding box center [756, 468] width 141 height 8
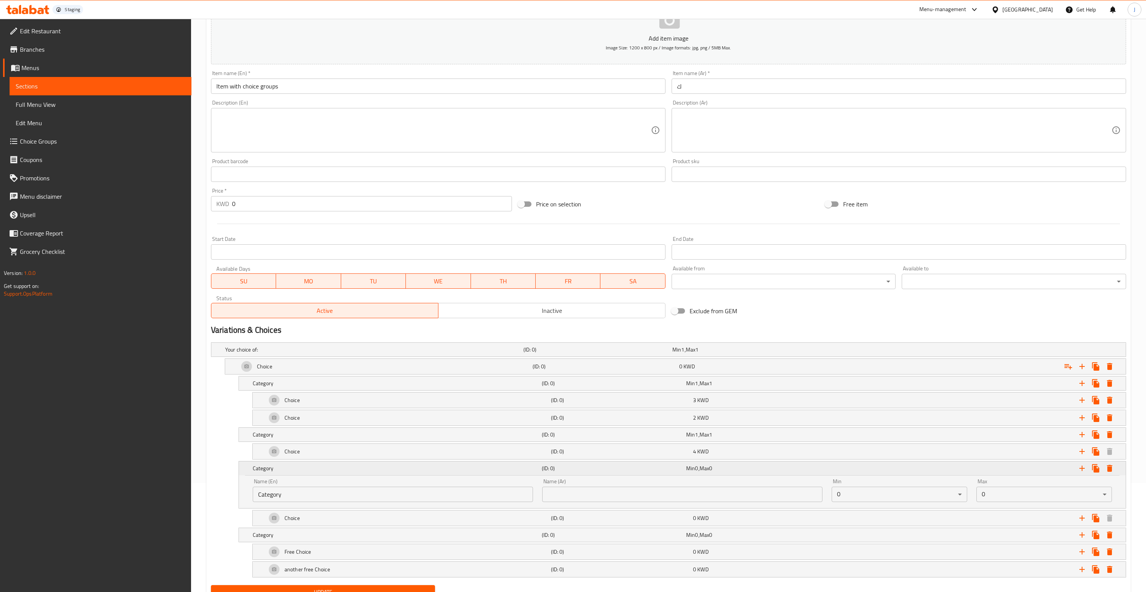
click at [721, 468] on div "Min 0 , Max 0" at bounding box center [756, 468] width 141 height 8
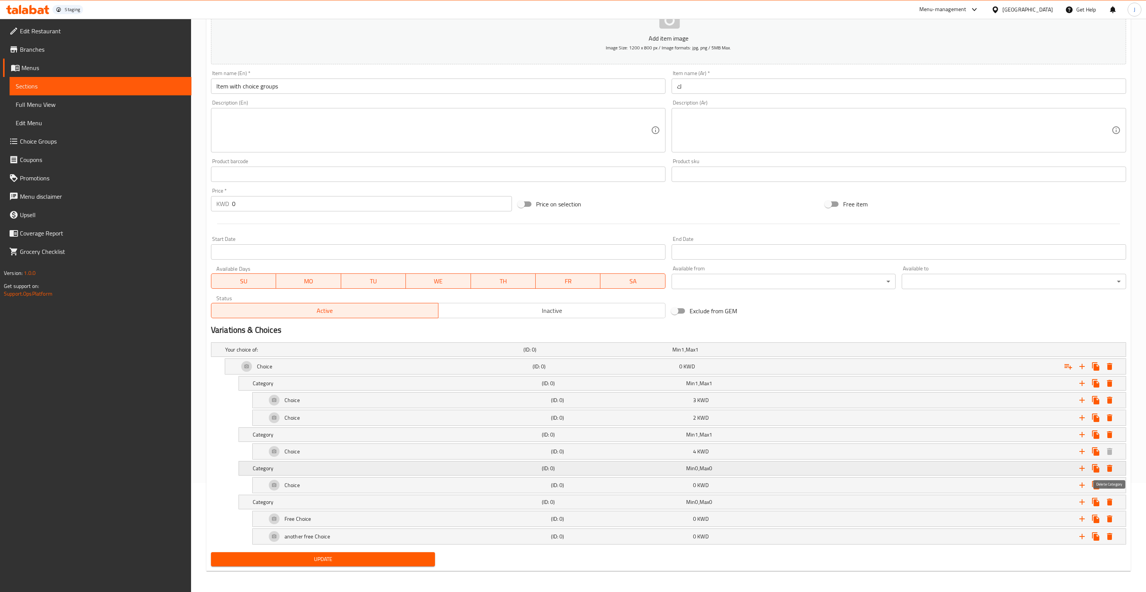
click at [1107, 467] on icon "Expand" at bounding box center [1108, 468] width 5 height 7
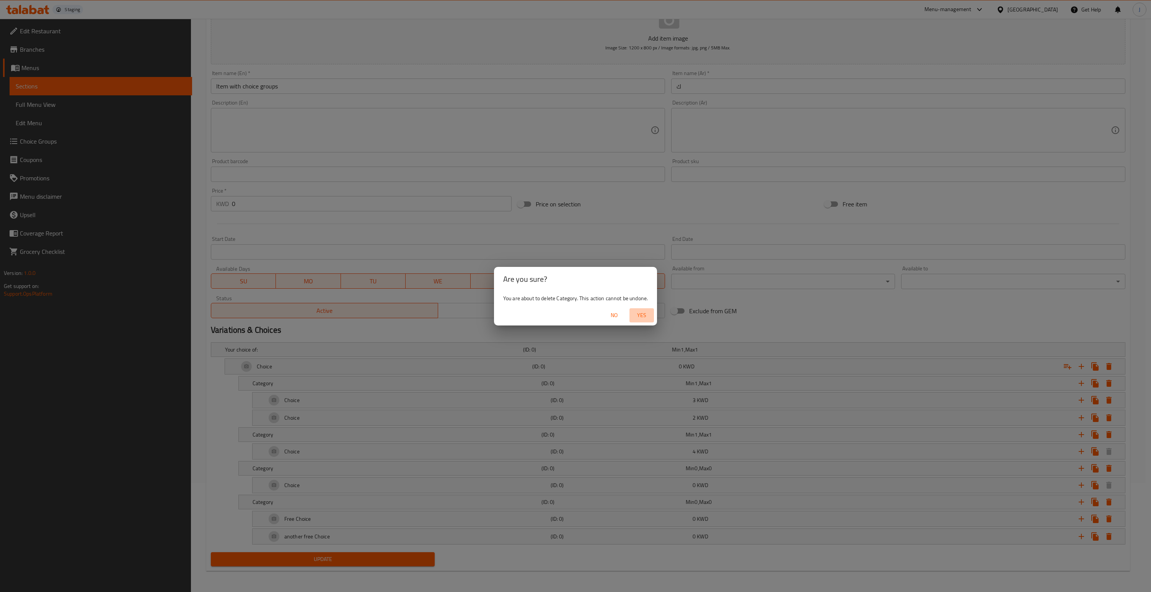
click at [641, 317] on span "Yes" at bounding box center [642, 315] width 18 height 10
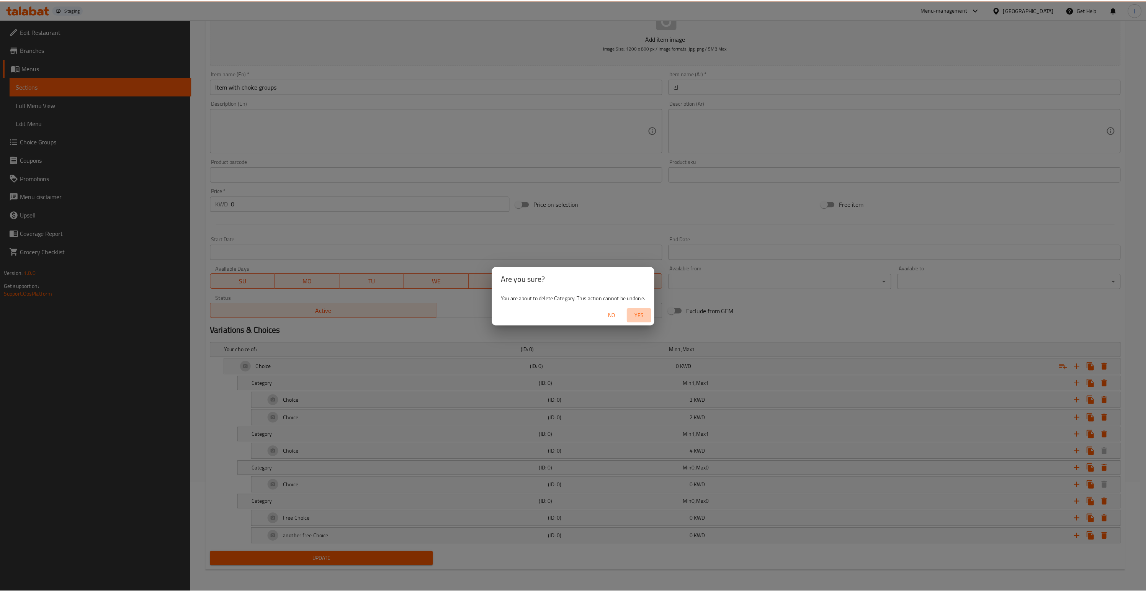
scroll to position [75, 0]
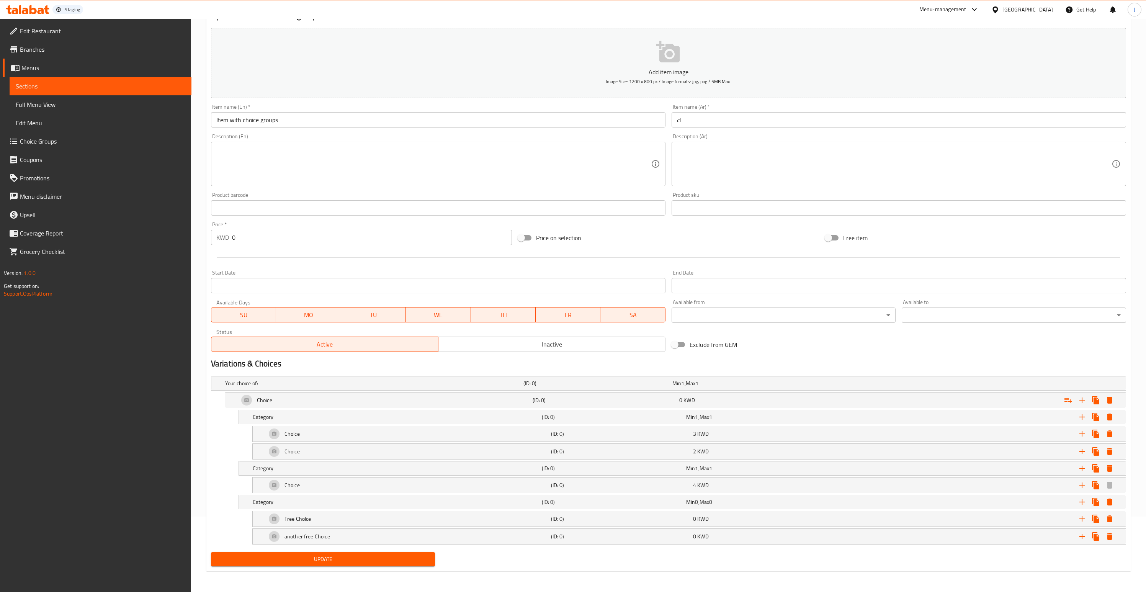
click at [313, 560] on span "Update" at bounding box center [323, 559] width 212 height 10
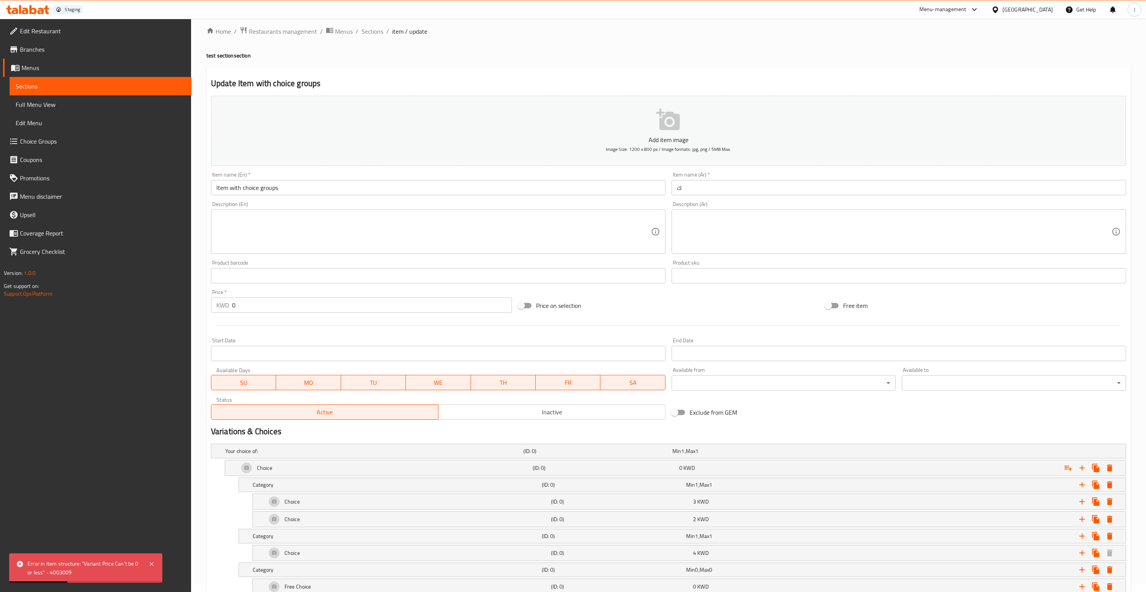
scroll to position [0, 0]
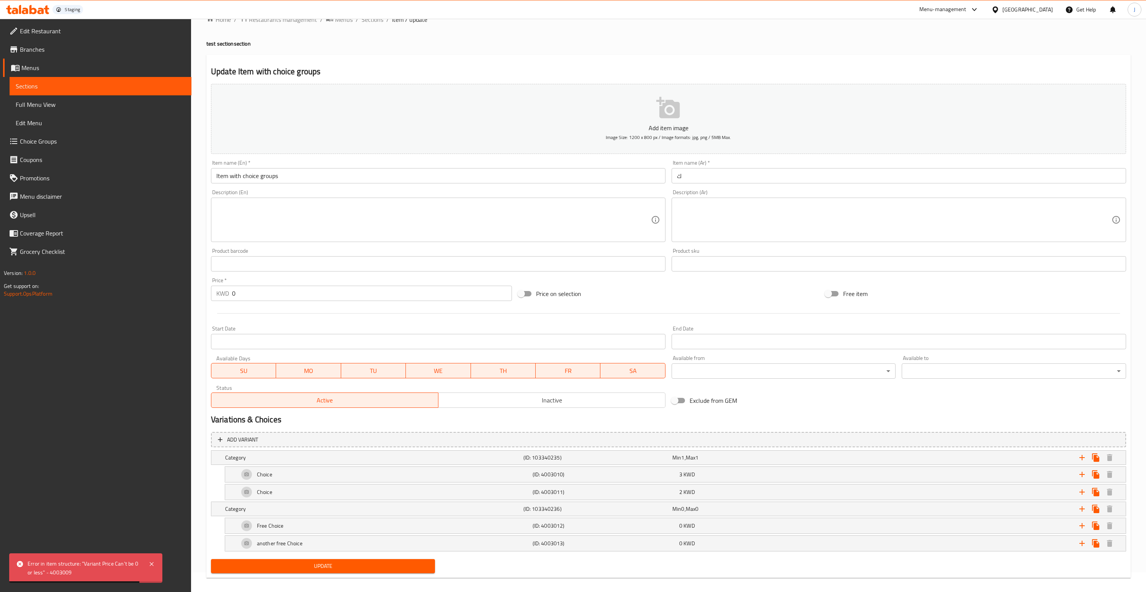
scroll to position [27, 0]
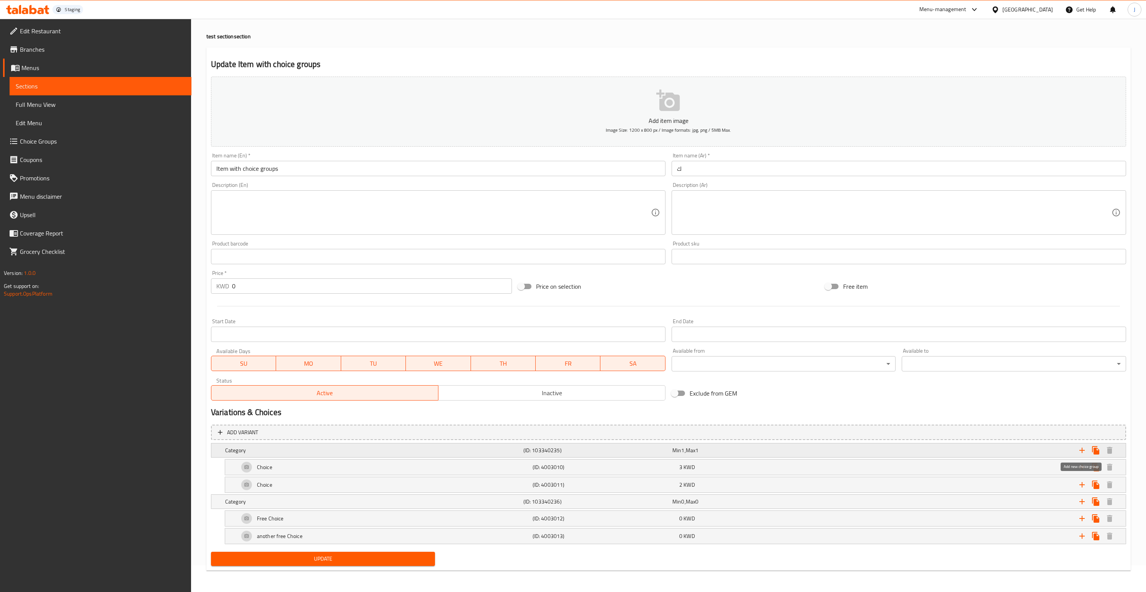
click at [1079, 449] on icon "Expand" at bounding box center [1081, 450] width 9 height 9
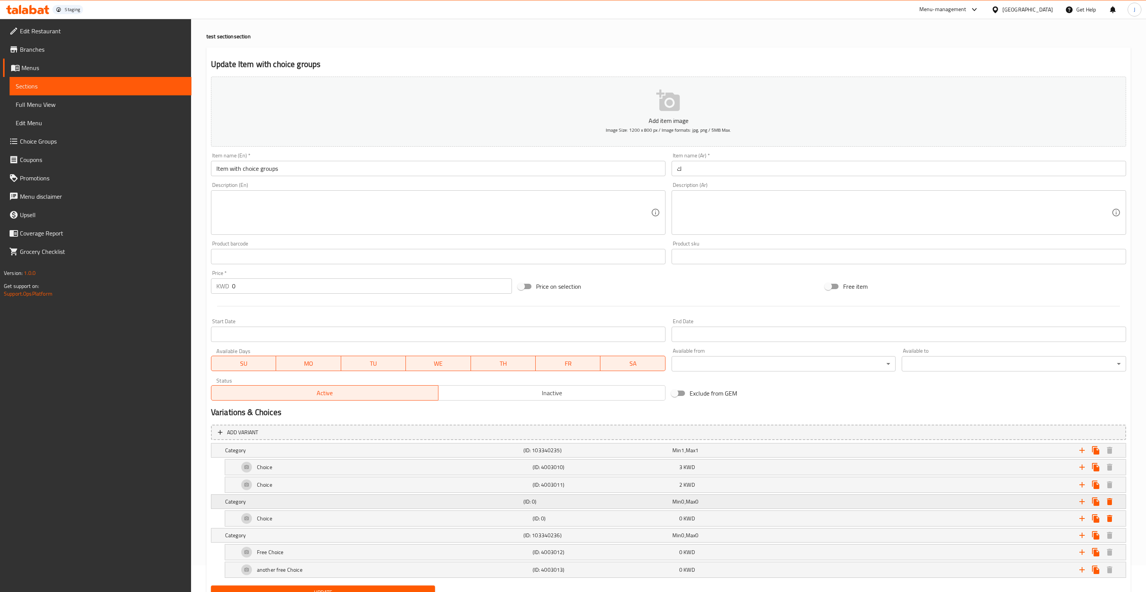
click at [713, 503] on div "Min 0 , Max 0" at bounding box center [745, 502] width 146 height 8
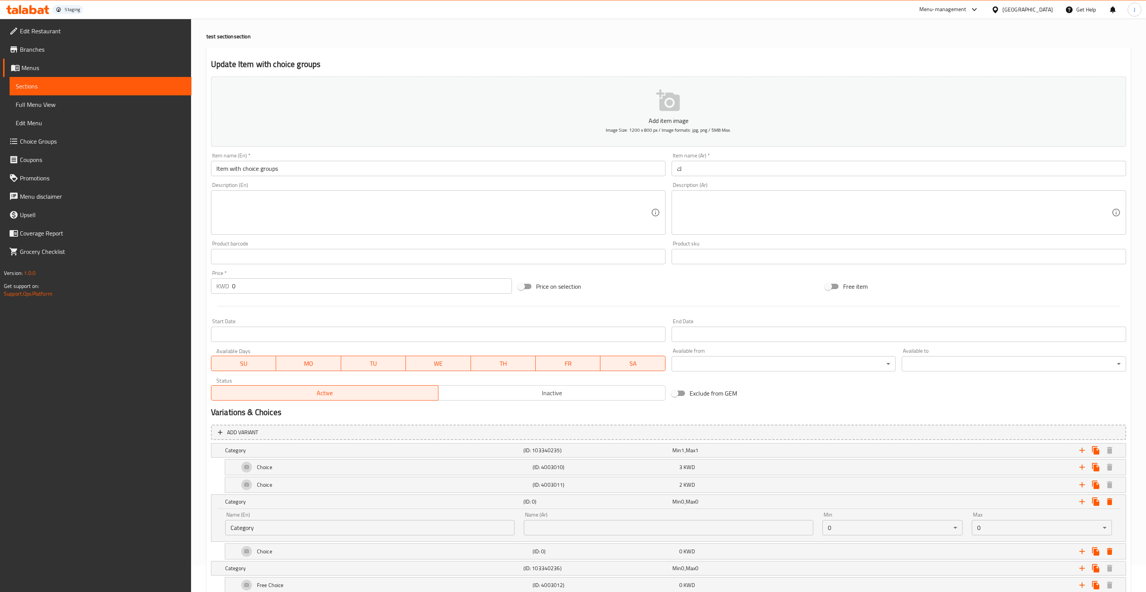
click at [841, 524] on body "​ Staging Menu-management [GEOGRAPHIC_DATA] Get Help J Edit Restaurant Branches…" at bounding box center [573, 278] width 1146 height 573
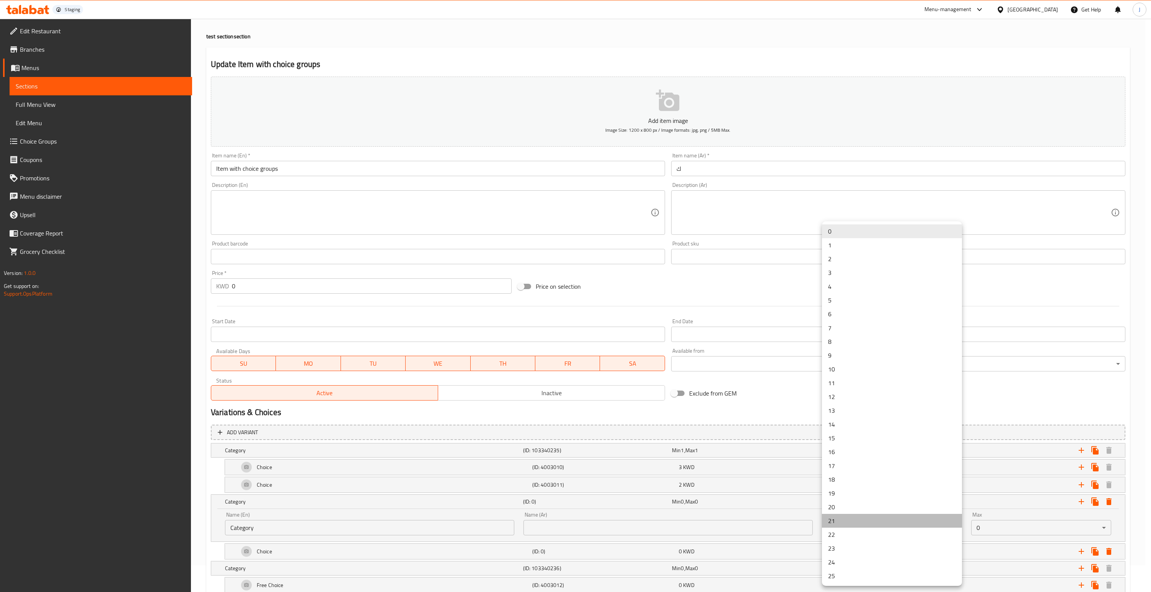
click at [841, 524] on li "21" at bounding box center [892, 521] width 140 height 14
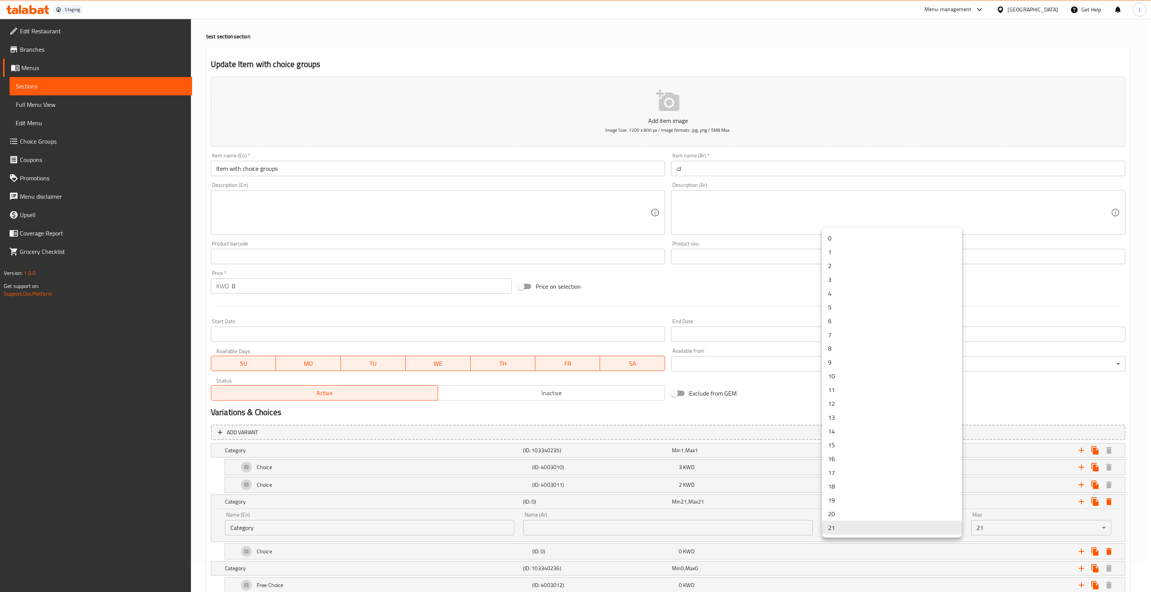
click at [841, 524] on body "​ Staging Menu-management [GEOGRAPHIC_DATA] Get Help J Edit Restaurant Branches…" at bounding box center [575, 278] width 1151 height 573
click at [846, 248] on li "1" at bounding box center [892, 252] width 140 height 14
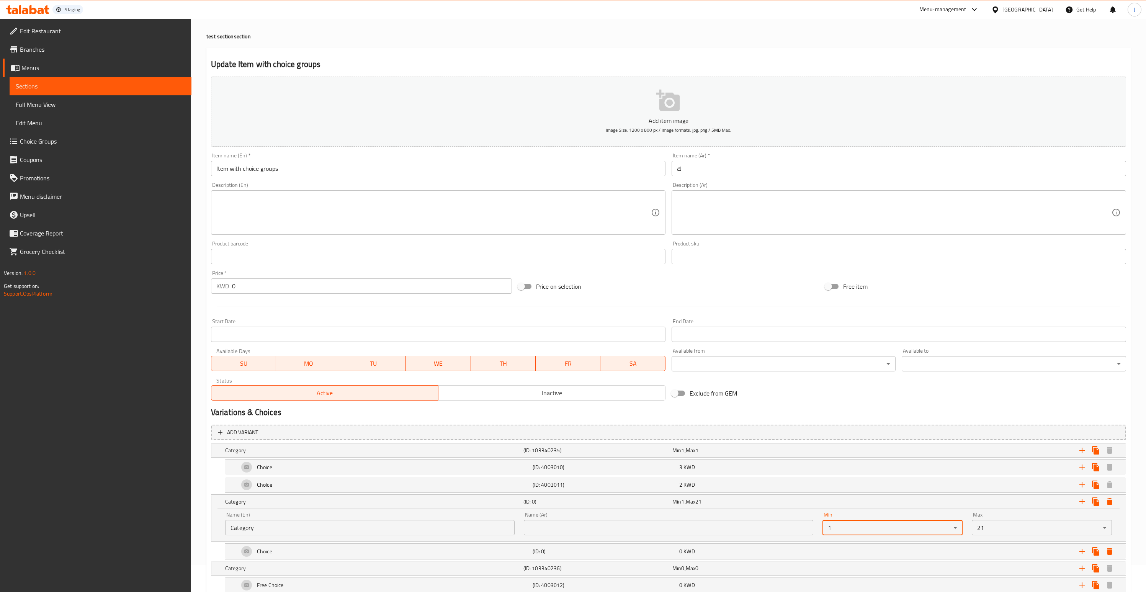
click at [988, 529] on body "​ Staging Menu-management [GEOGRAPHIC_DATA] Get Help J Edit Restaurant Branches…" at bounding box center [573, 278] width 1146 height 573
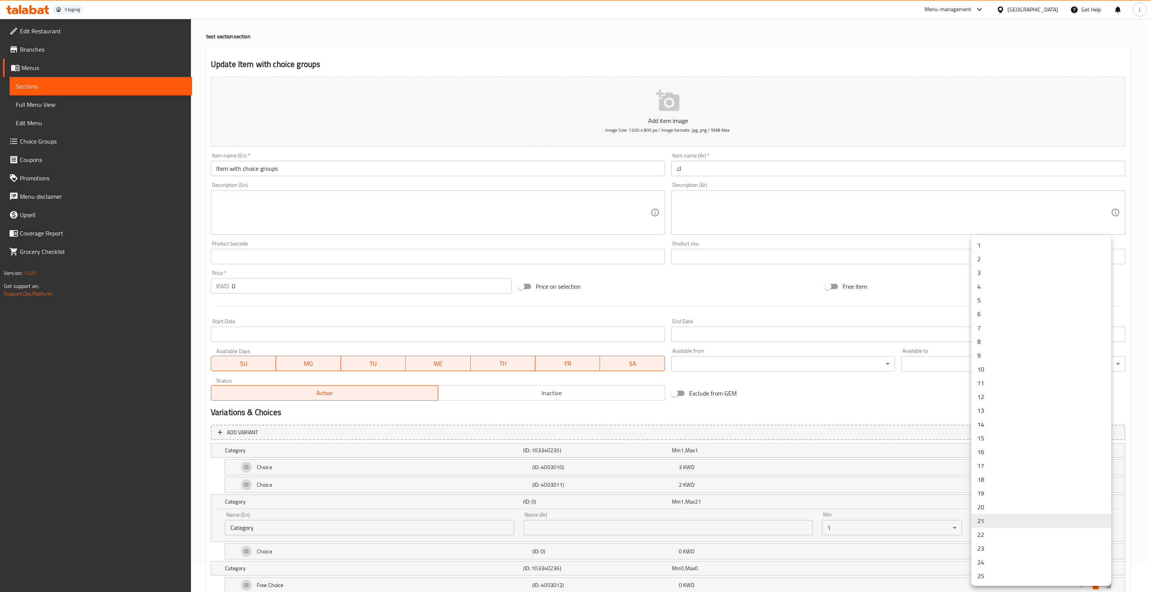
click at [989, 248] on li "1" at bounding box center [1041, 245] width 140 height 14
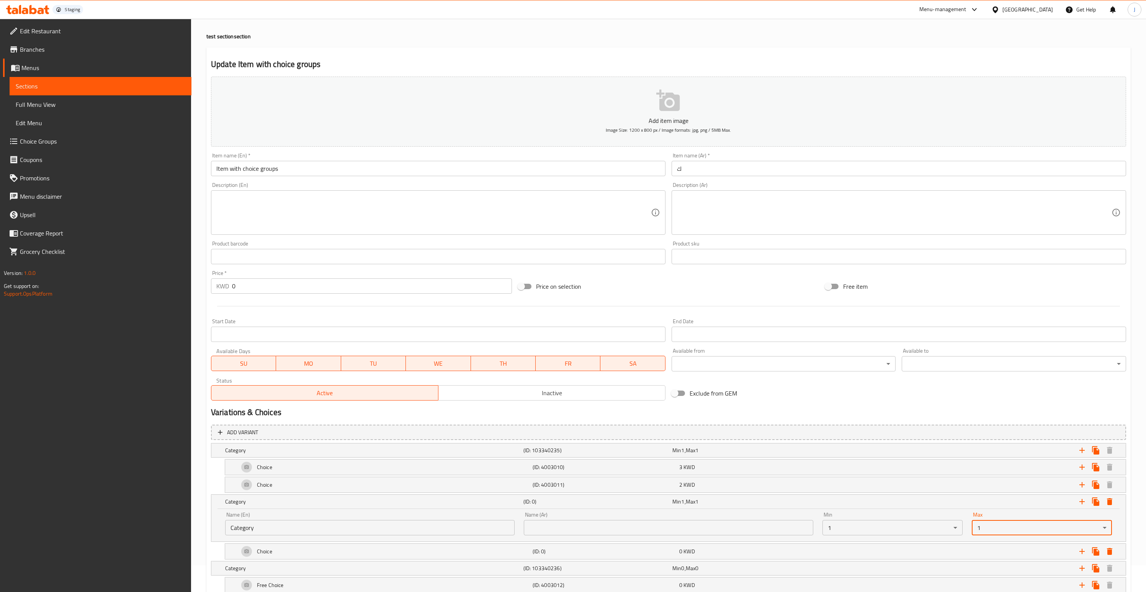
click at [1018, 529] on body "​ Staging Menu-management [GEOGRAPHIC_DATA] Get Help J Edit Restaurant Branches…" at bounding box center [573, 278] width 1146 height 573
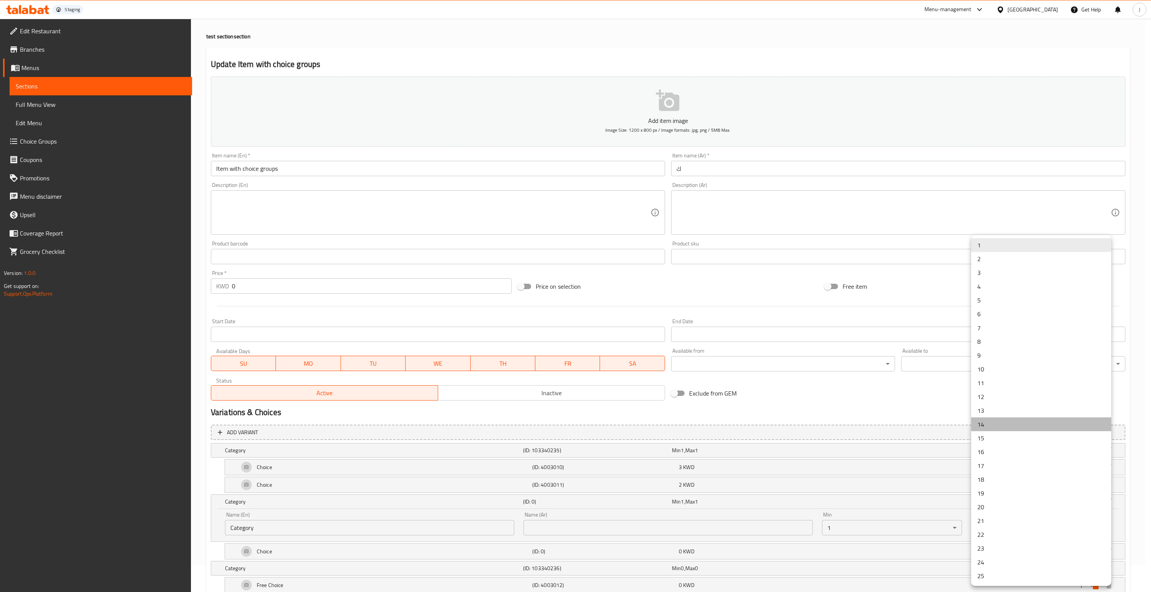
click at [1003, 428] on li "14" at bounding box center [1041, 424] width 140 height 14
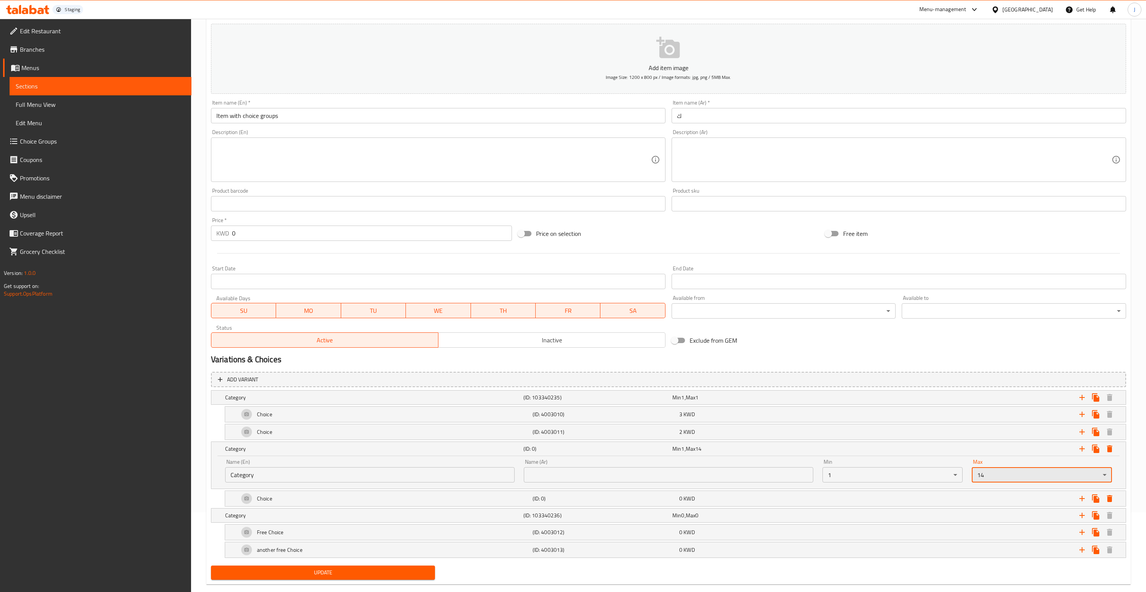
scroll to position [93, 0]
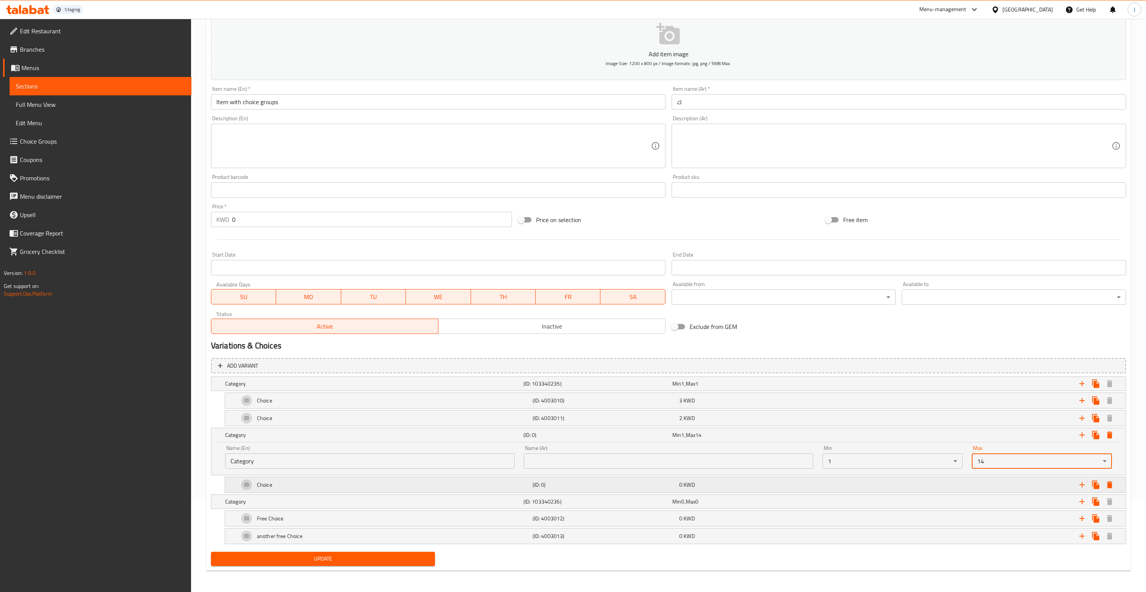
click at [620, 485] on h5 "(ID: 0)" at bounding box center [604, 485] width 144 height 8
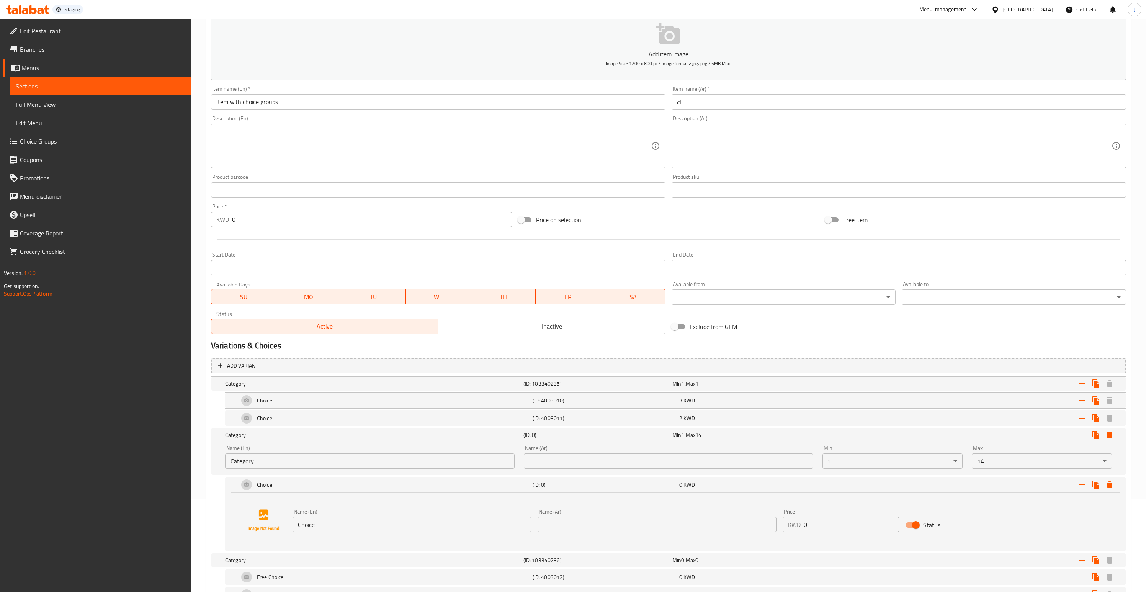
click at [854, 527] on input "0" at bounding box center [850, 524] width 95 height 15
type input "1"
click at [1082, 487] on icon "Expand" at bounding box center [1081, 484] width 9 height 9
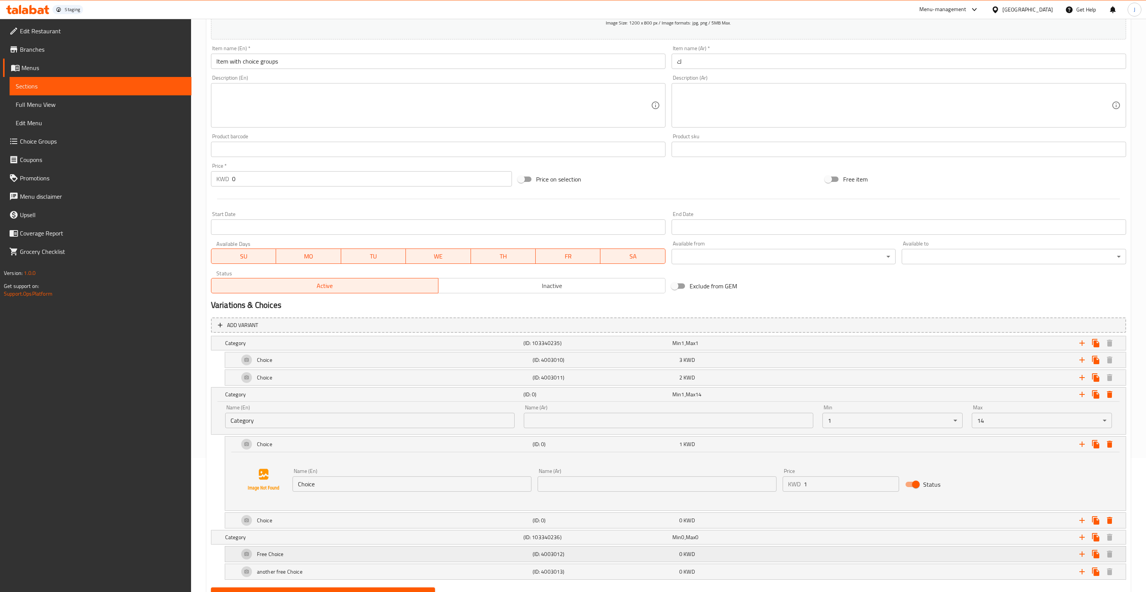
scroll to position [140, 0]
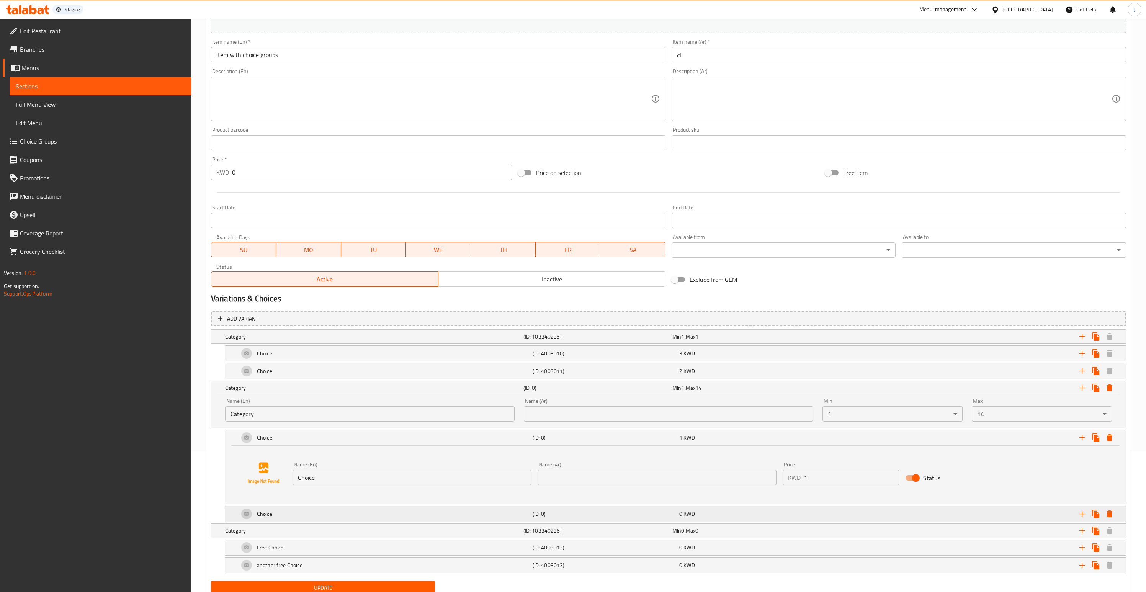
click at [748, 519] on div "Choice (ID: 0) 0 KWD" at bounding box center [677, 513] width 880 height 18
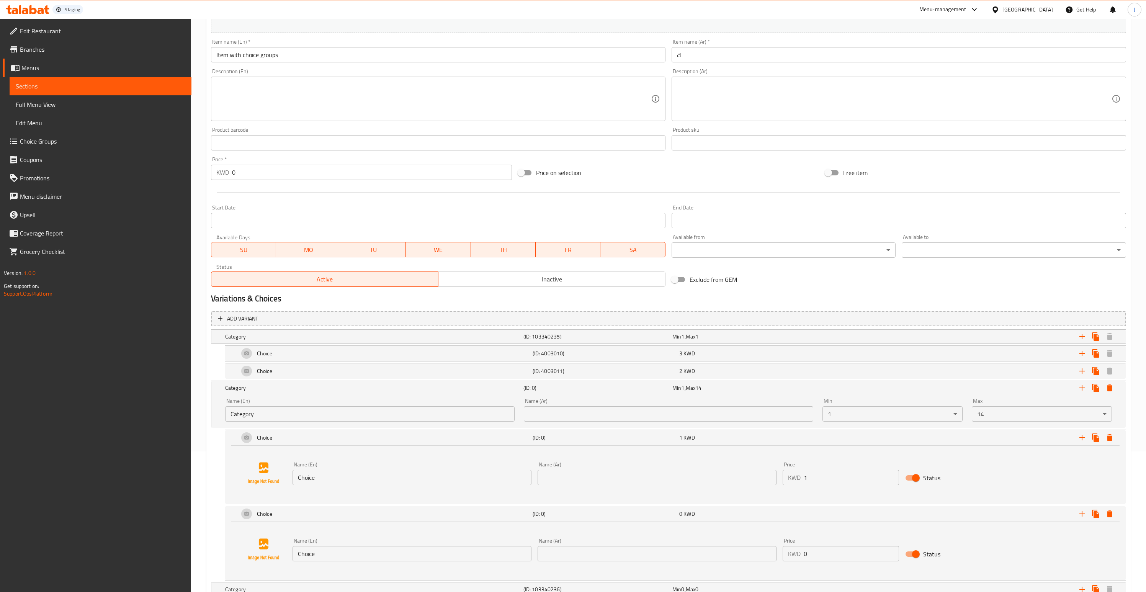
click at [832, 552] on input "0" at bounding box center [850, 553] width 95 height 15
